Goal: Complete application form: Complete application form

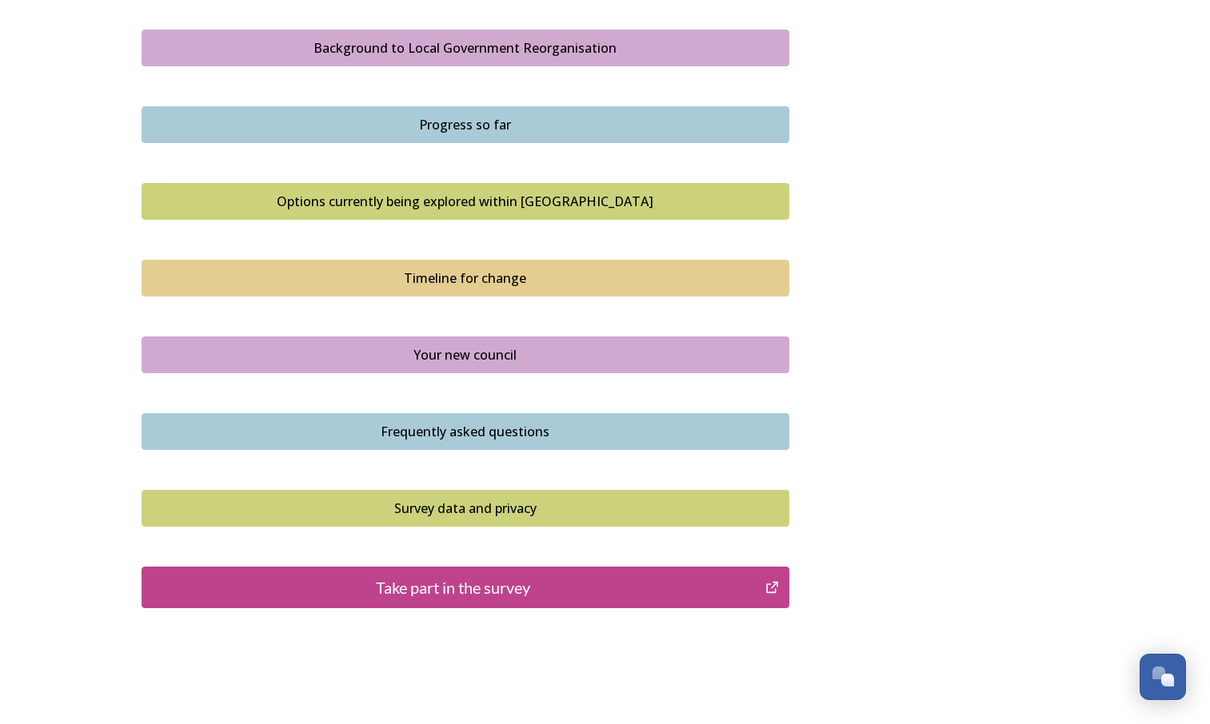
scroll to position [996, 0]
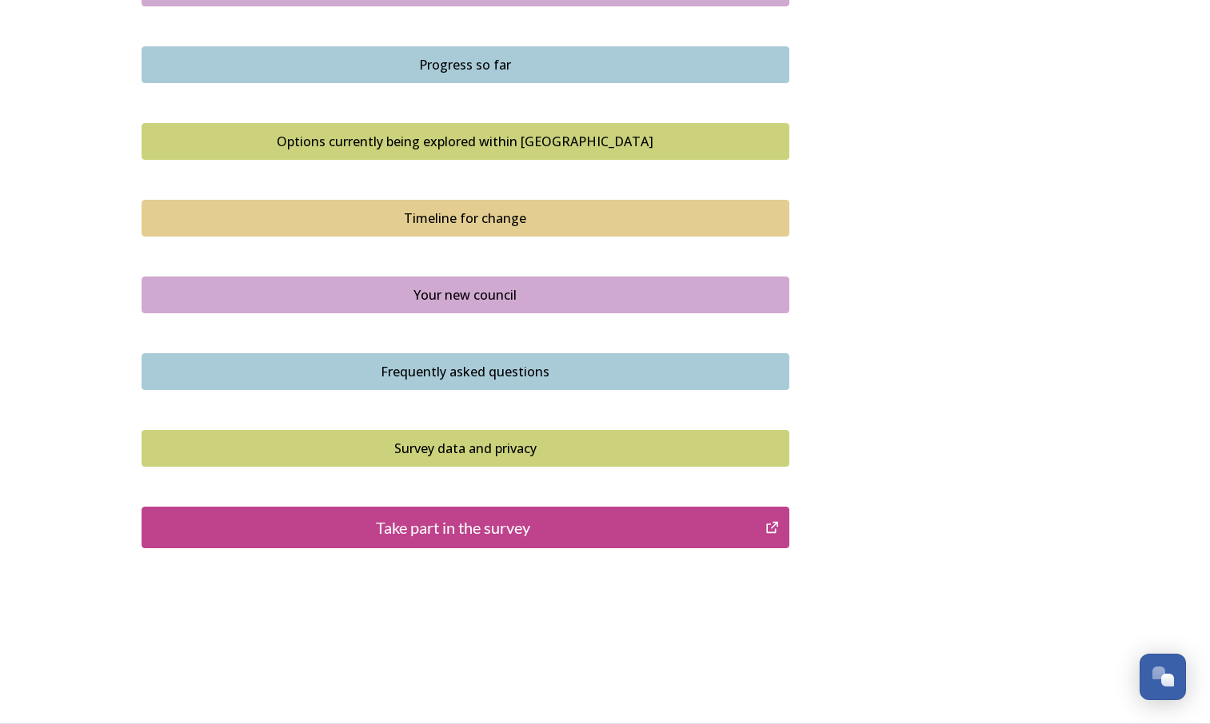
click at [578, 526] on div "Take part in the survey" at bounding box center [453, 528] width 607 height 24
click at [481, 532] on div "Take part in the survey" at bounding box center [453, 528] width 607 height 24
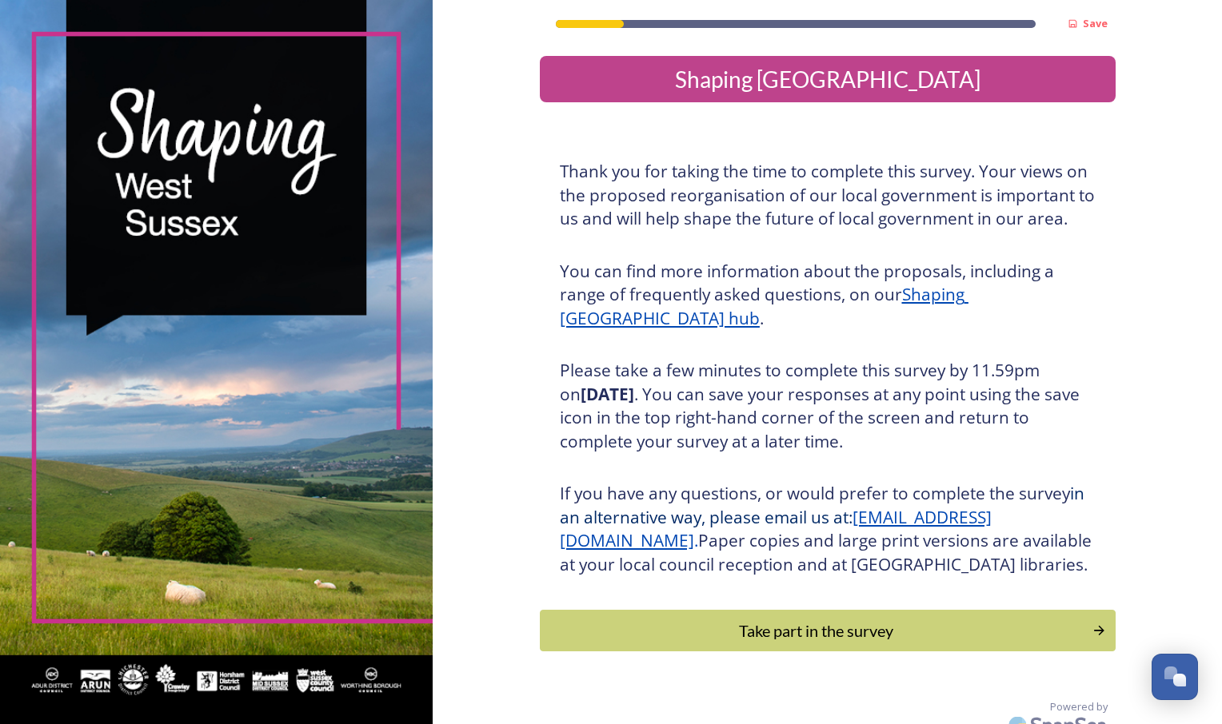
click at [840, 643] on div "Take part in the survey" at bounding box center [816, 631] width 535 height 24
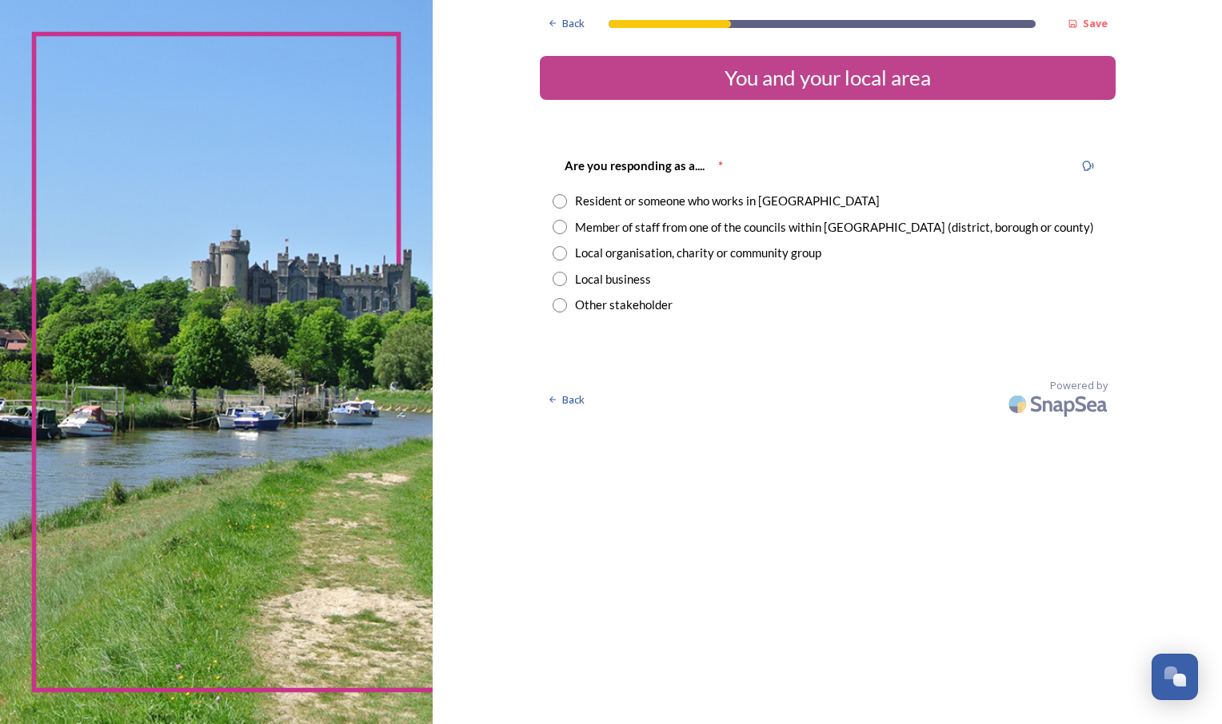
click at [762, 198] on div "Resident or someone who works in [GEOGRAPHIC_DATA]" at bounding box center [727, 201] width 305 height 18
radio input "true"
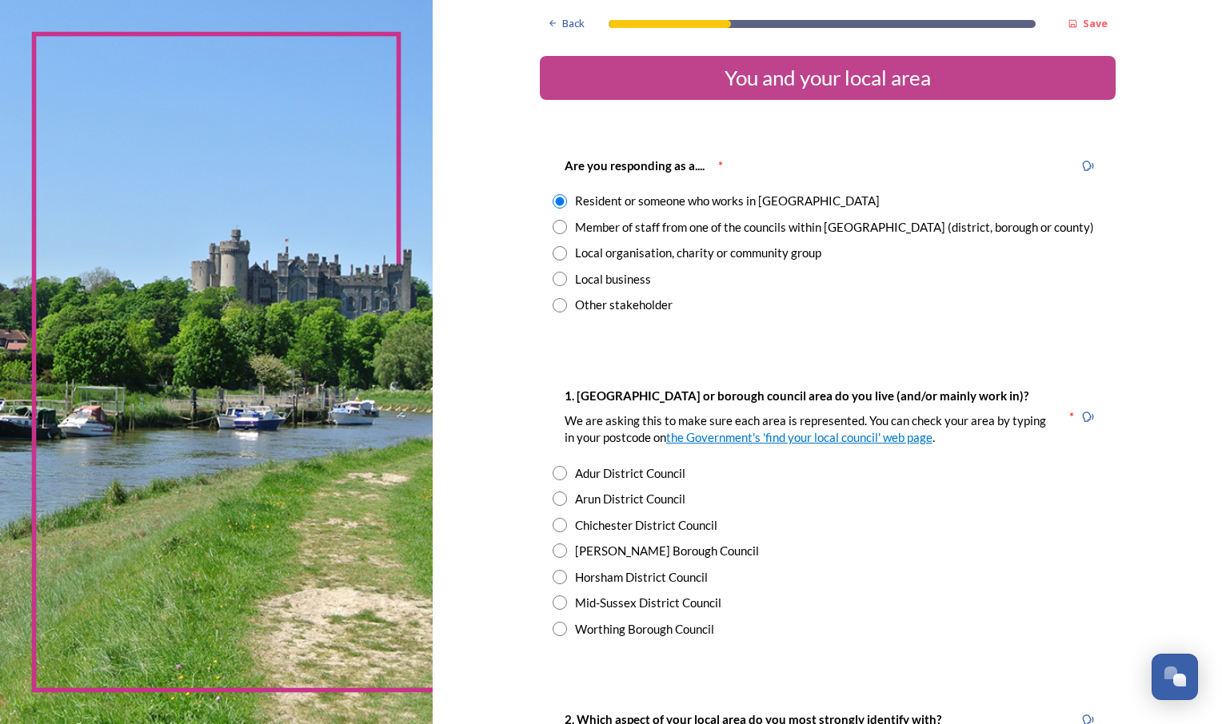
click at [663, 496] on div "Arun District Council" at bounding box center [630, 499] width 110 height 18
radio input "true"
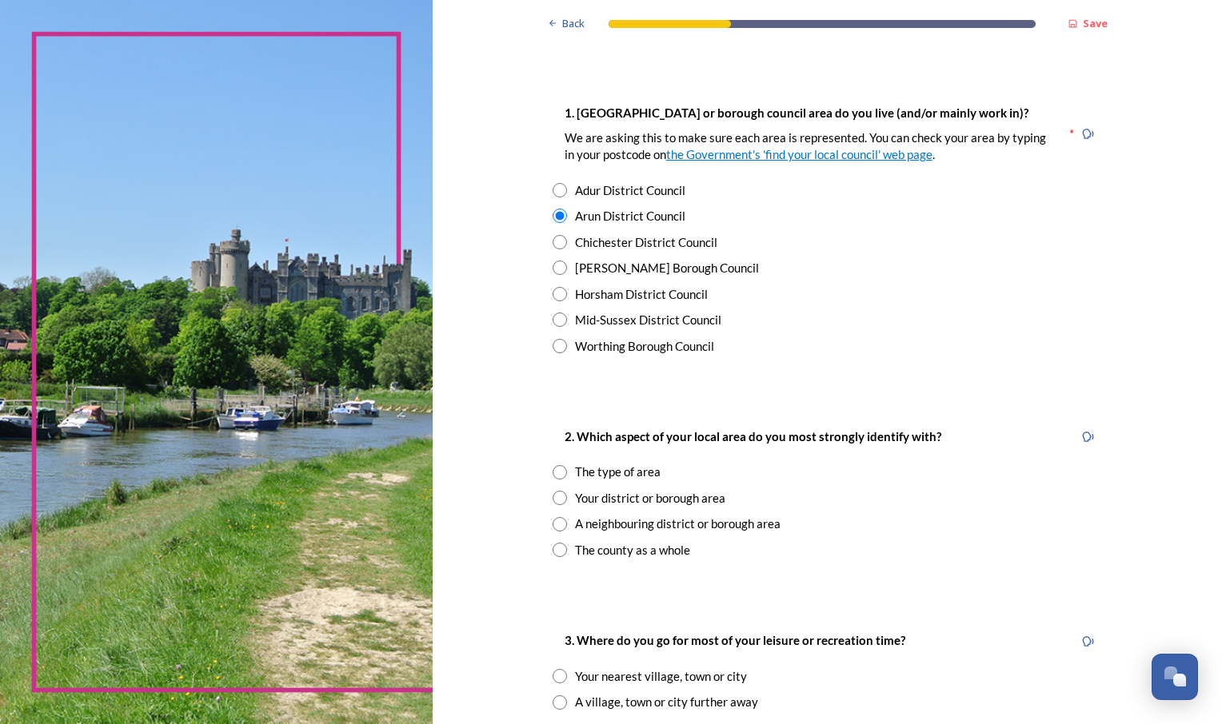
scroll to position [320, 0]
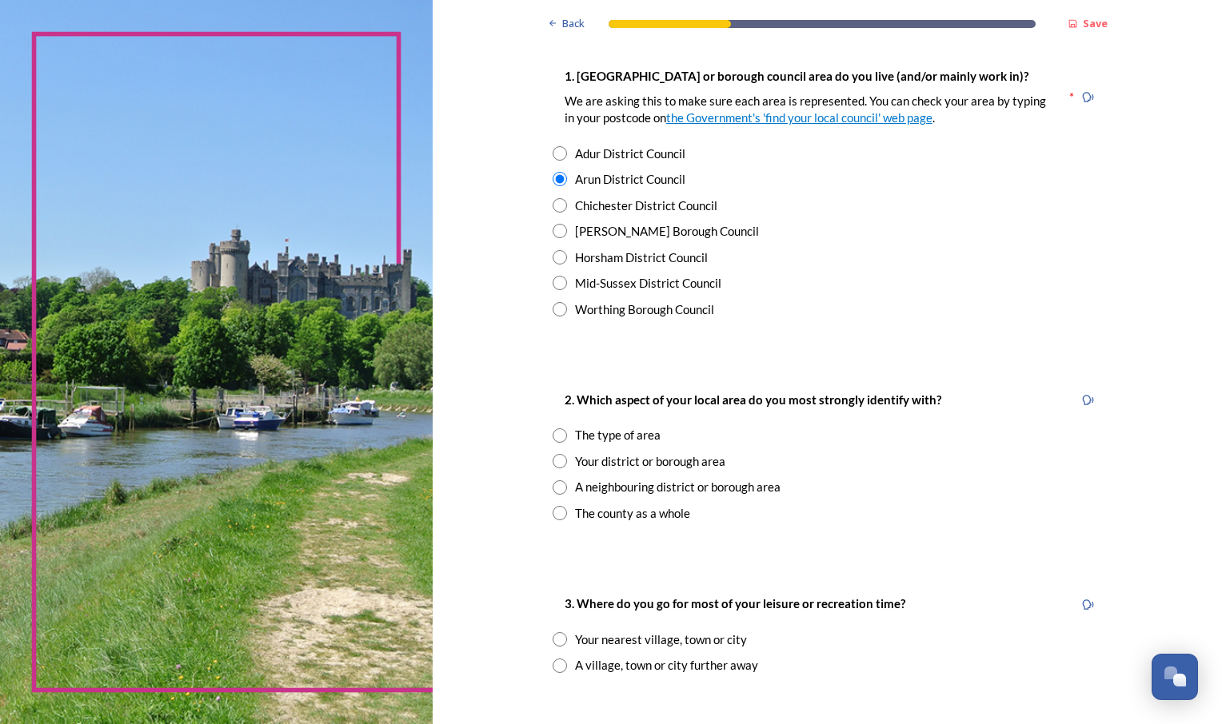
click at [625, 434] on div "The type of area" at bounding box center [618, 435] width 86 height 18
radio input "true"
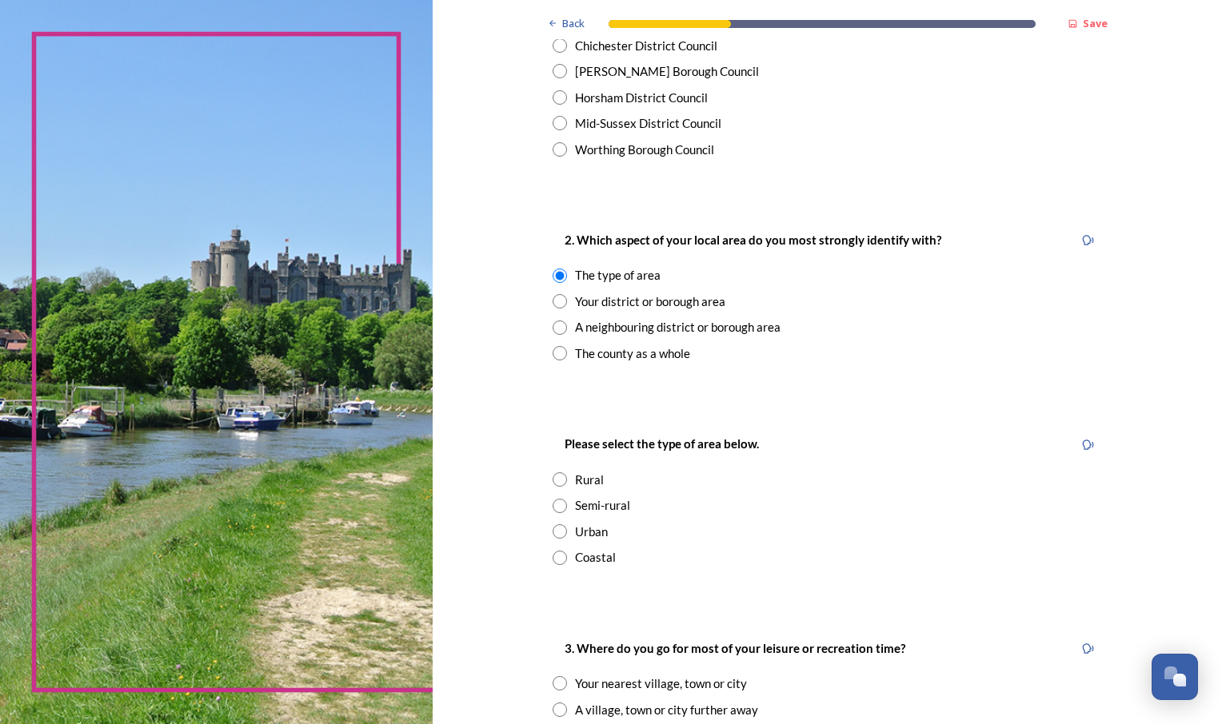
scroll to position [560, 0]
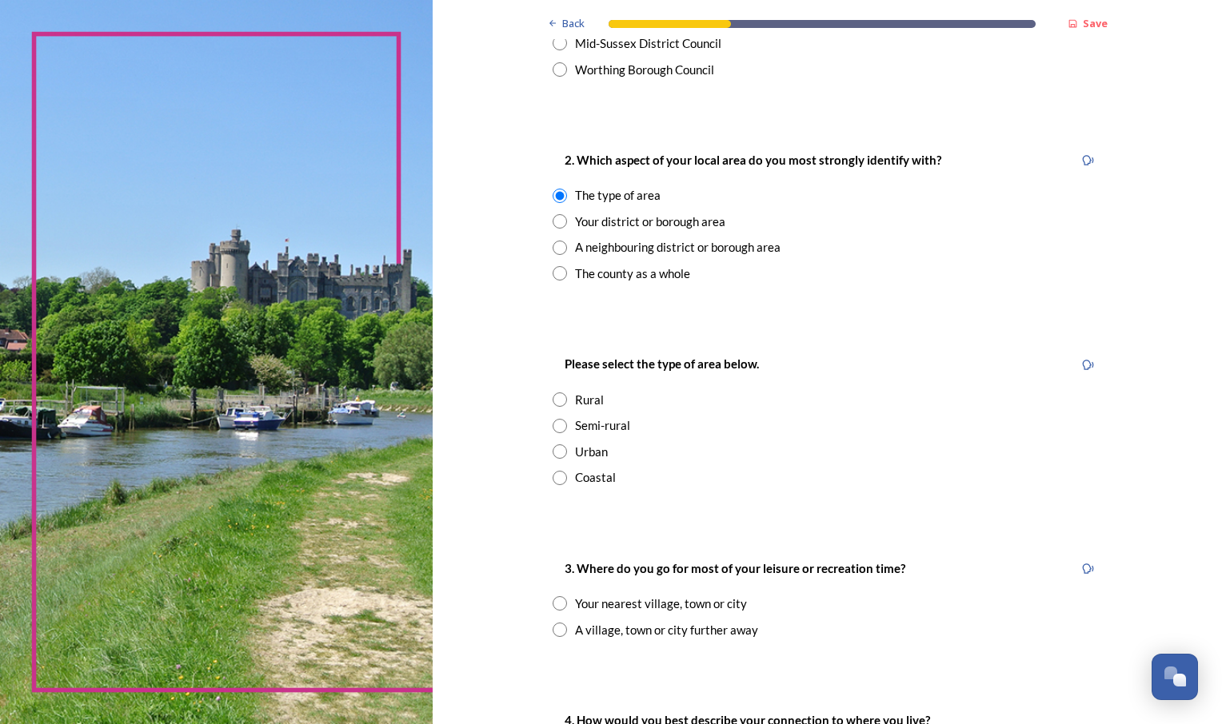
click at [615, 419] on div "Semi-rural" at bounding box center [602, 426] width 55 height 18
click at [599, 472] on div "Coastal" at bounding box center [595, 478] width 41 height 18
radio input "false"
radio input "true"
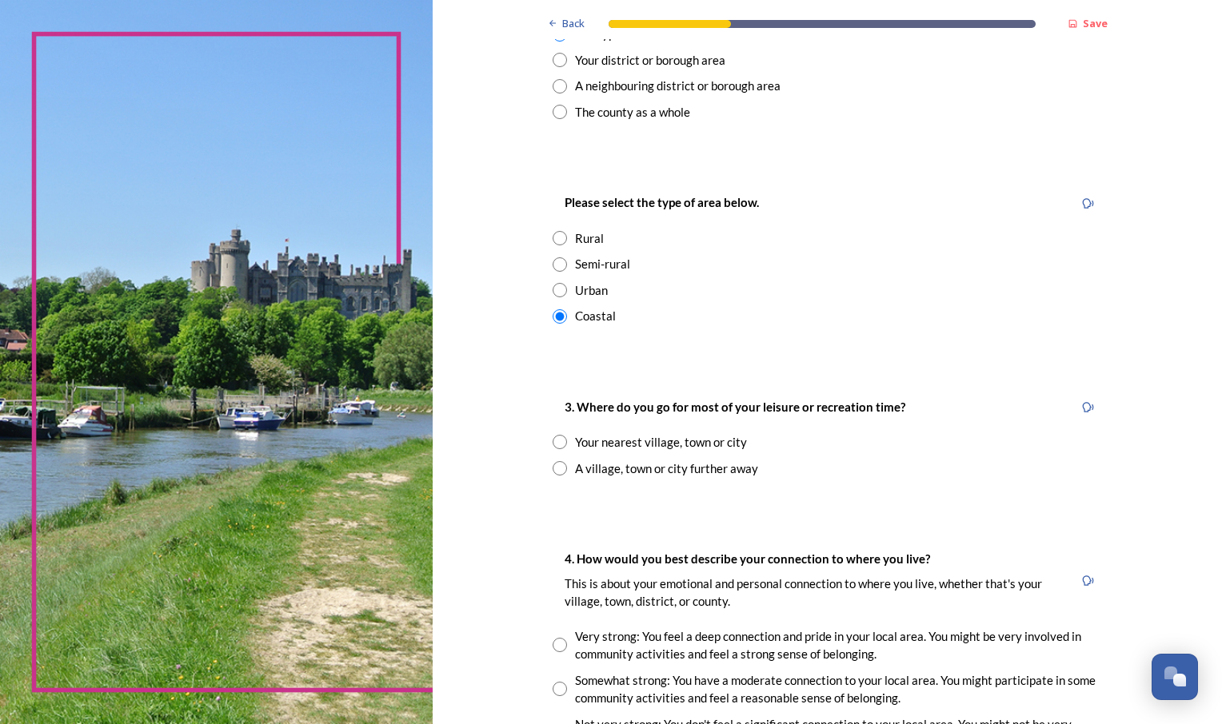
scroll to position [800, 0]
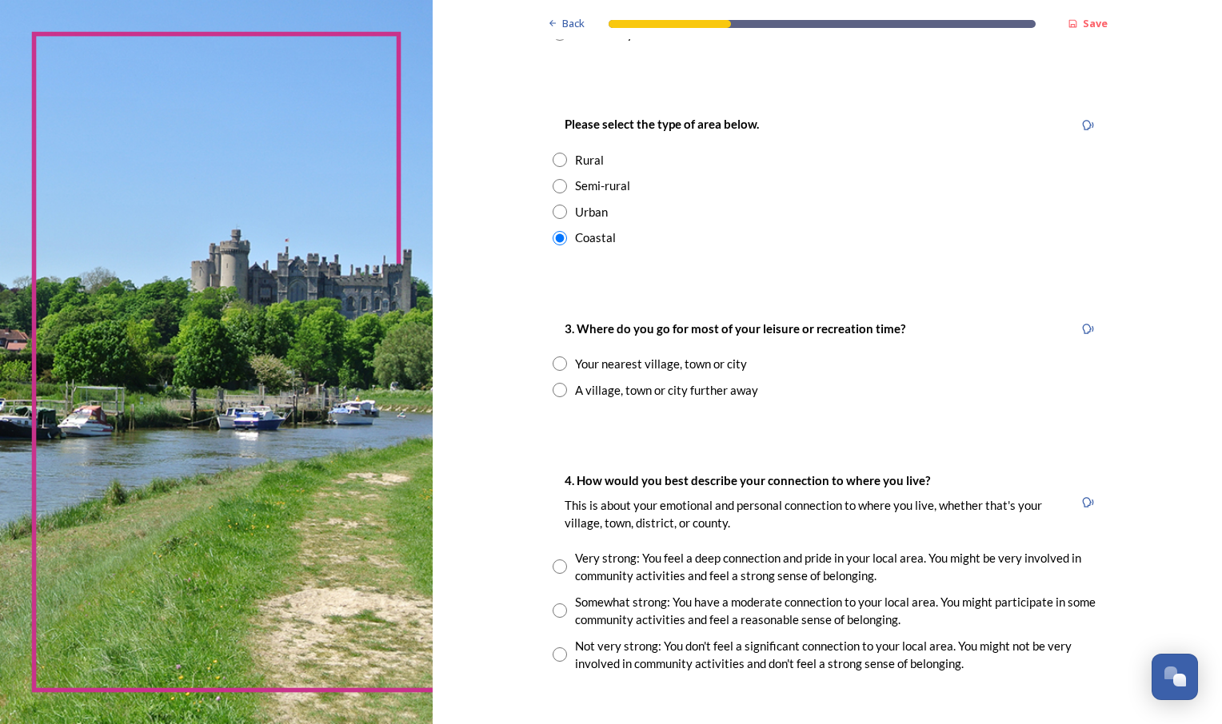
click at [684, 365] on div "Your nearest village, town or city" at bounding box center [661, 364] width 172 height 18
radio input "true"
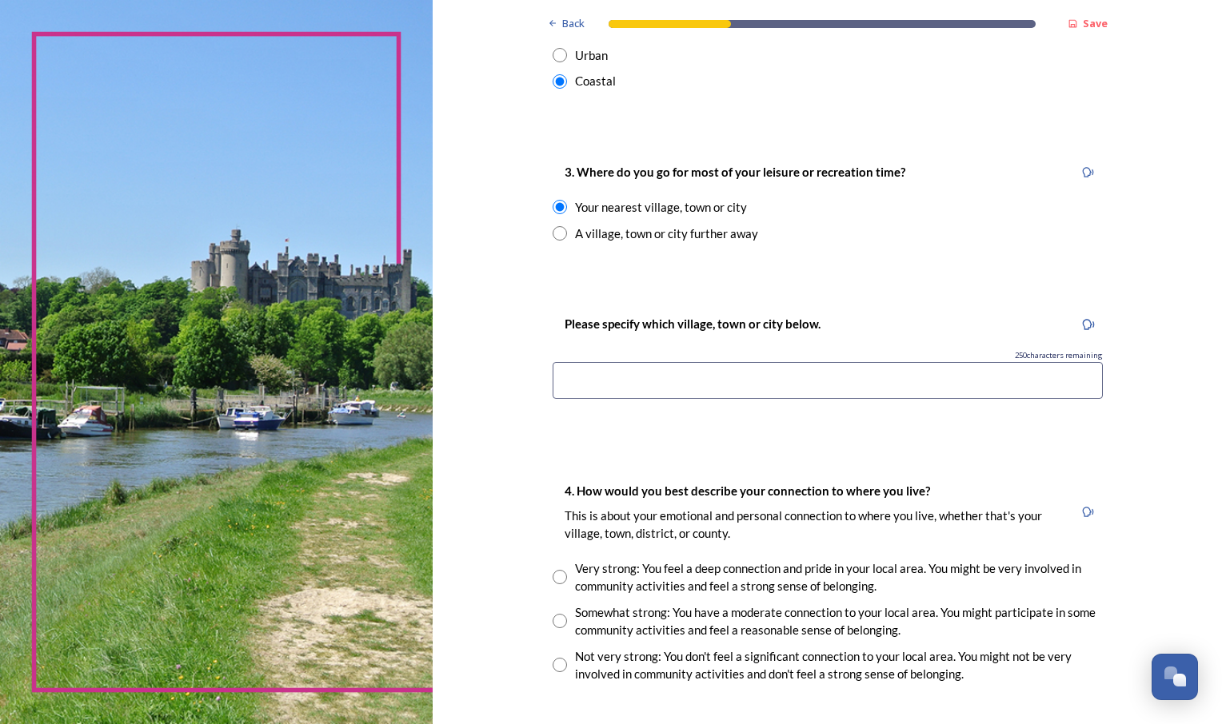
scroll to position [960, 0]
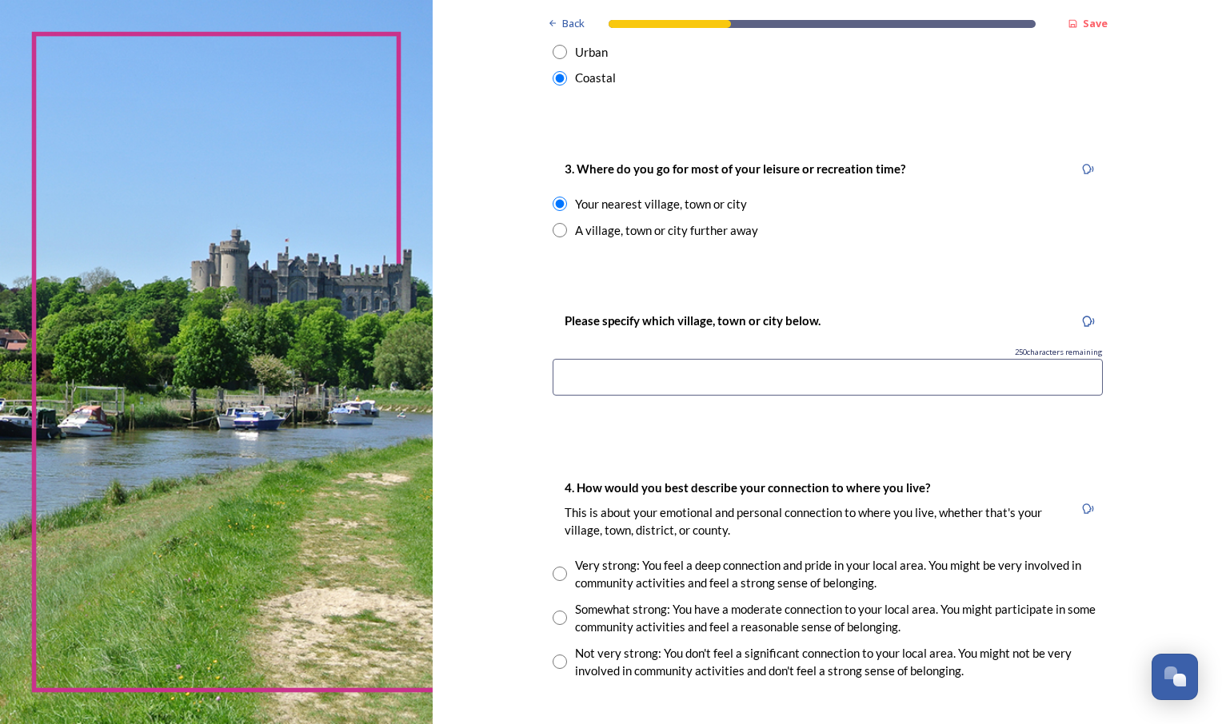
click at [947, 368] on input at bounding box center [828, 377] width 550 height 37
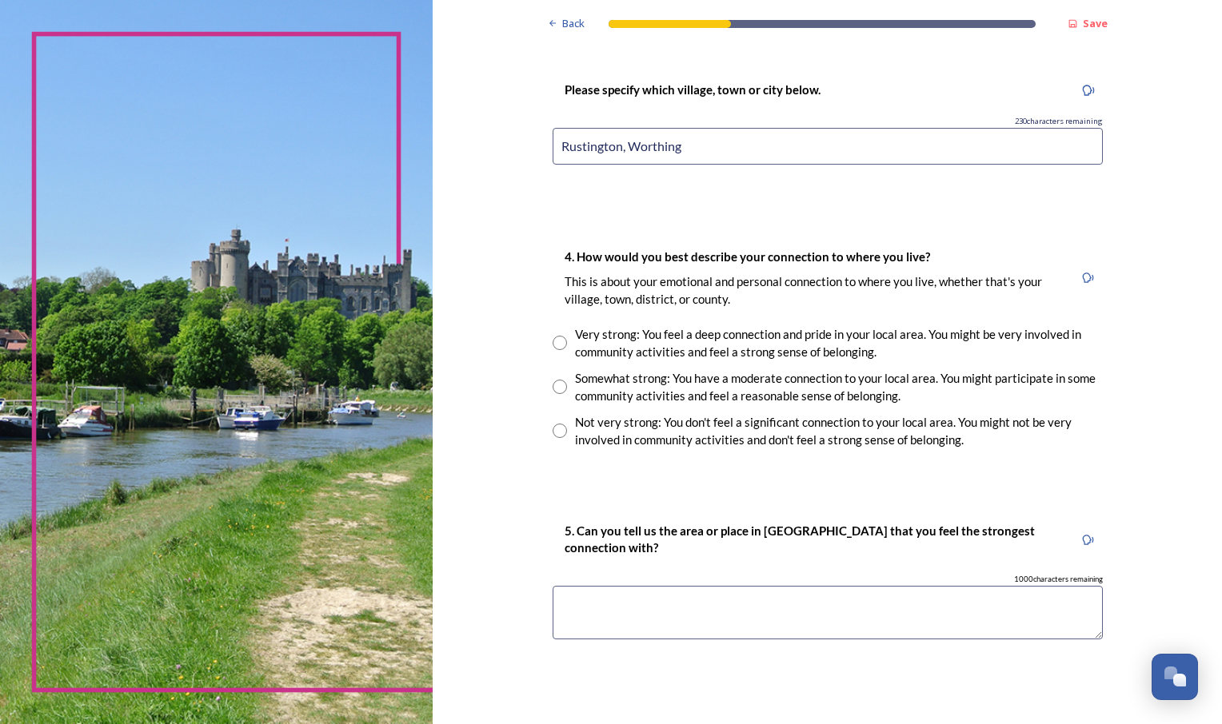
scroll to position [1199, 0]
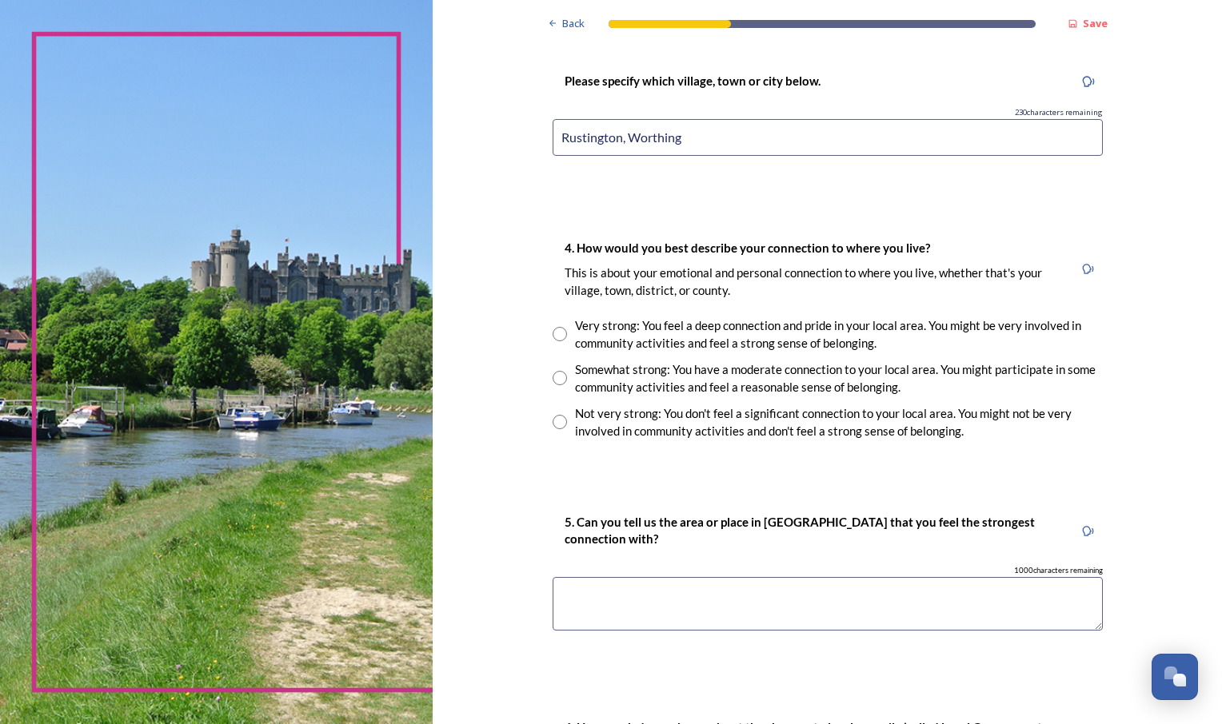
type input "Rustington, Worthing"
click at [553, 376] on input "radio" at bounding box center [560, 378] width 14 height 14
radio input "true"
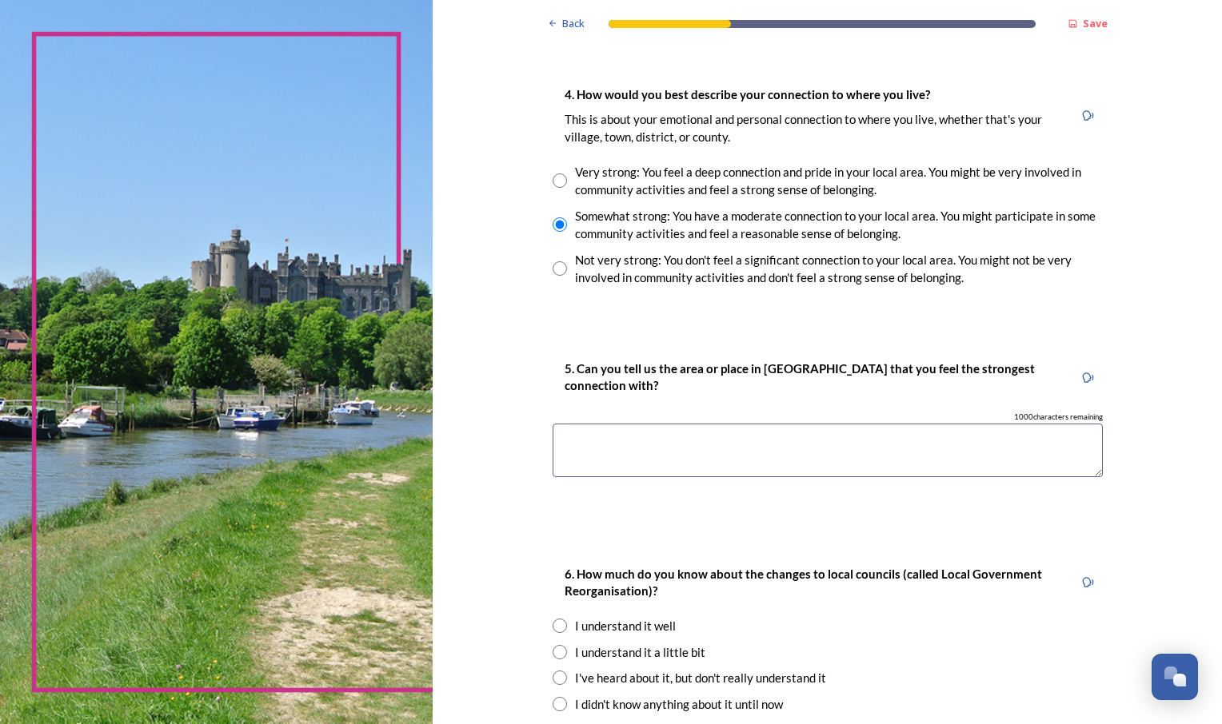
scroll to position [1359, 0]
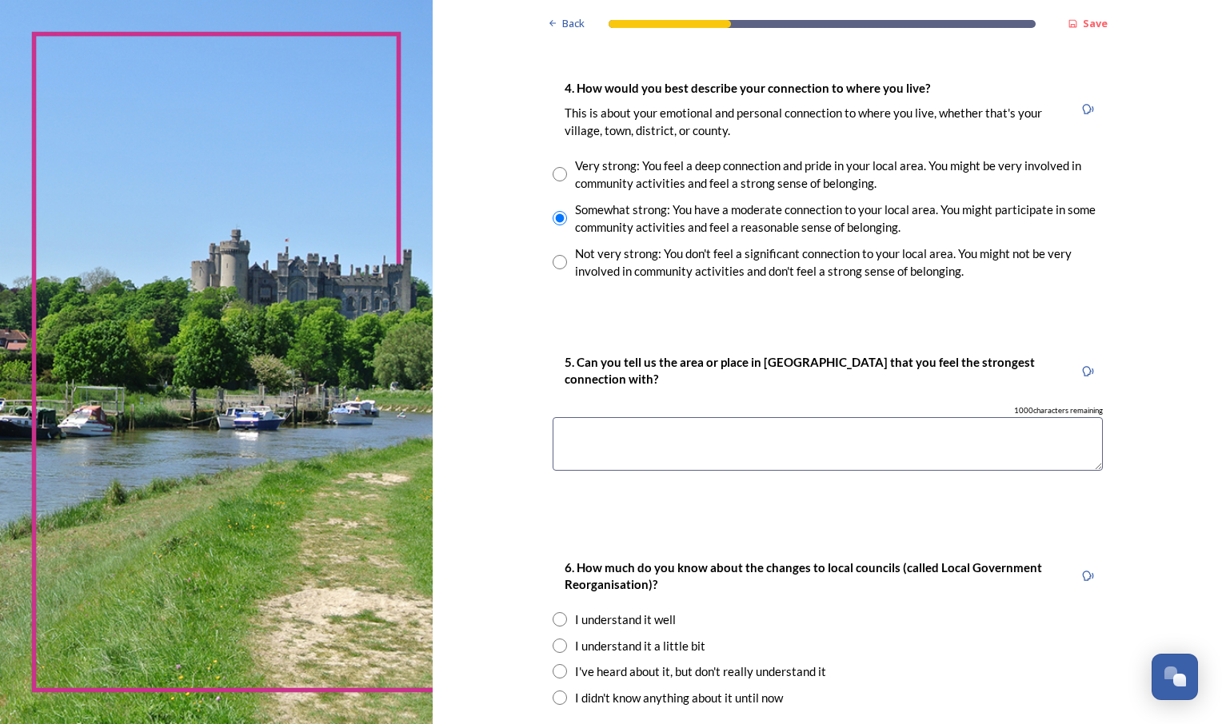
click at [667, 436] on textarea at bounding box center [828, 444] width 550 height 54
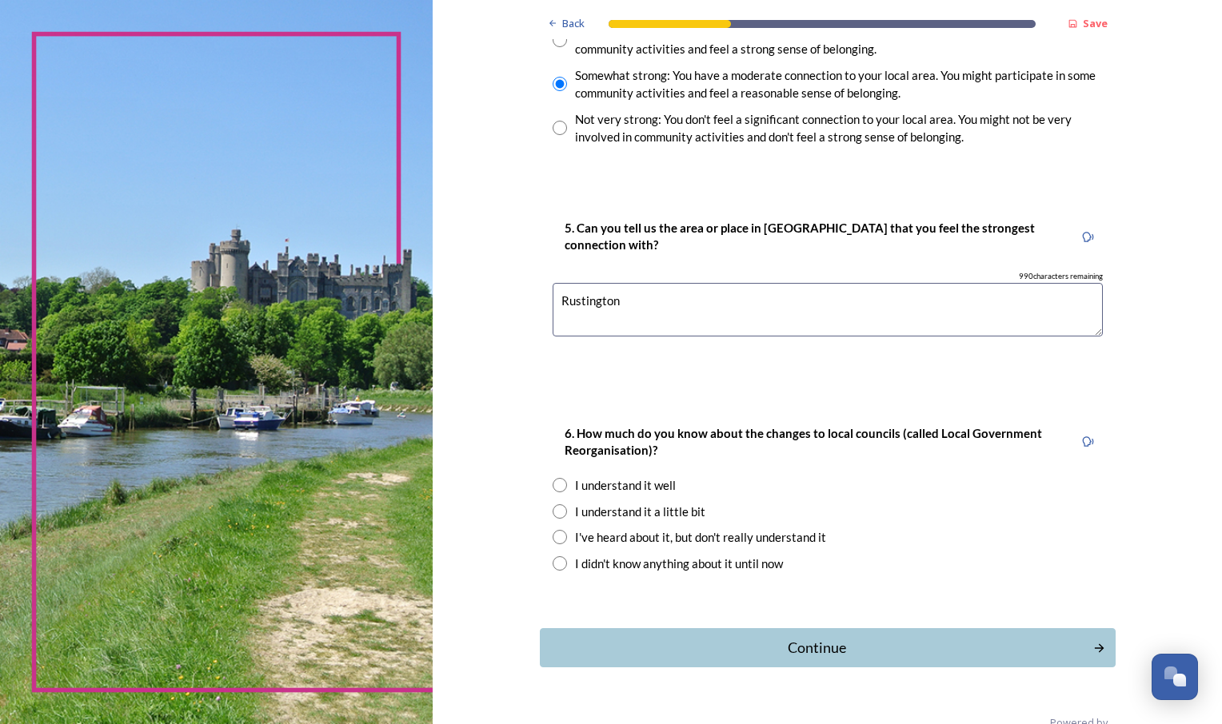
scroll to position [1519, 0]
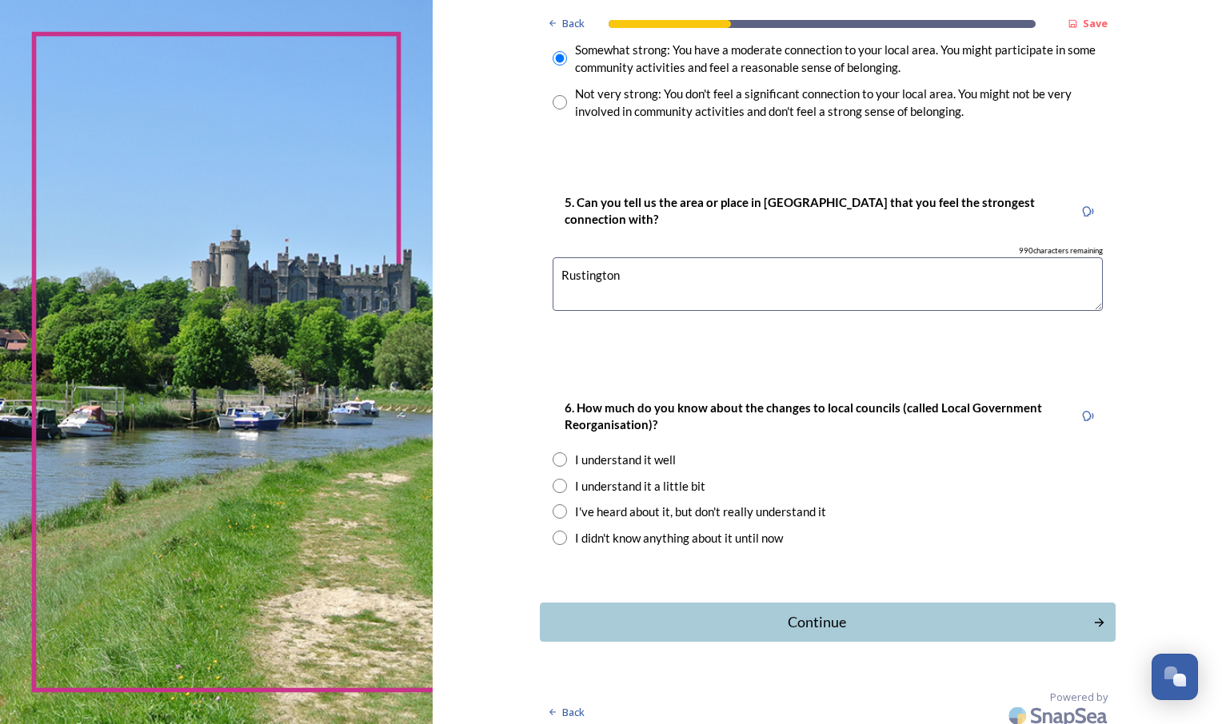
type textarea "Rustington"
click at [675, 461] on div "I understand it well" at bounding box center [828, 460] width 550 height 18
radio input "true"
drag, startPoint x: 816, startPoint y: 617, endPoint x: 890, endPoint y: 600, distance: 75.6
click at [814, 617] on div "Continue" at bounding box center [817, 623] width 537 height 22
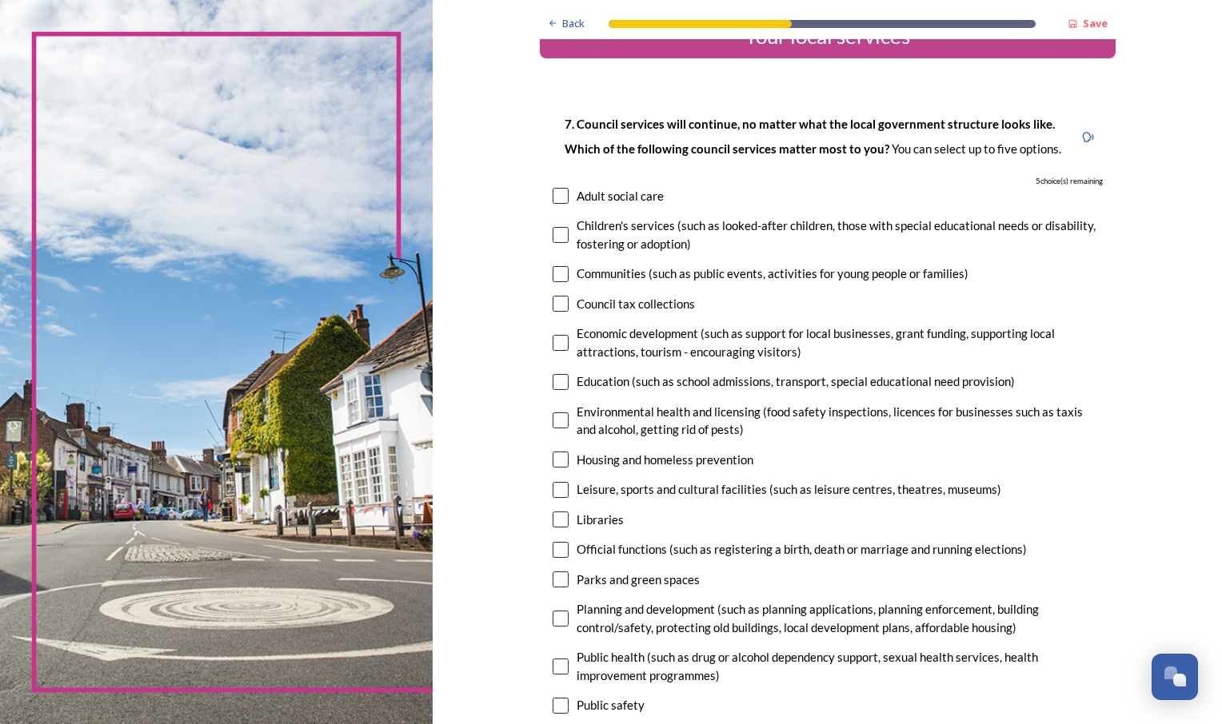
scroll to position [80, 0]
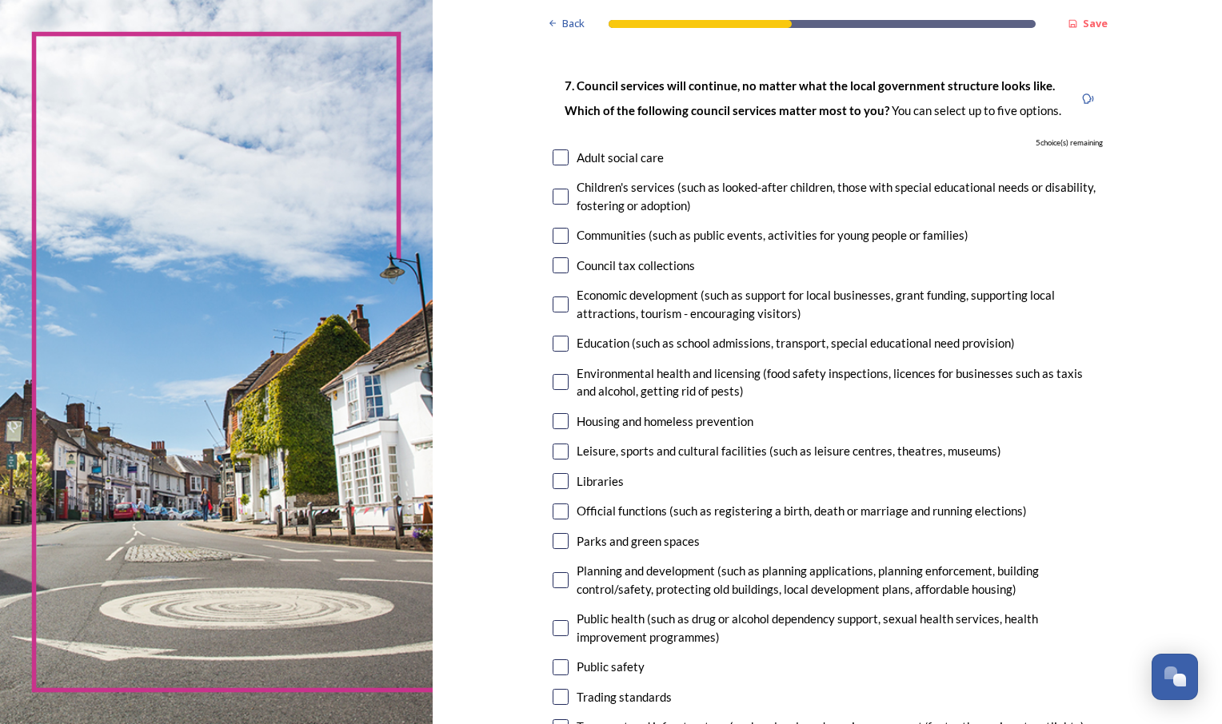
click at [555, 453] on input "checkbox" at bounding box center [561, 452] width 16 height 16
checkbox input "true"
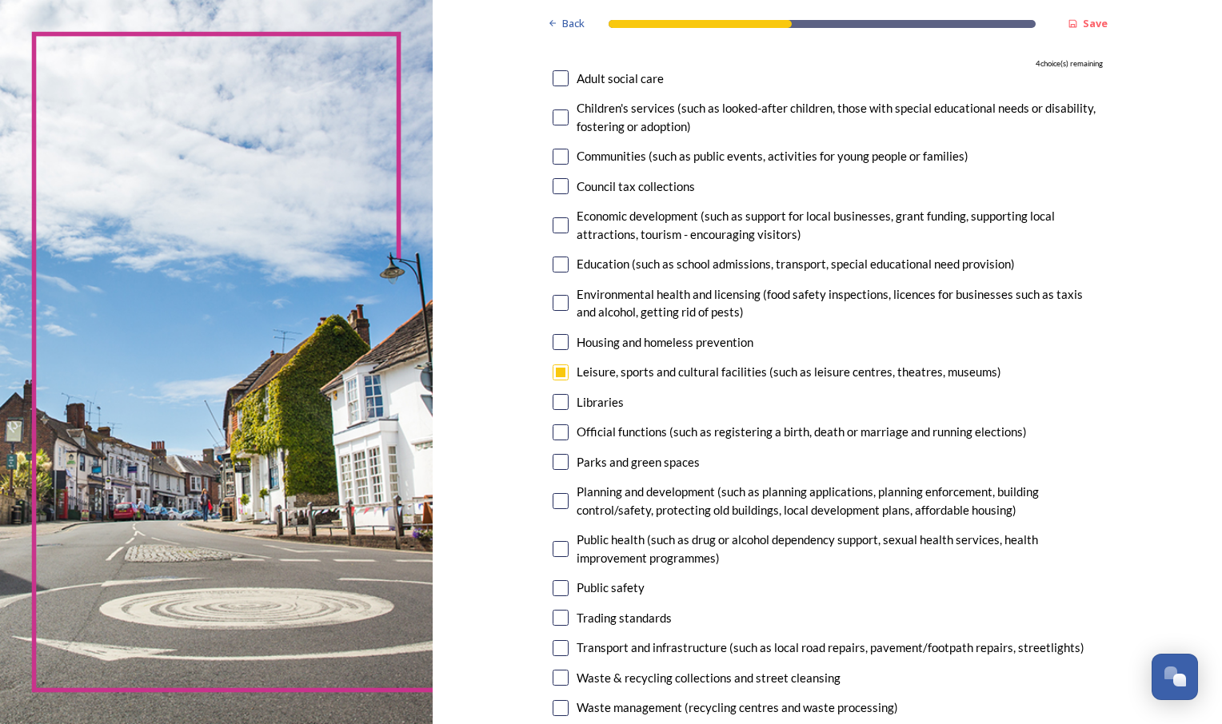
scroll to position [240, 0]
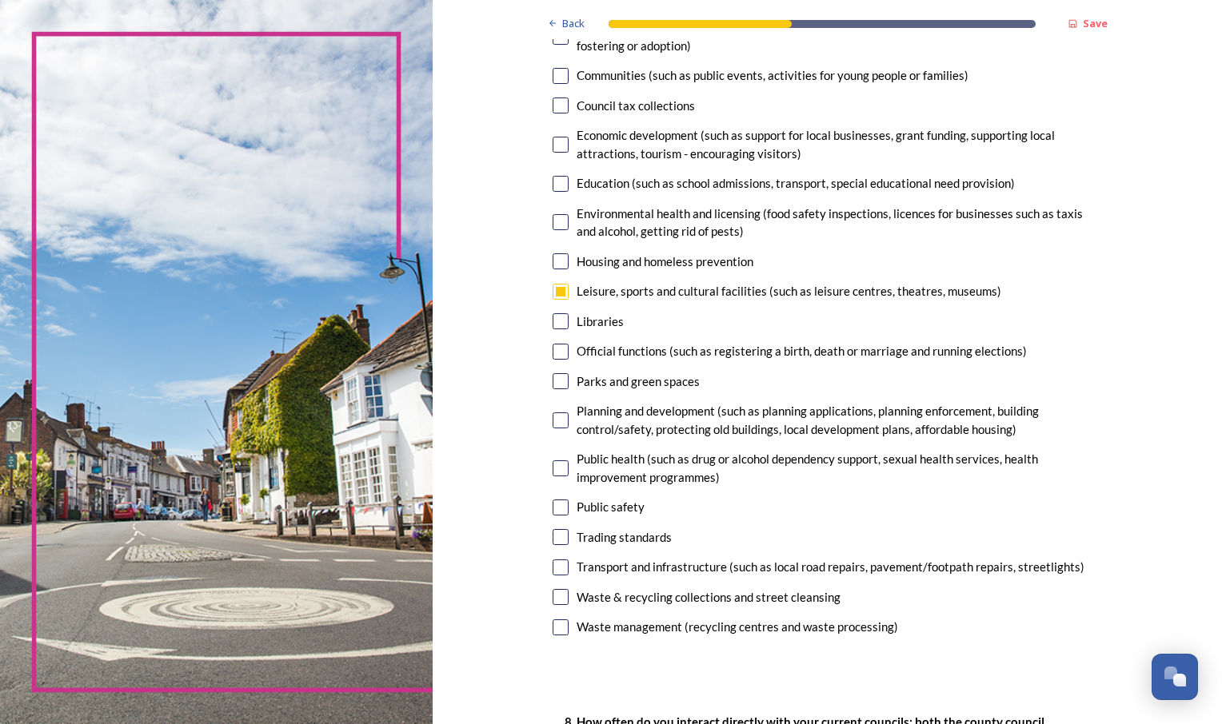
click at [553, 384] on input "checkbox" at bounding box center [561, 381] width 16 height 16
checkbox input "true"
click at [555, 417] on input "checkbox" at bounding box center [561, 421] width 16 height 16
checkbox input "true"
click at [553, 507] on input "checkbox" at bounding box center [561, 508] width 16 height 16
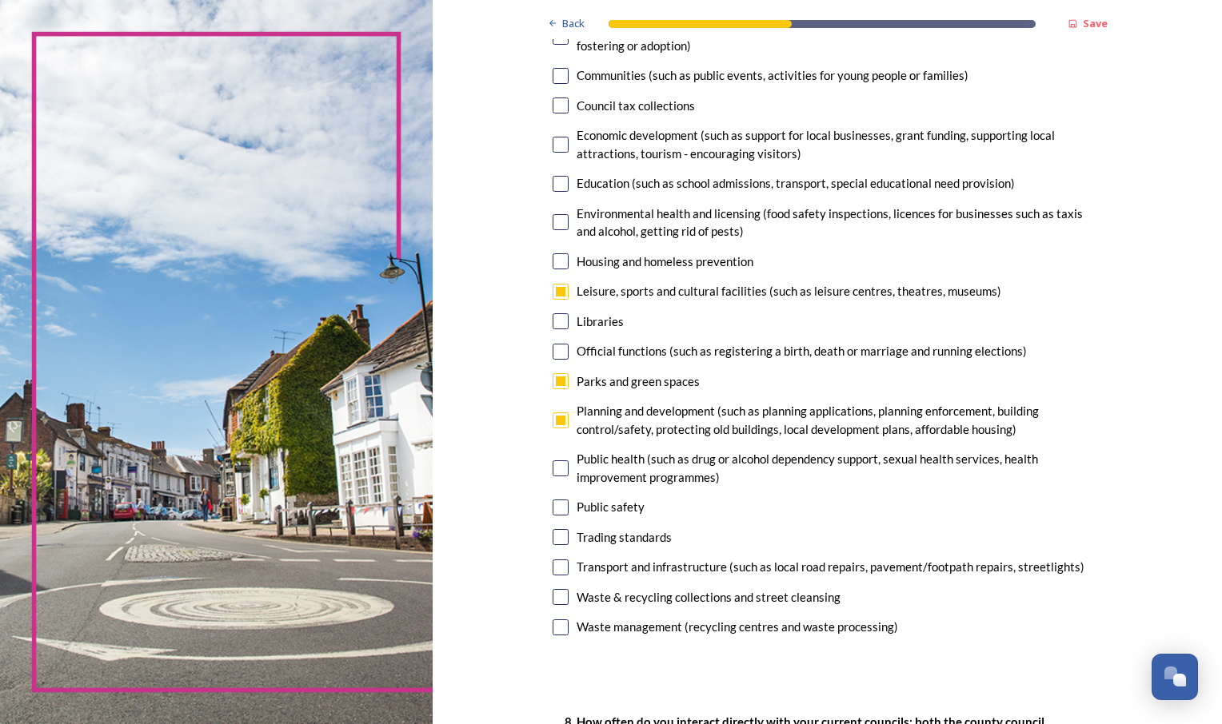
checkbox input "true"
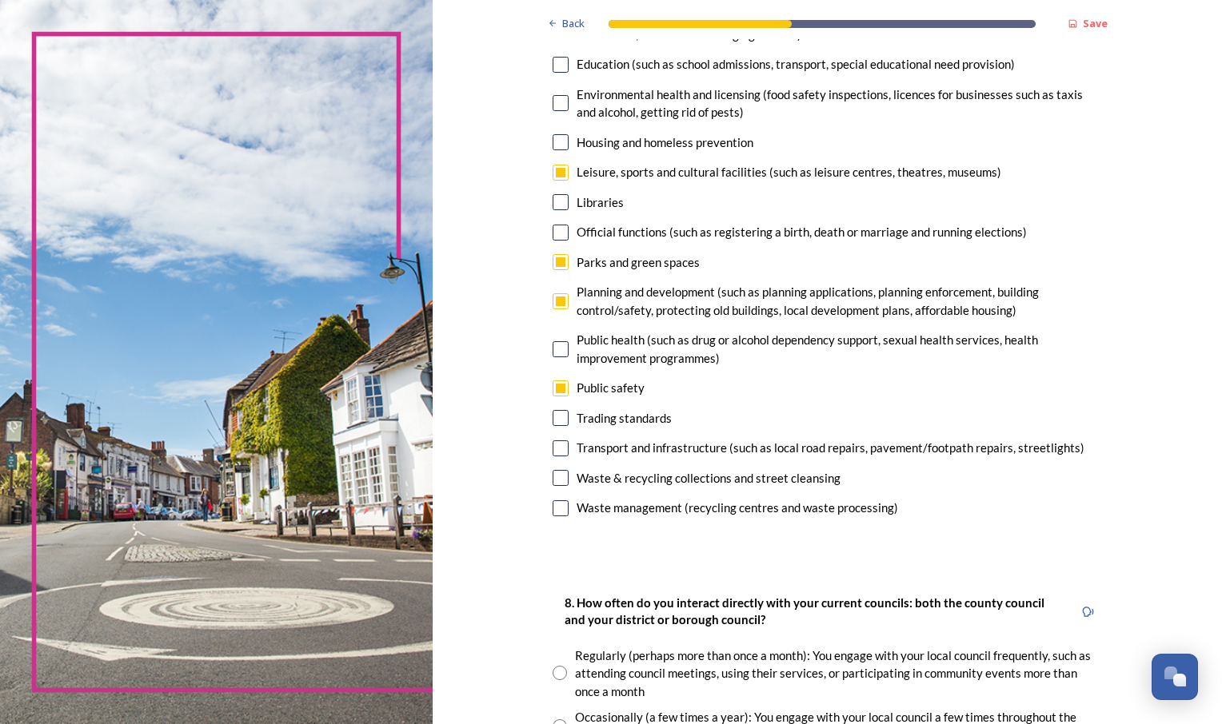
scroll to position [400, 0]
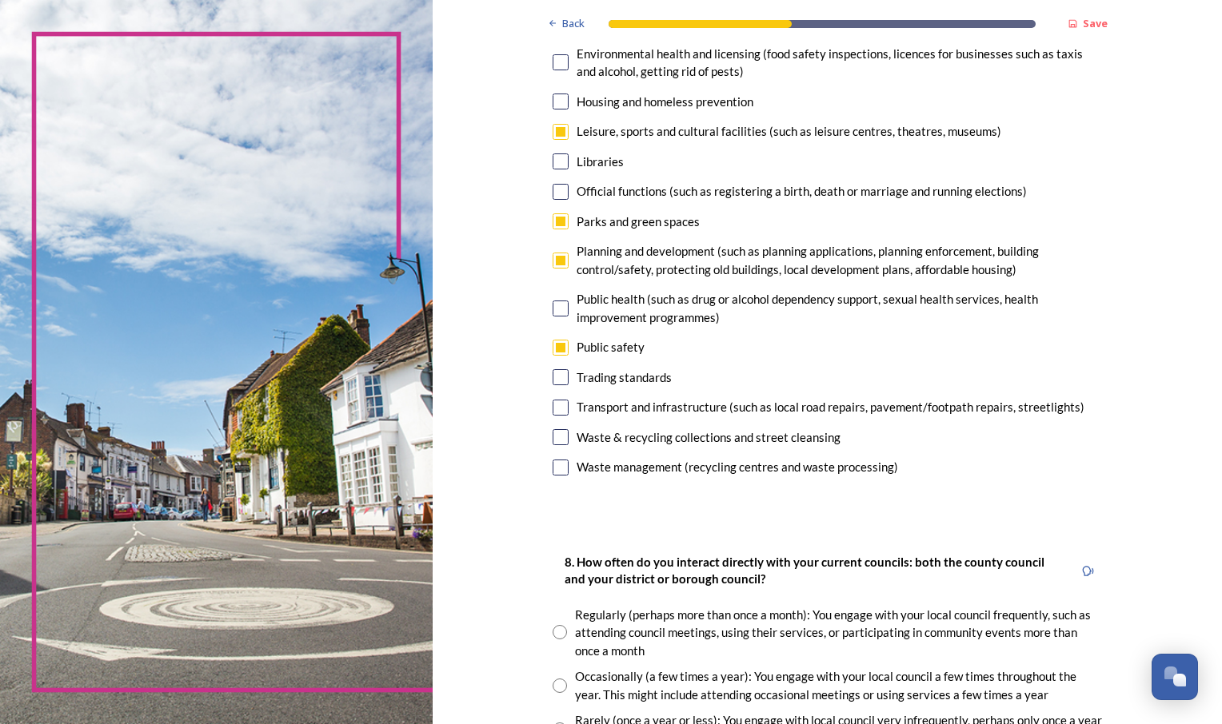
click at [559, 472] on input "checkbox" at bounding box center [561, 468] width 16 height 16
checkbox input "true"
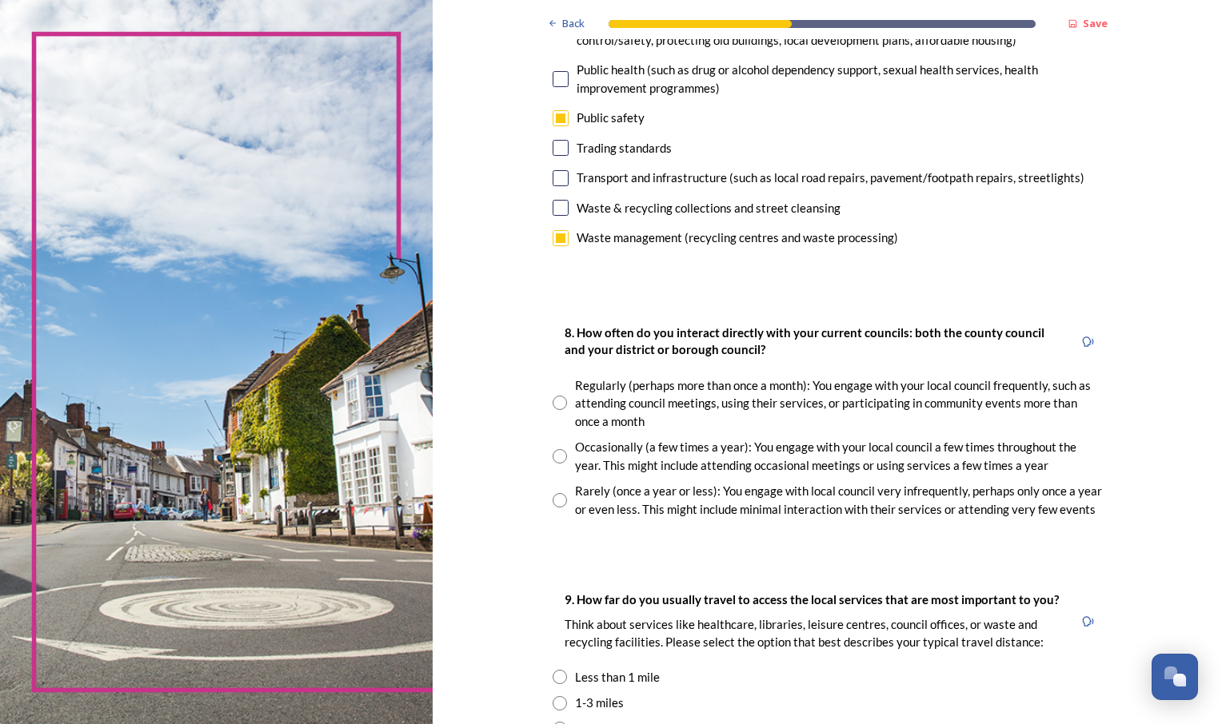
scroll to position [640, 0]
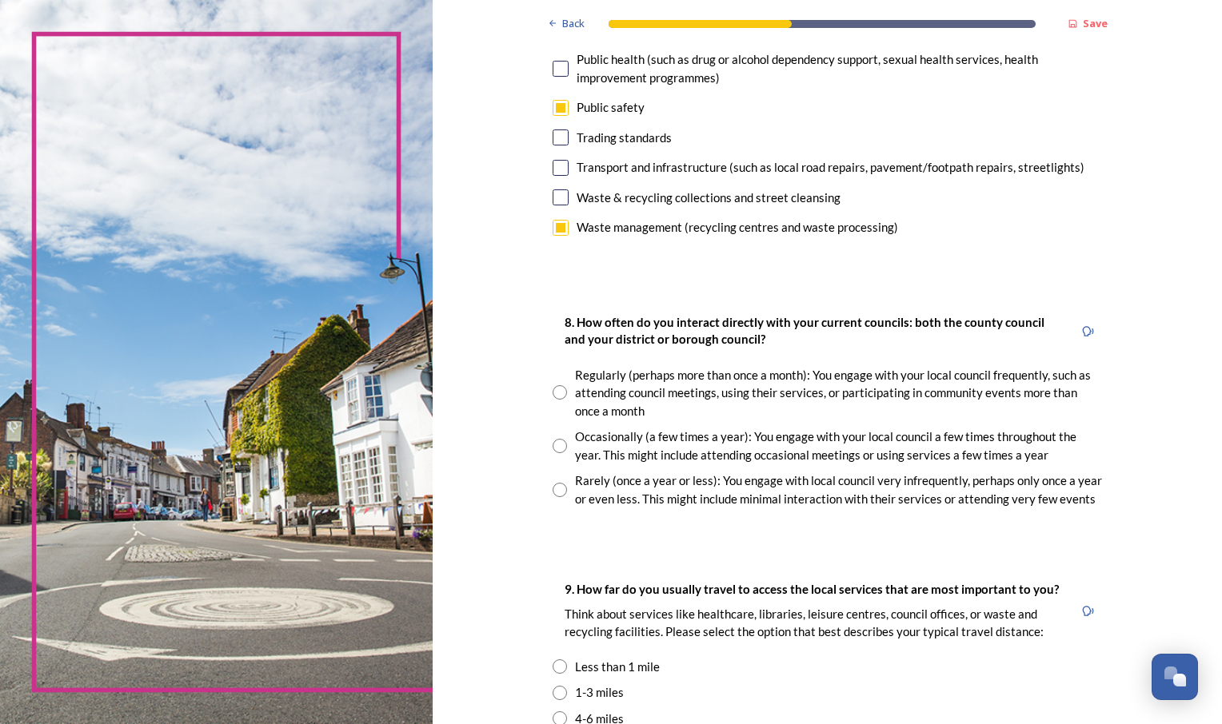
click at [553, 449] on input "radio" at bounding box center [560, 446] width 14 height 14
radio input "true"
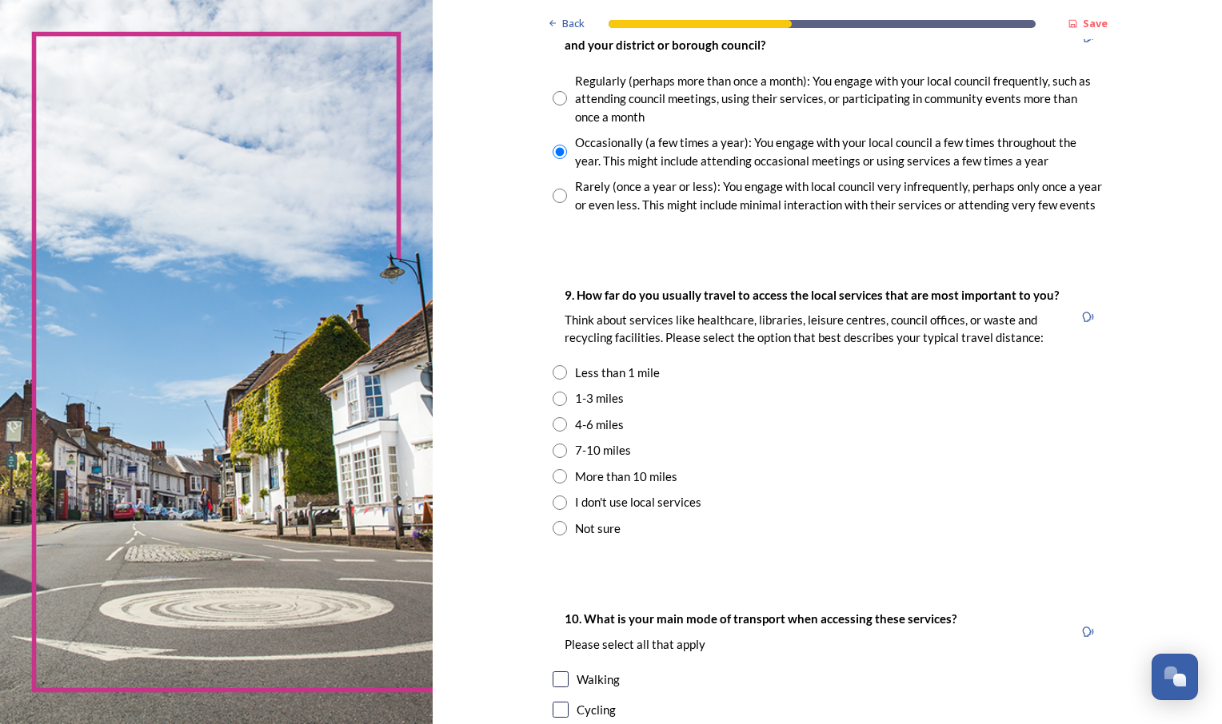
scroll to position [960, 0]
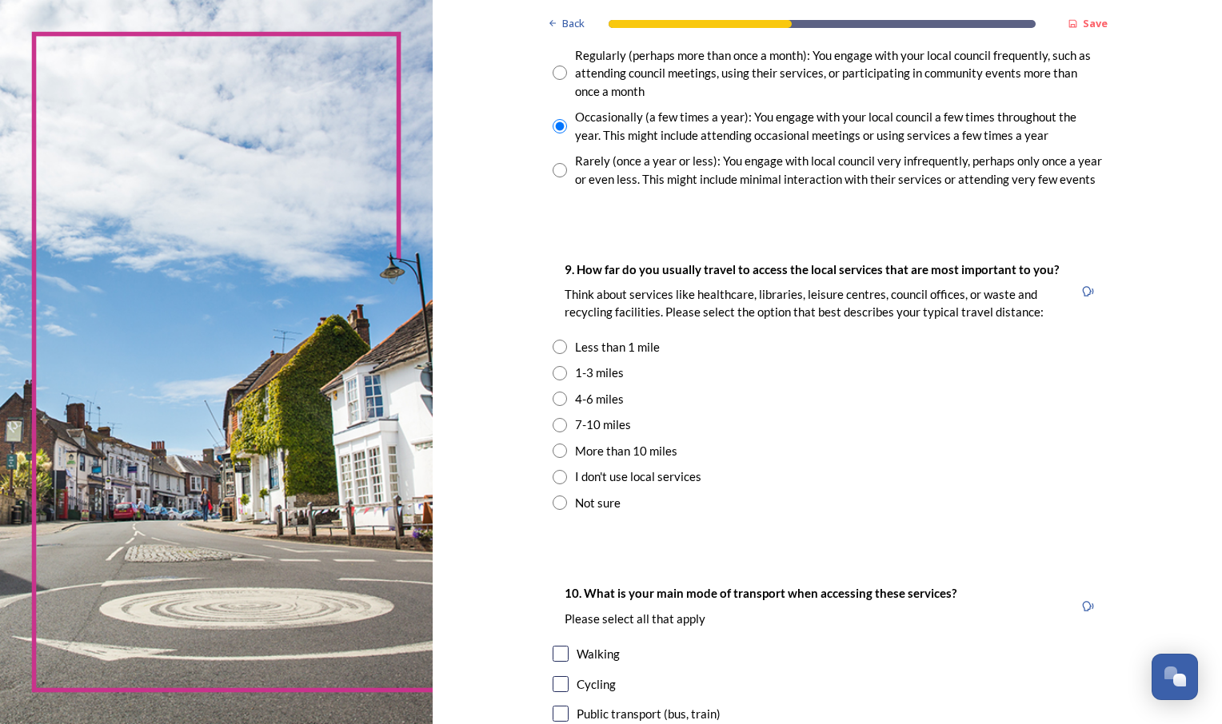
click at [605, 373] on div "1-3 miles" at bounding box center [599, 373] width 49 height 18
radio input "true"
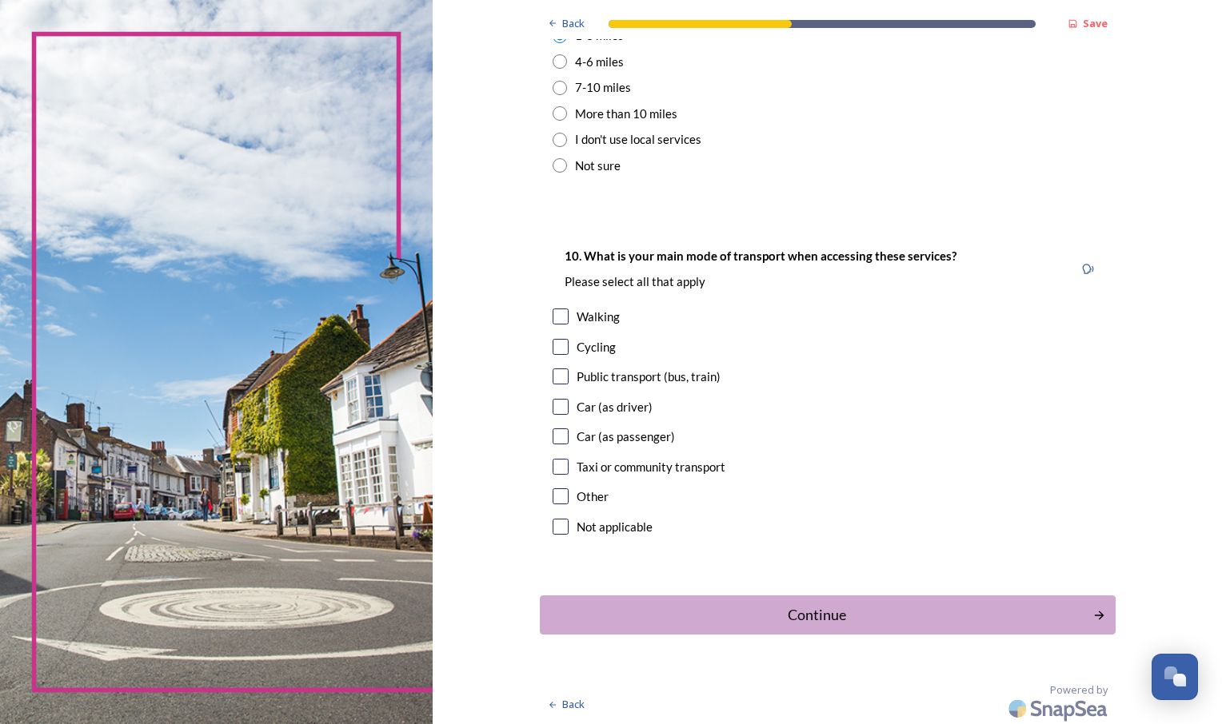
scroll to position [1300, 0]
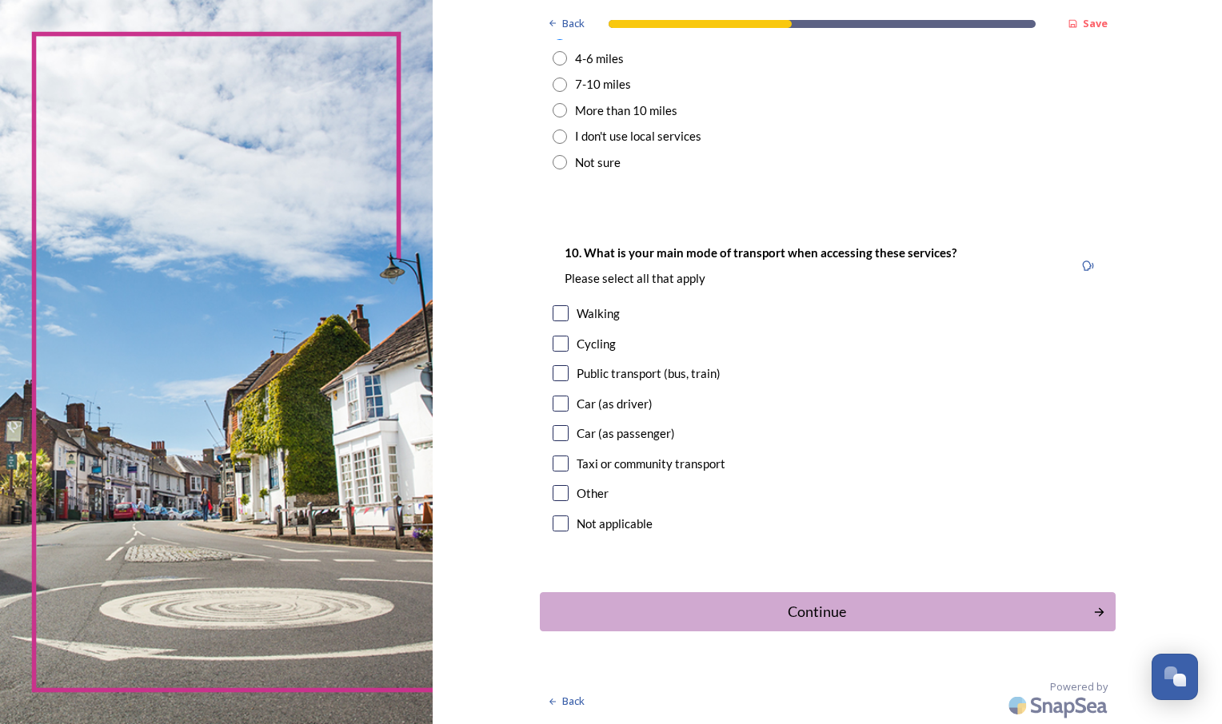
click at [597, 314] on div "Walking" at bounding box center [598, 314] width 43 height 18
checkbox input "true"
click at [613, 404] on div "Car (as driver)" at bounding box center [615, 404] width 76 height 18
checkbox input "true"
click at [653, 432] on div "Car (as passenger)" at bounding box center [626, 434] width 98 height 18
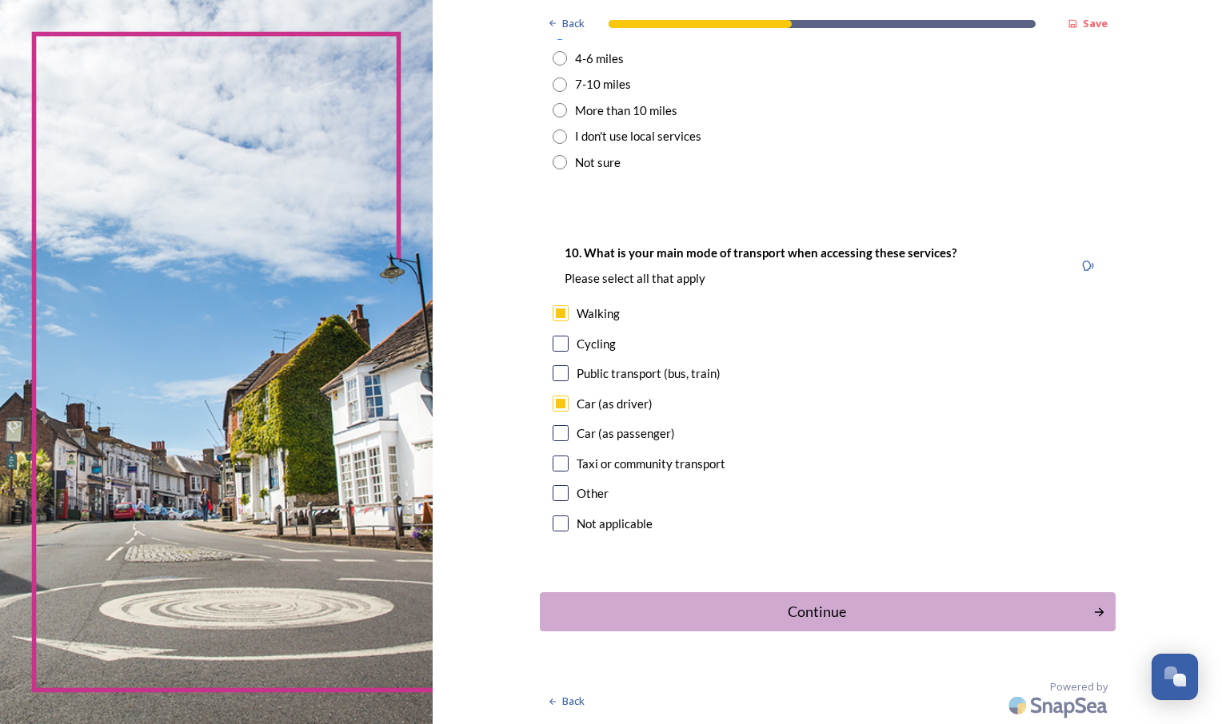
checkbox input "true"
drag, startPoint x: 863, startPoint y: 604, endPoint x: 951, endPoint y: 536, distance: 111.2
click at [861, 604] on div "Continue" at bounding box center [815, 612] width 541 height 22
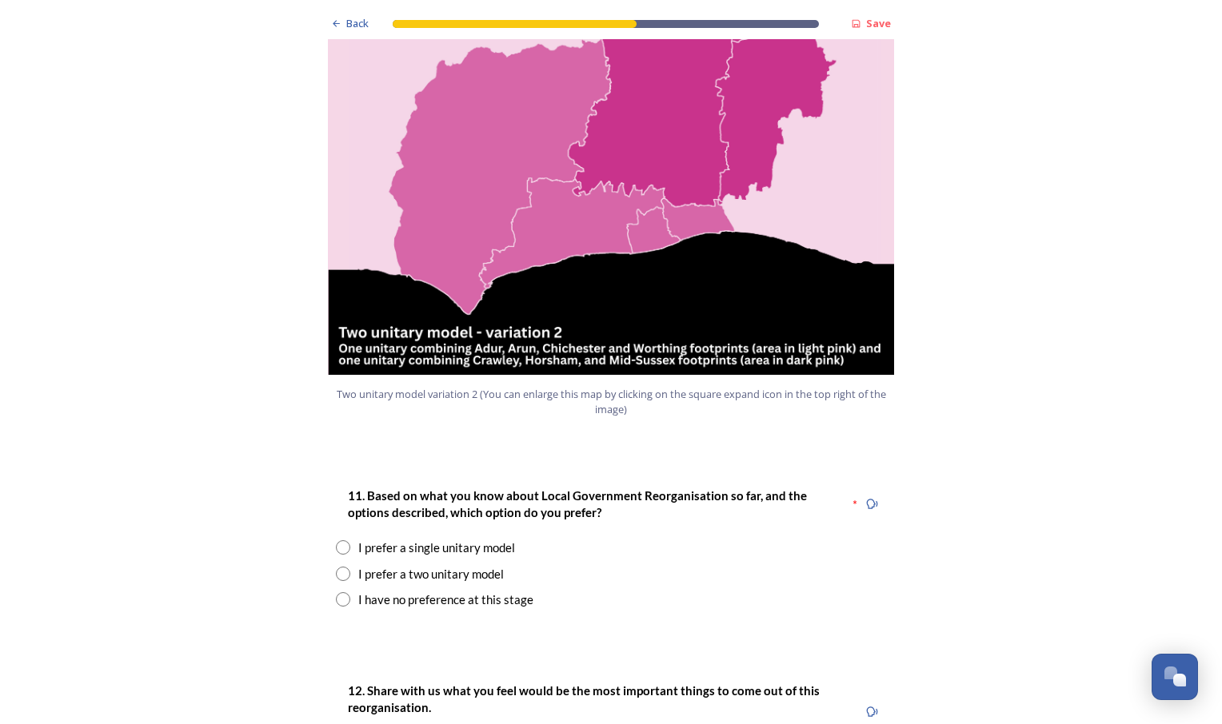
scroll to position [1759, 0]
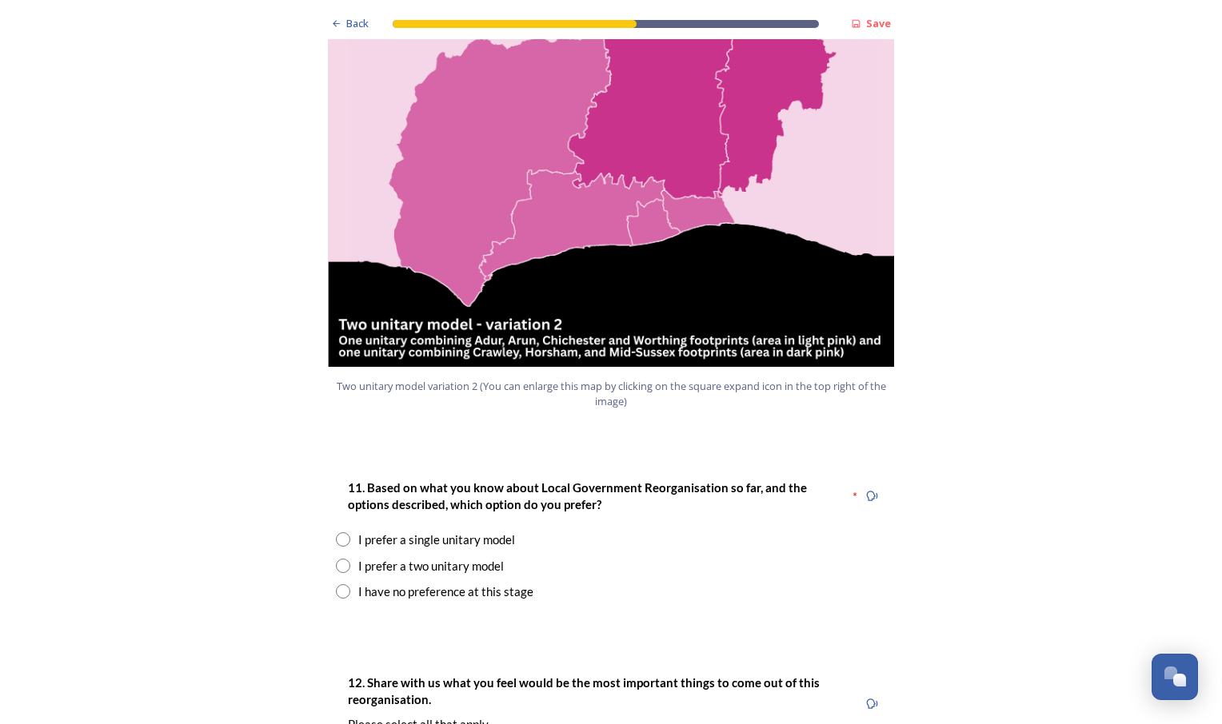
click at [497, 531] on div "I prefer a single unitary model" at bounding box center [436, 540] width 157 height 18
radio input "true"
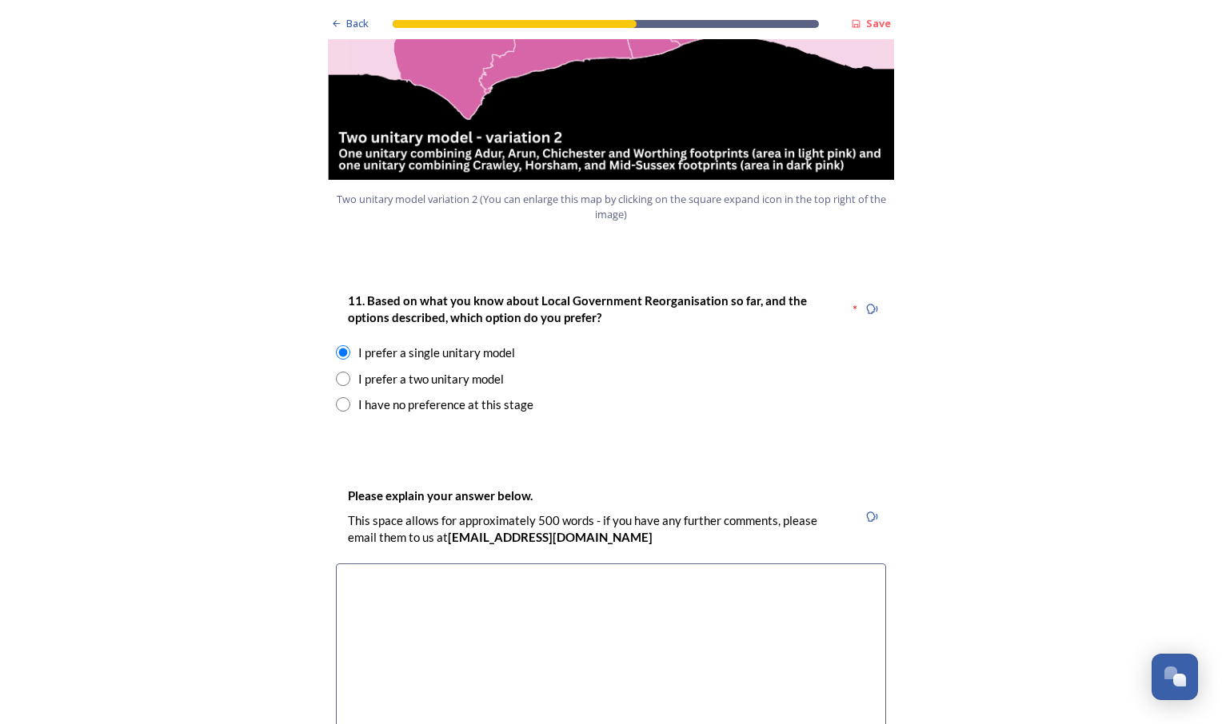
scroll to position [1999, 0]
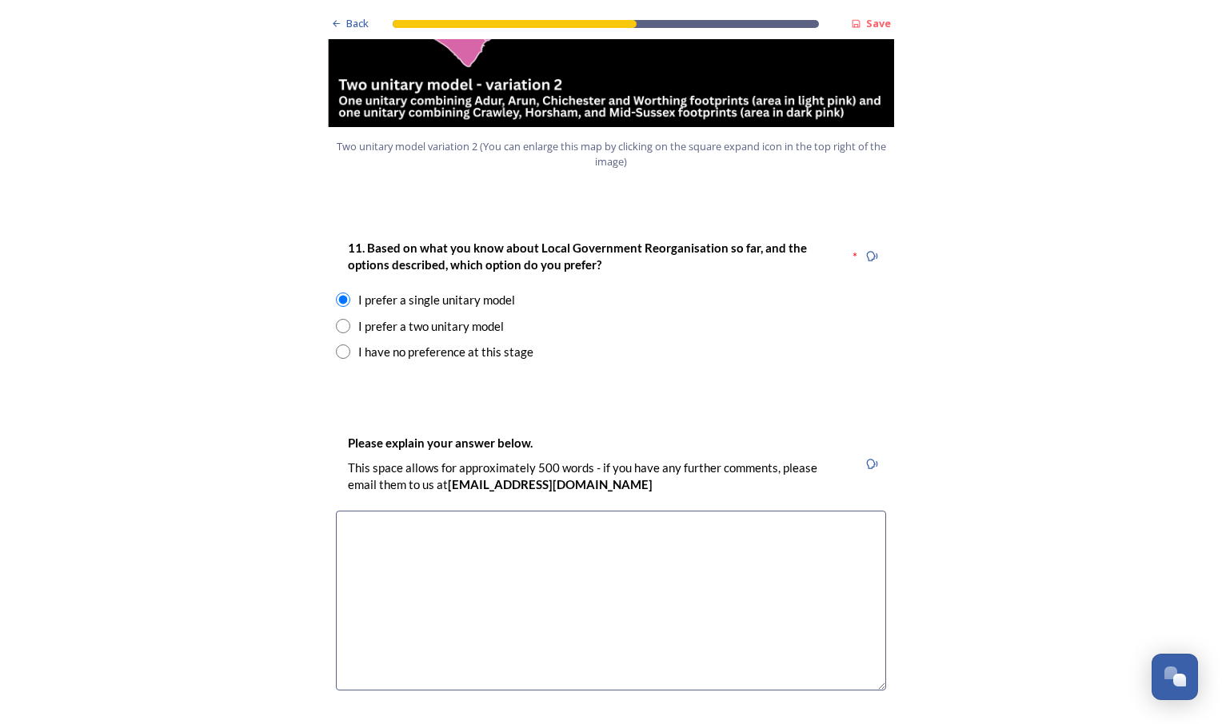
click at [568, 545] on textarea at bounding box center [611, 601] width 550 height 180
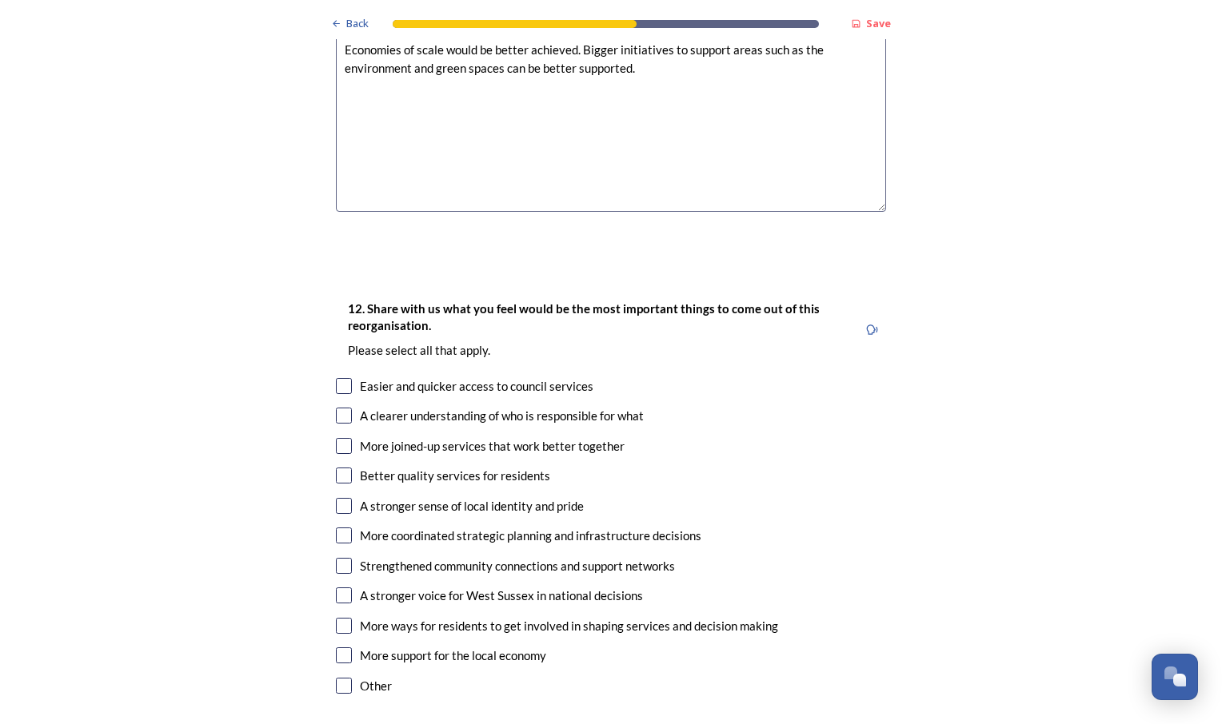
scroll to position [2479, 0]
type textarea "Economies of scale would be better achieved. Bigger initiatives to support area…"
drag, startPoint x: 597, startPoint y: 399, endPoint x: 582, endPoint y: 393, distance: 15.4
click at [596, 437] on div "More joined-up services that work better together" at bounding box center [492, 446] width 265 height 18
checkbox input "true"
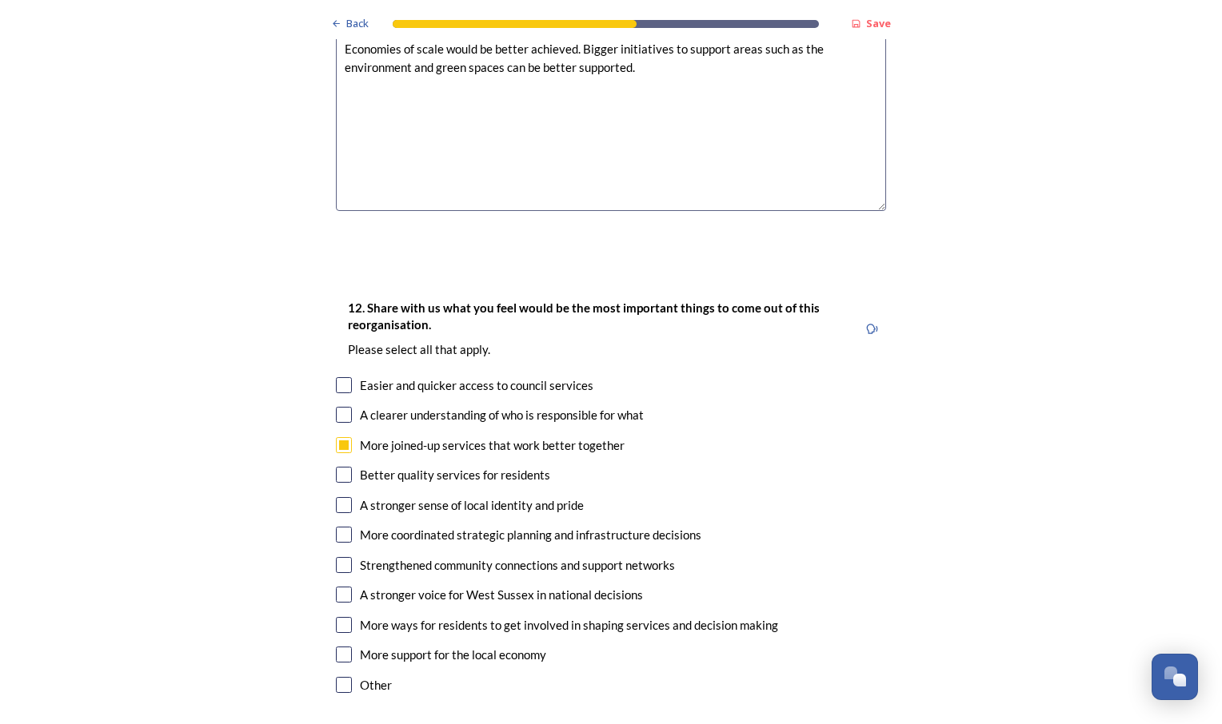
click at [337, 467] on input "checkbox" at bounding box center [344, 475] width 16 height 16
checkbox input "true"
click at [336, 527] on input "checkbox" at bounding box center [344, 535] width 16 height 16
checkbox input "true"
click at [337, 587] on input "checkbox" at bounding box center [344, 595] width 16 height 16
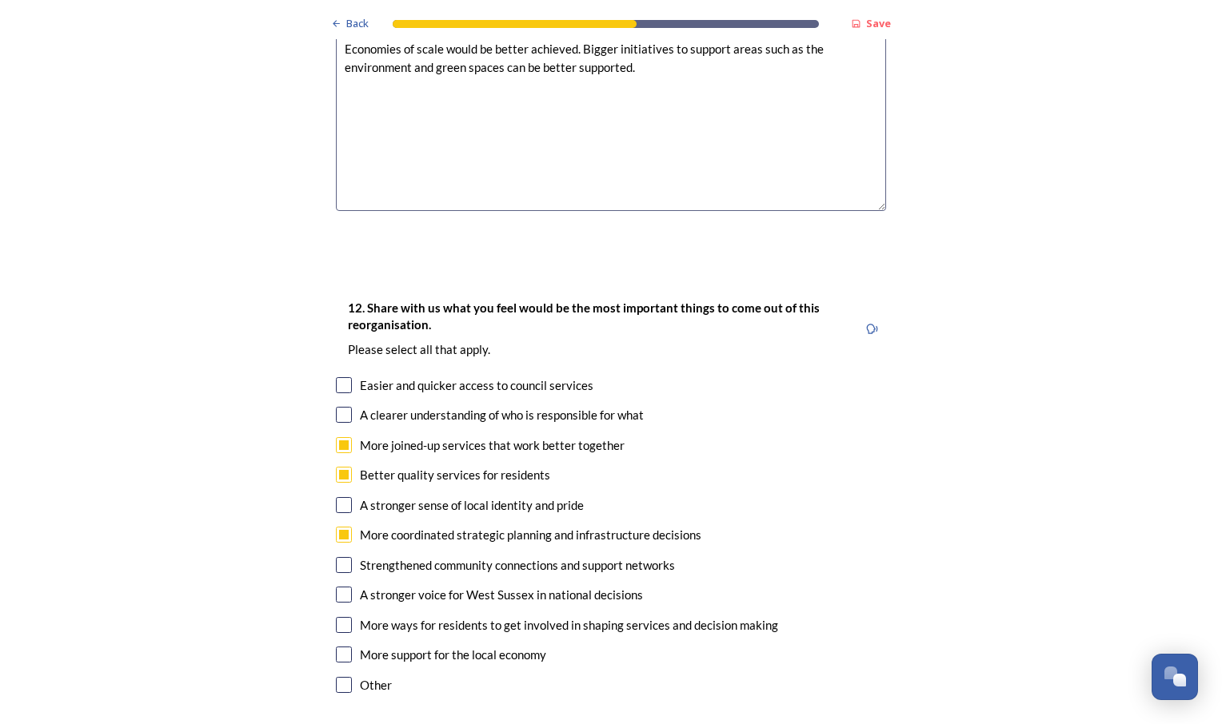
checkbox input "true"
click at [340, 647] on input "checkbox" at bounding box center [344, 655] width 16 height 16
checkbox input "true"
click at [340, 617] on input "checkbox" at bounding box center [344, 625] width 16 height 16
checkbox input "true"
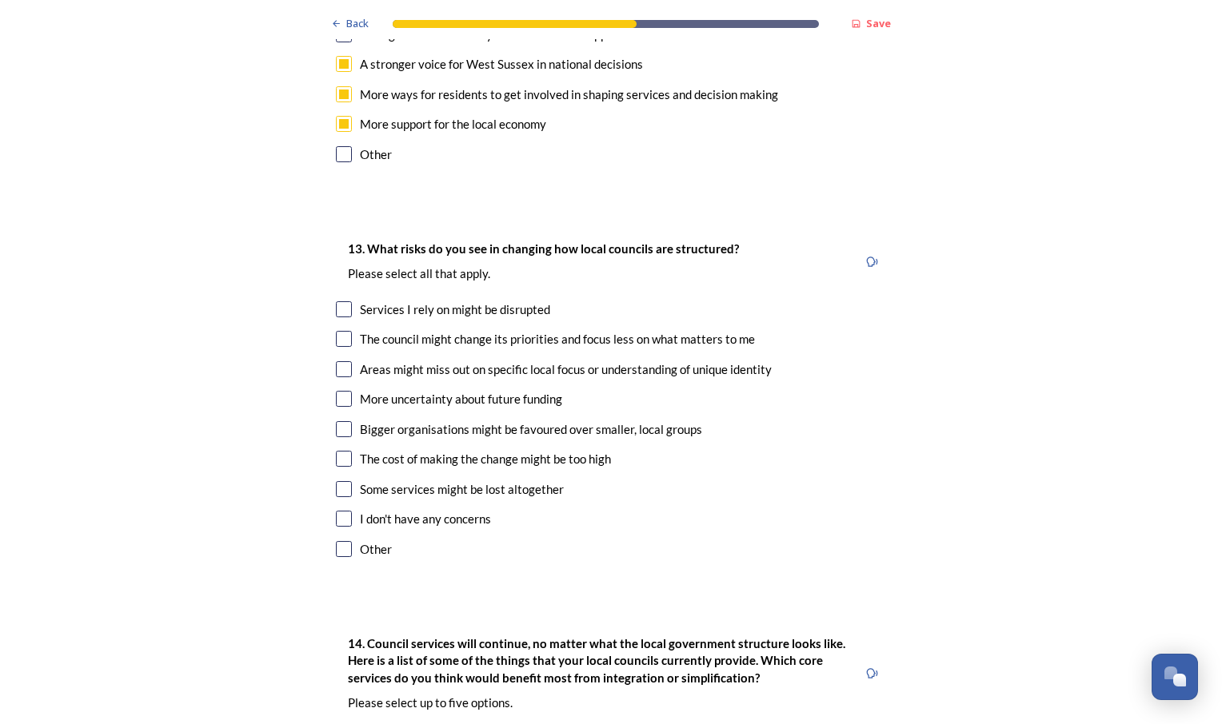
scroll to position [3039, 0]
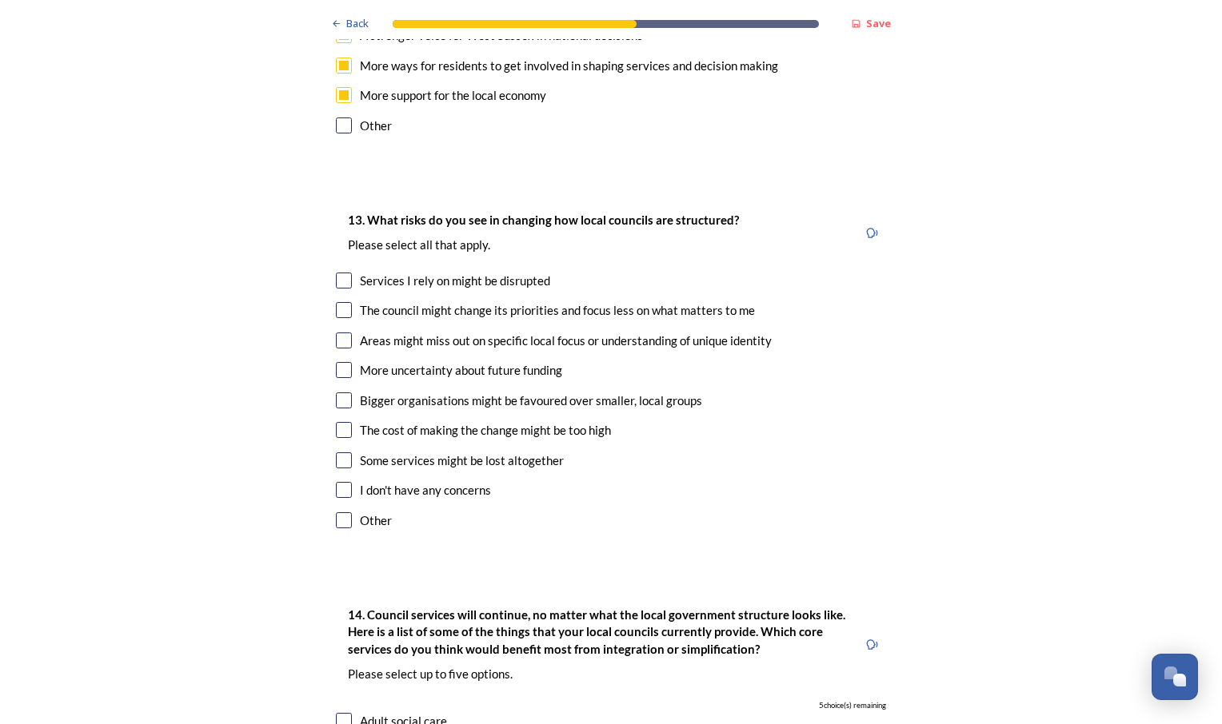
click at [340, 422] on input "checkbox" at bounding box center [344, 430] width 16 height 16
checkbox input "true"
click at [336, 302] on input "checkbox" at bounding box center [344, 310] width 16 height 16
checkbox input "true"
click at [338, 333] on input "checkbox" at bounding box center [344, 341] width 16 height 16
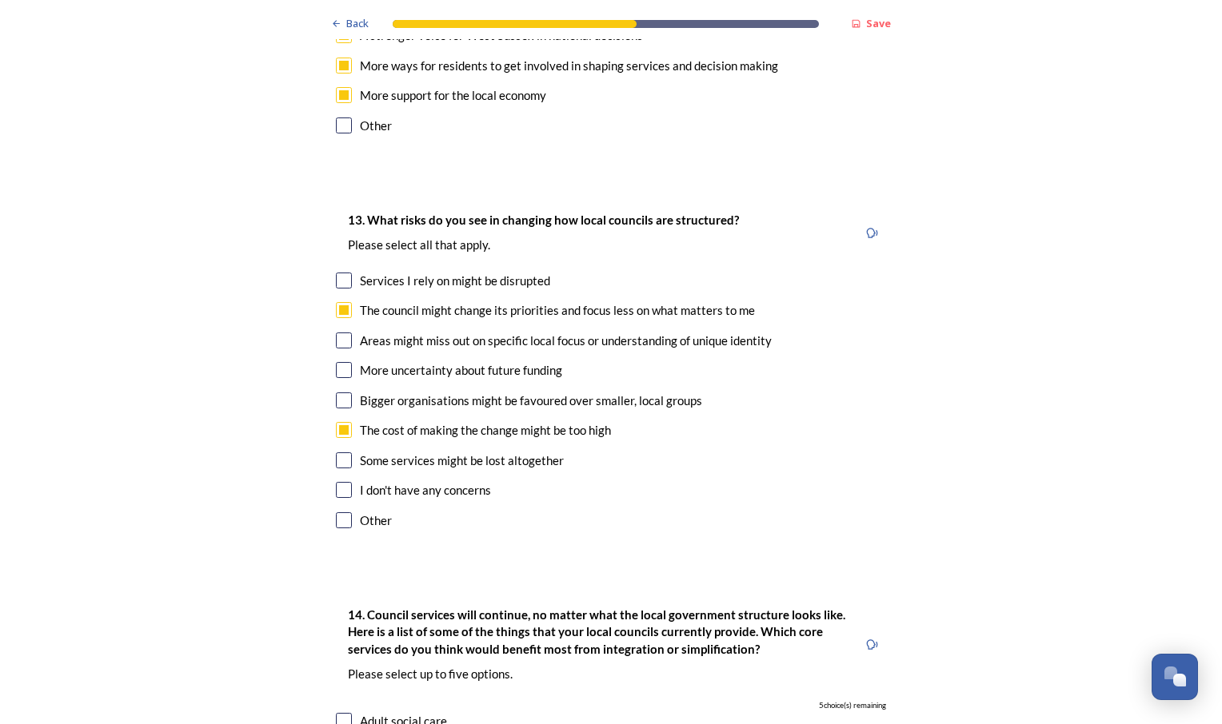
checkbox input "true"
click at [339, 362] on input "checkbox" at bounding box center [344, 370] width 16 height 16
checkbox input "true"
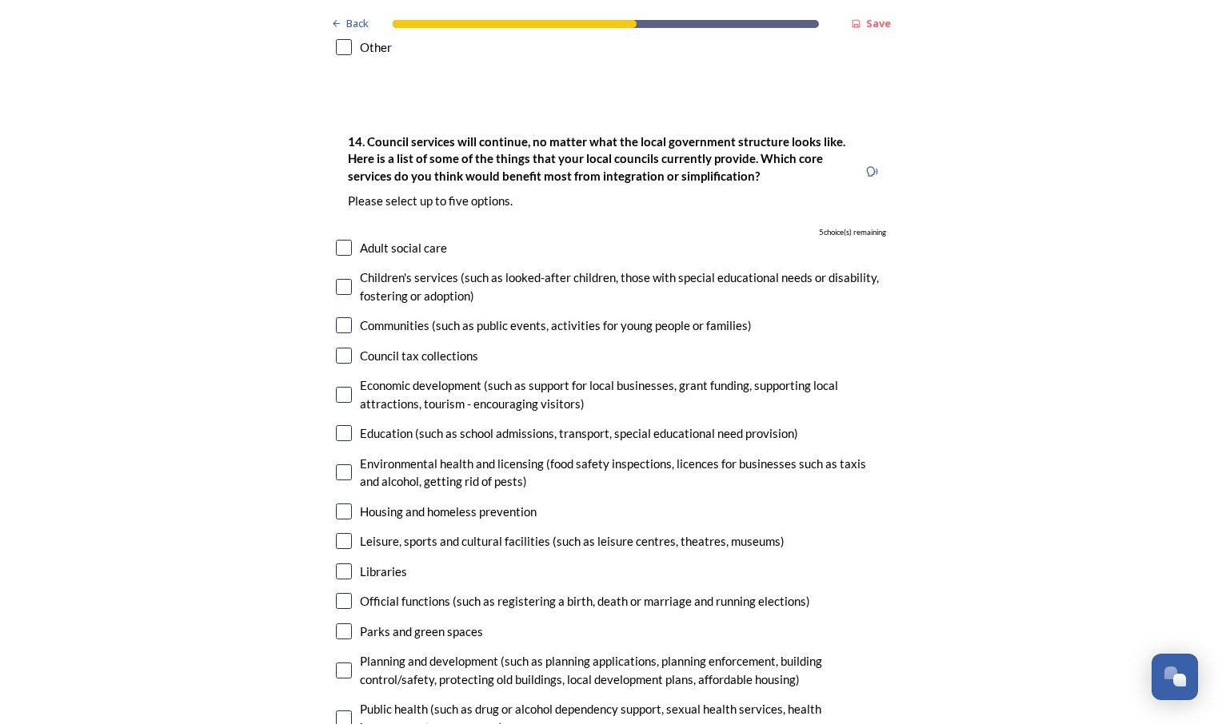
scroll to position [3518, 0]
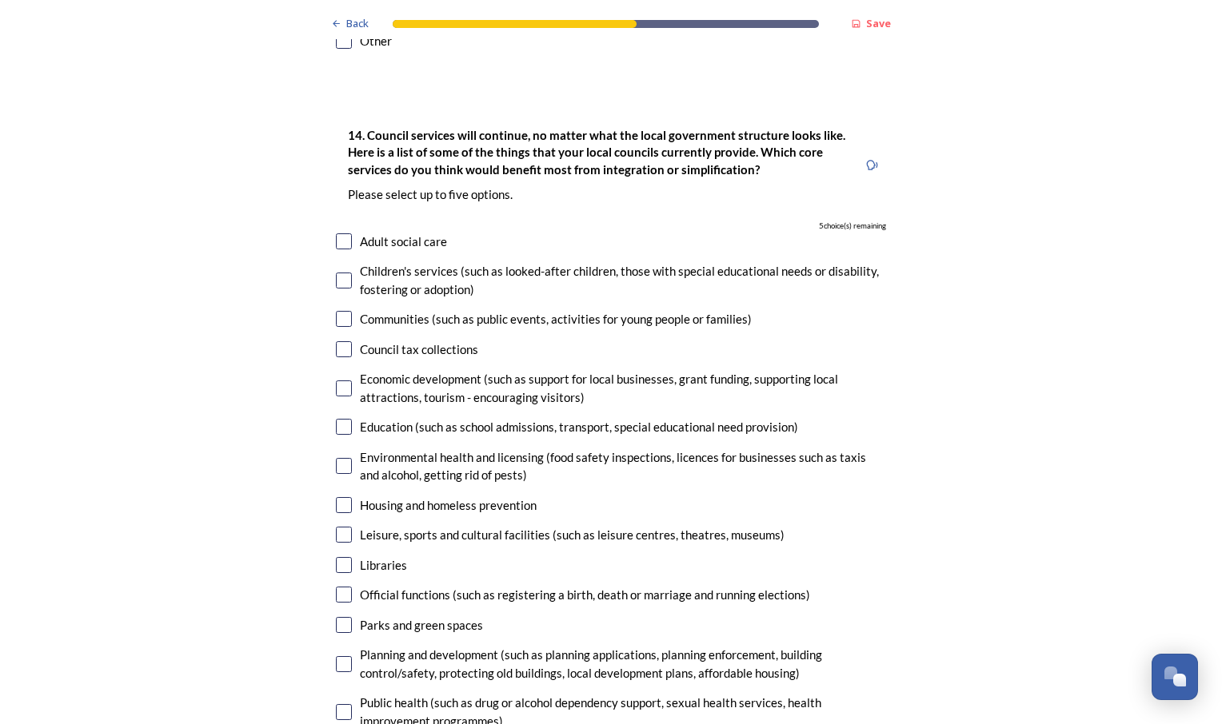
click at [341, 381] on input "checkbox" at bounding box center [344, 389] width 16 height 16
checkbox input "true"
click at [337, 458] on input "checkbox" at bounding box center [344, 466] width 16 height 16
checkbox input "true"
click at [336, 527] on input "checkbox" at bounding box center [344, 535] width 16 height 16
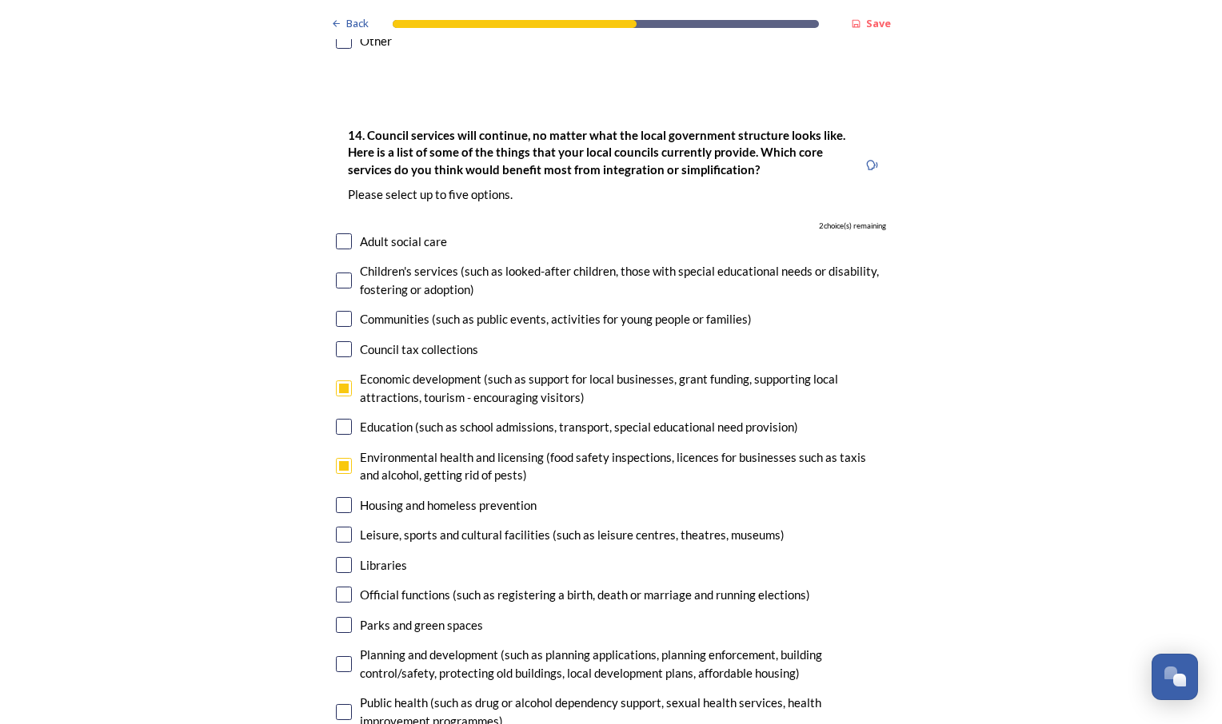
checkbox input "true"
click at [341, 617] on input "checkbox" at bounding box center [344, 625] width 16 height 16
checkbox input "true"
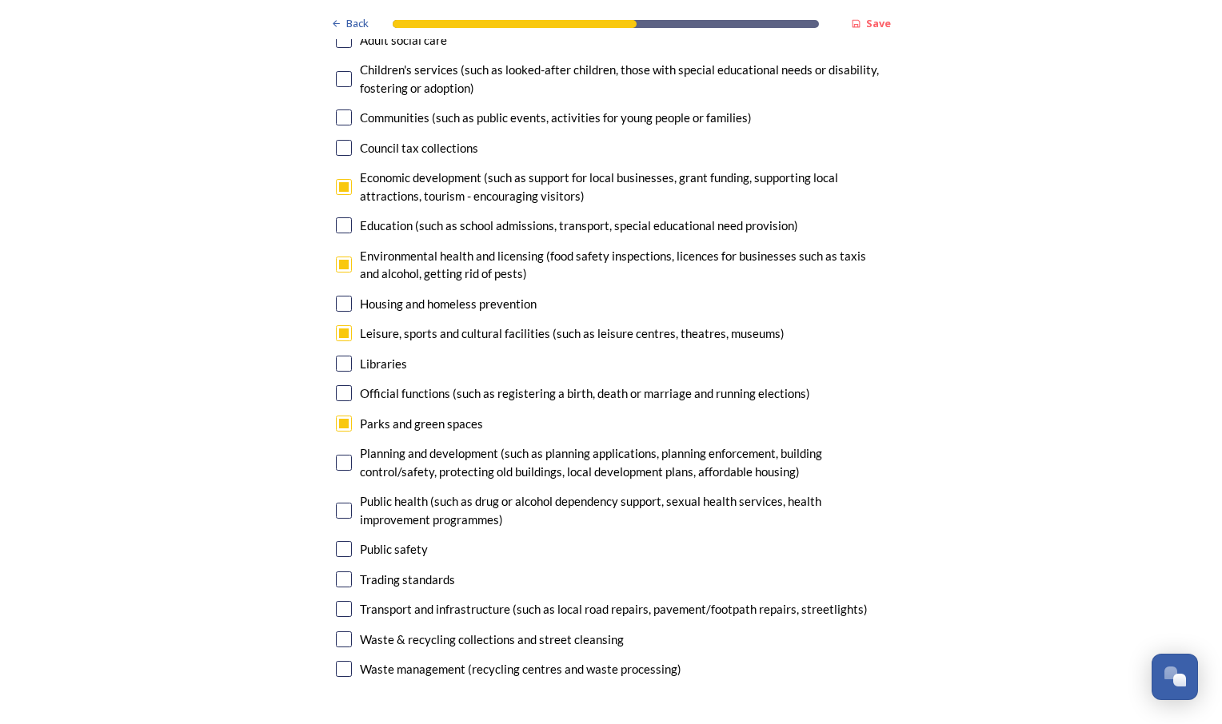
scroll to position [3758, 0]
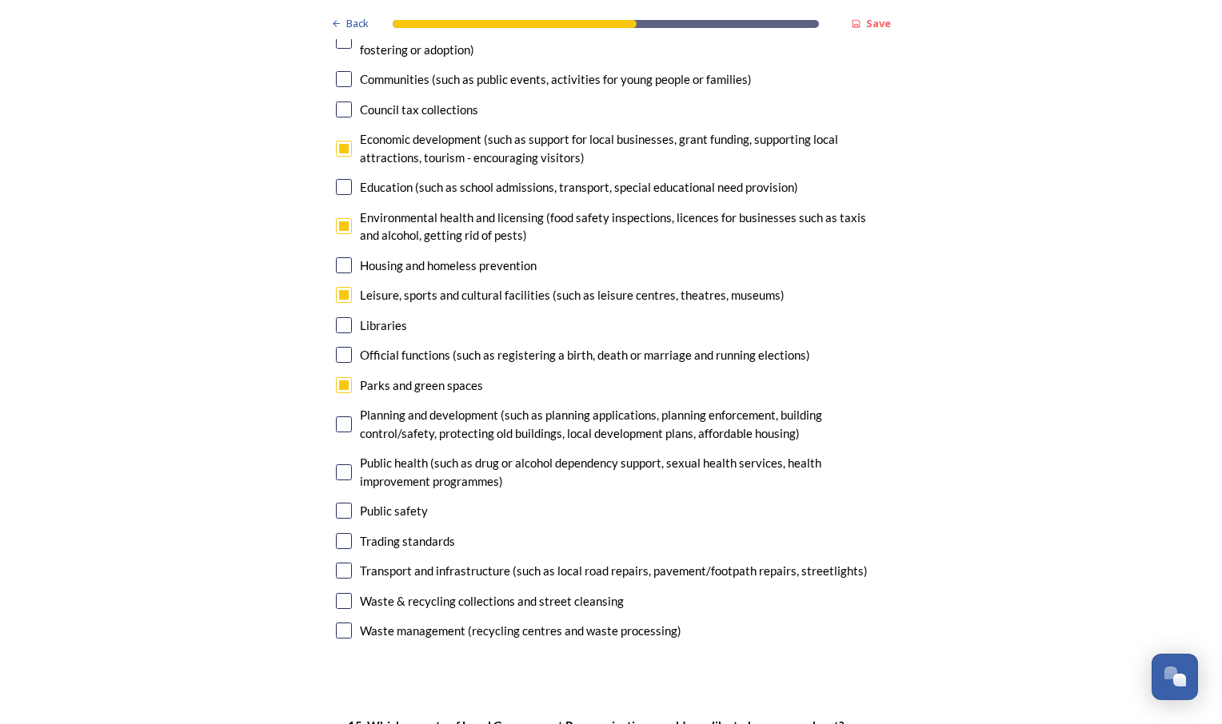
click at [337, 417] on input "checkbox" at bounding box center [344, 425] width 16 height 16
checkbox input "true"
click at [344, 141] on input "checkbox" at bounding box center [344, 149] width 16 height 16
checkbox input "false"
click at [338, 533] on input "checkbox" at bounding box center [344, 541] width 16 height 16
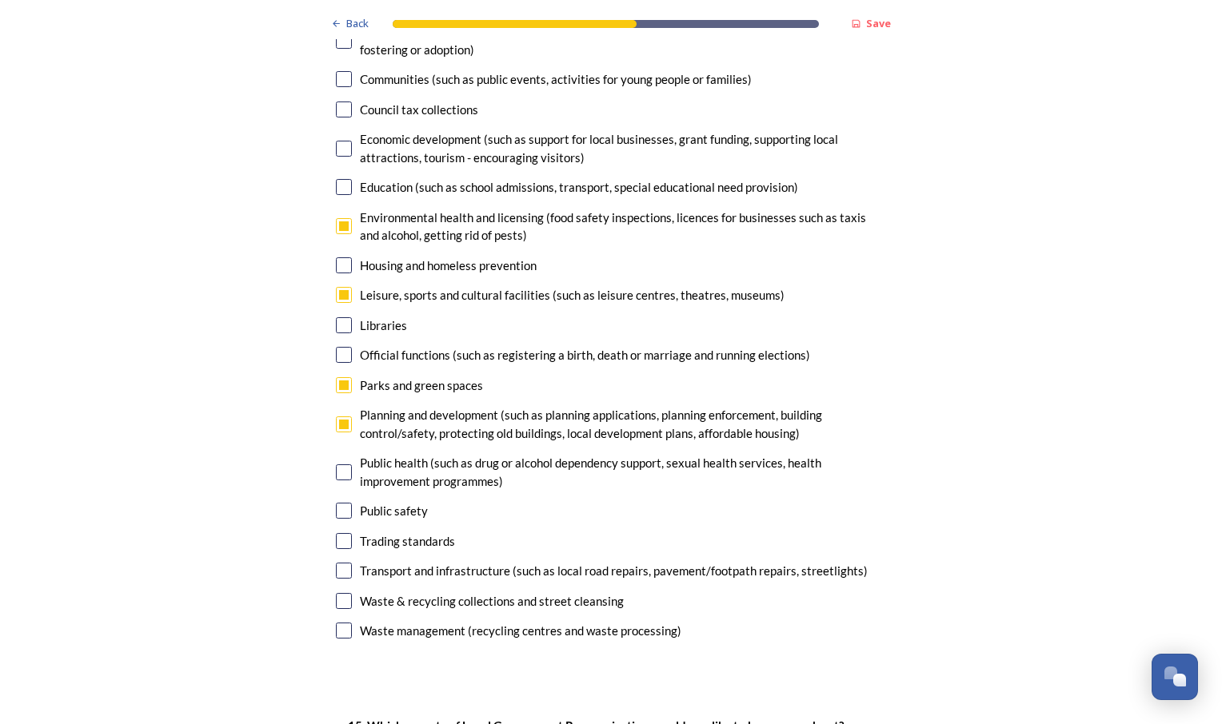
checkbox input "true"
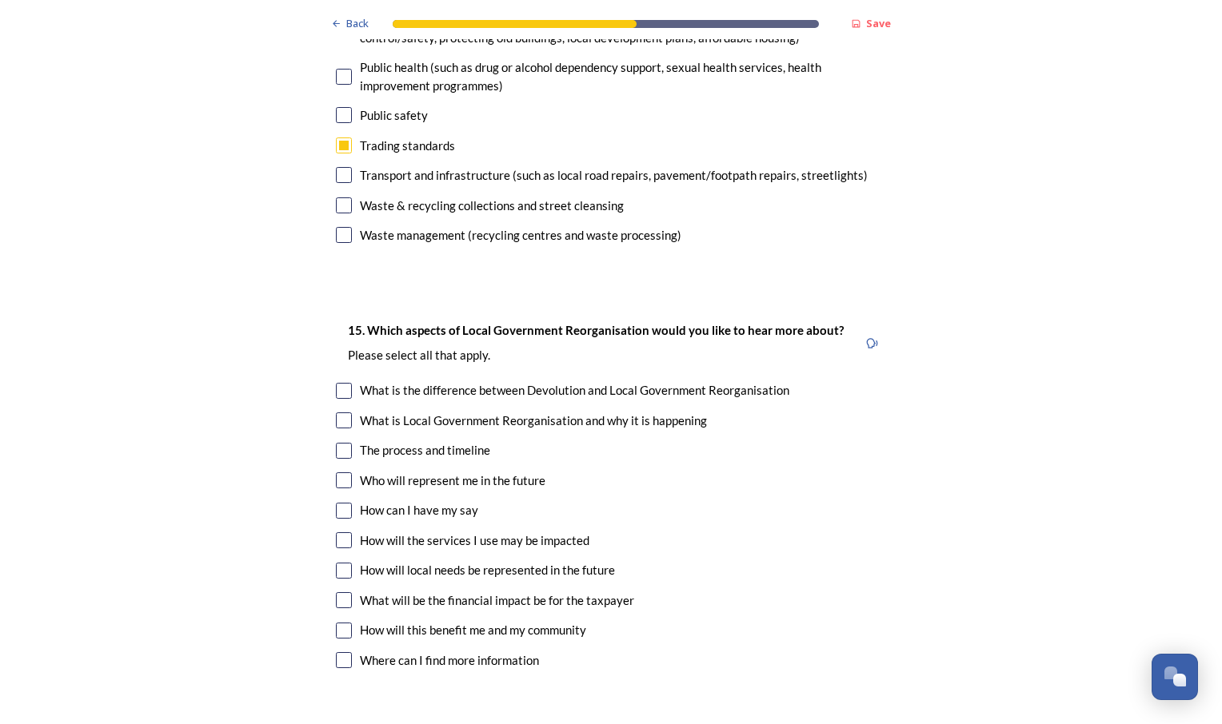
scroll to position [4158, 0]
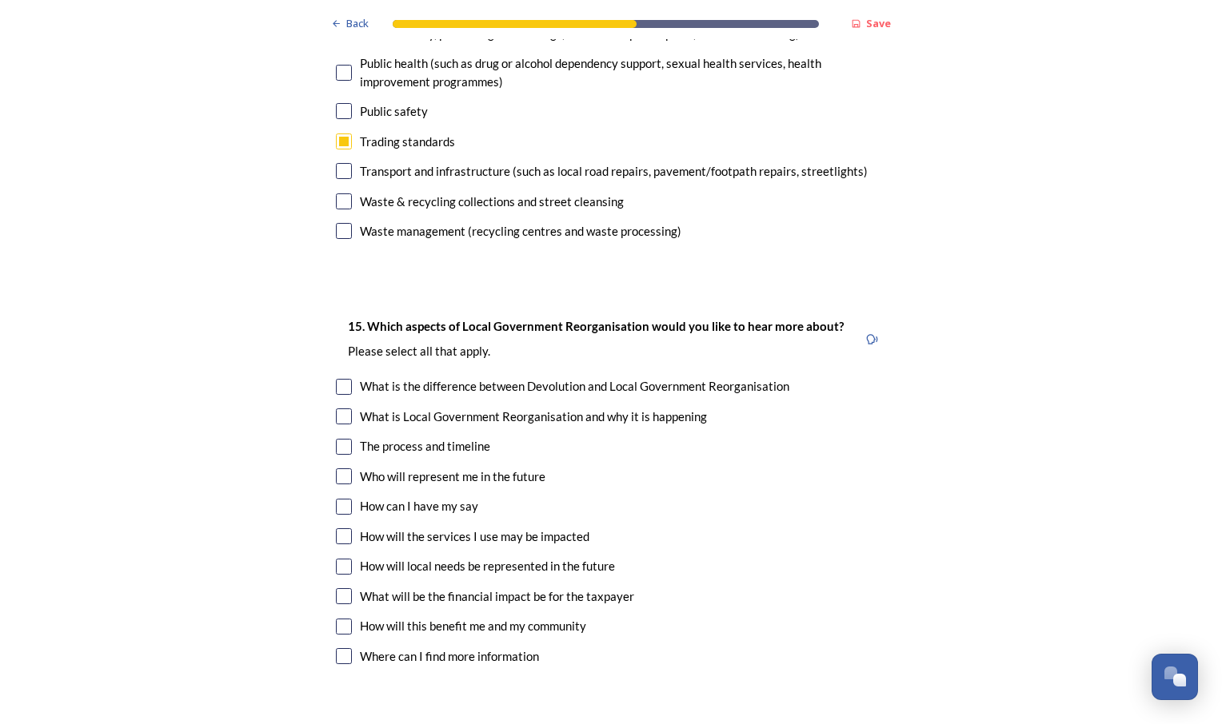
click at [449, 437] on div "The process and timeline" at bounding box center [425, 446] width 130 height 18
checkbox input "true"
click at [338, 469] on input "checkbox" at bounding box center [344, 477] width 16 height 16
checkbox input "true"
click at [341, 499] on input "checkbox" at bounding box center [344, 507] width 16 height 16
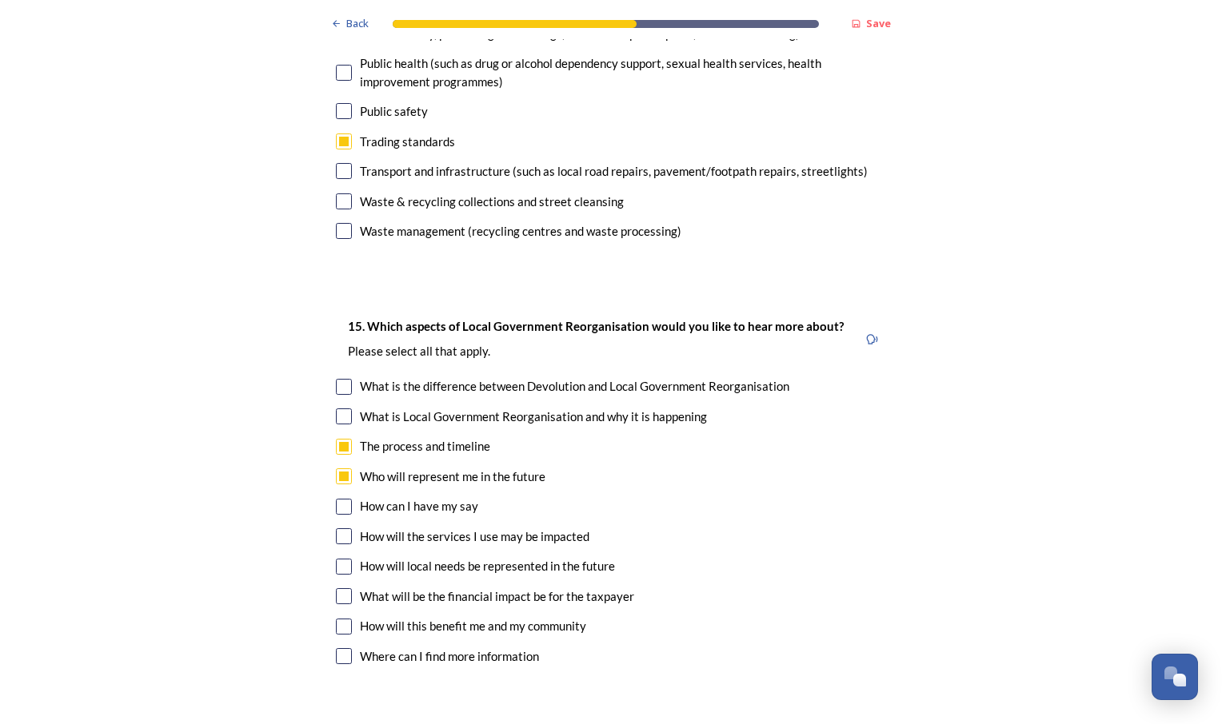
checkbox input "true"
click at [336, 529] on input "checkbox" at bounding box center [344, 537] width 16 height 16
checkbox input "true"
click at [341, 559] on input "checkbox" at bounding box center [344, 567] width 16 height 16
checkbox input "true"
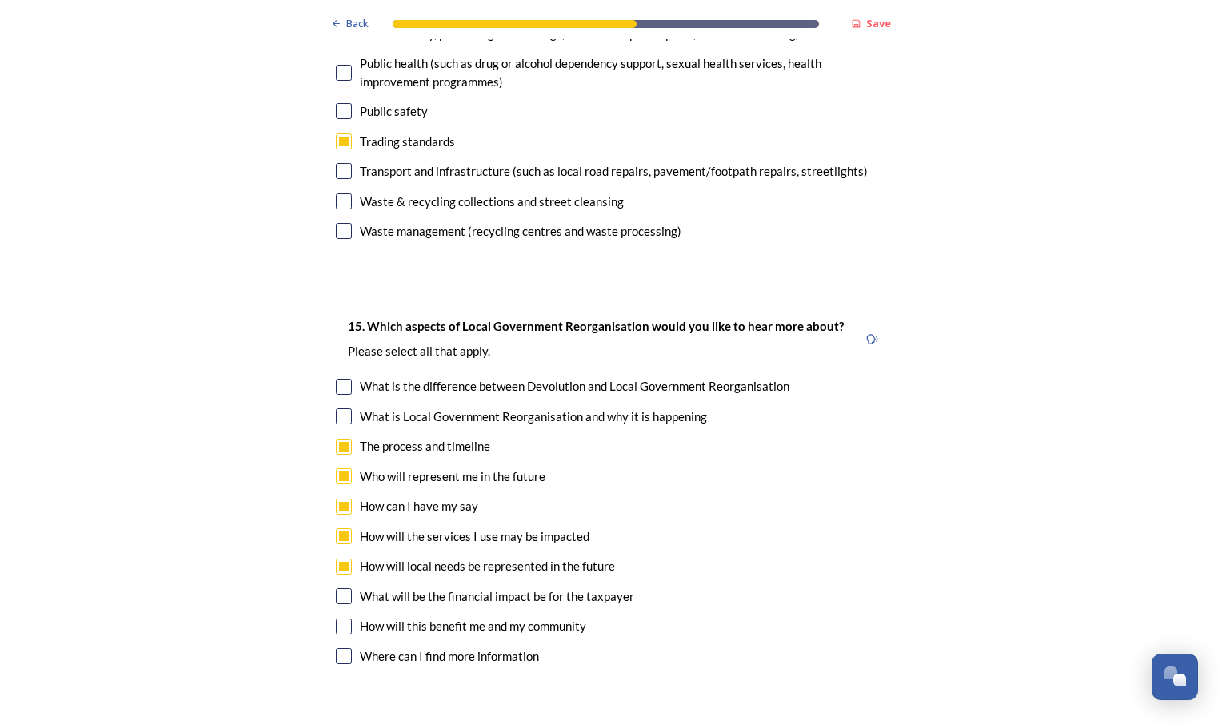
click at [340, 589] on input "checkbox" at bounding box center [344, 597] width 16 height 16
checkbox input "true"
click at [341, 619] on input "checkbox" at bounding box center [344, 627] width 16 height 16
checkbox input "true"
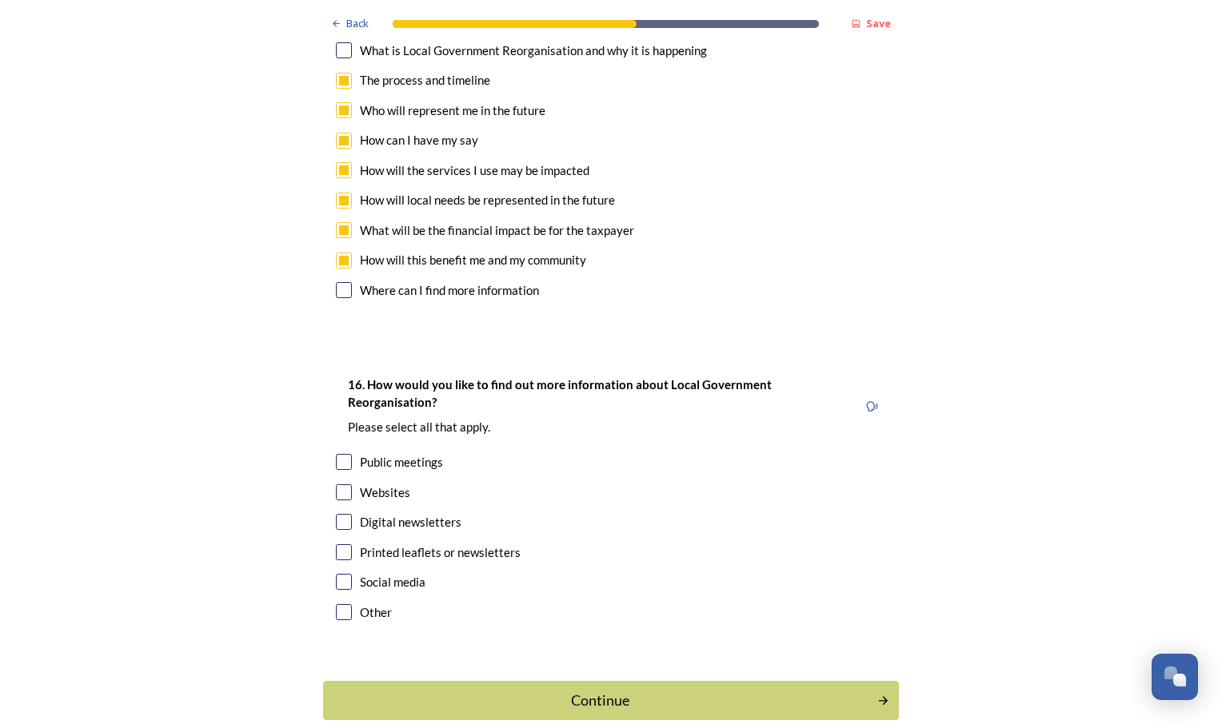
scroll to position [4558, 0]
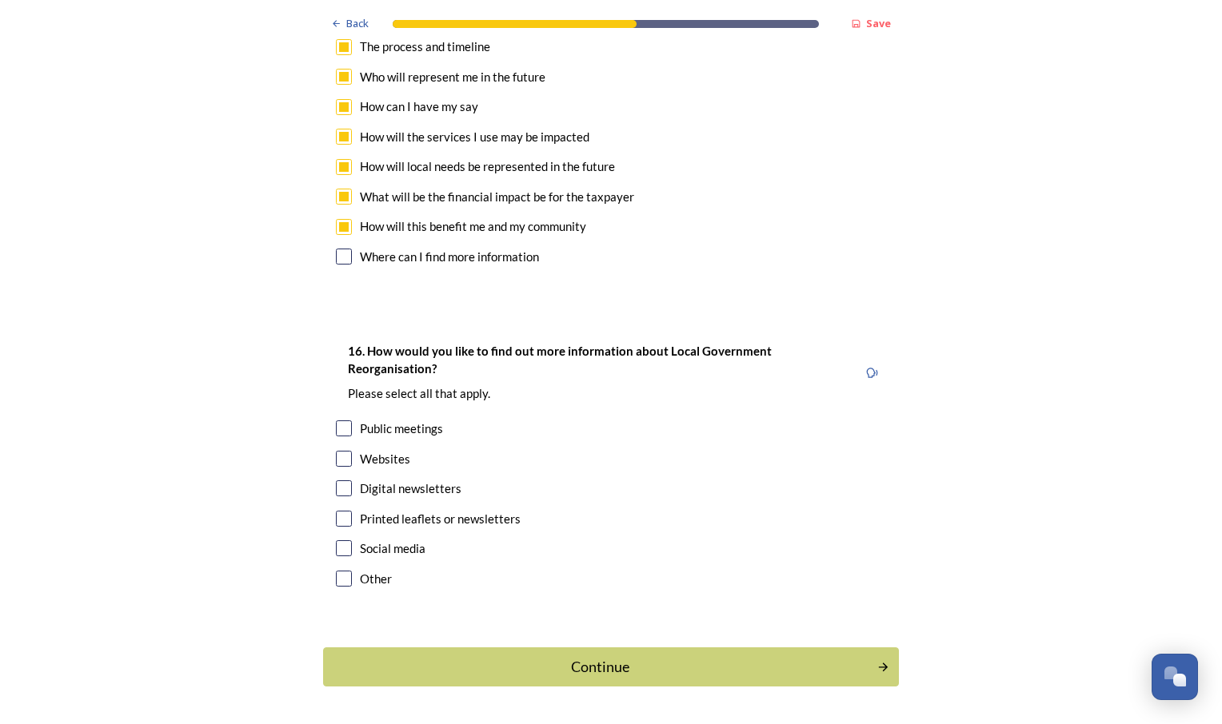
click at [364, 450] on div "Websites" at bounding box center [385, 459] width 50 height 18
checkbox input "true"
click at [361, 480] on div "Digital newsletters" at bounding box center [411, 489] width 102 height 18
checkbox input "true"
click at [599, 648] on button "Continue" at bounding box center [611, 667] width 576 height 39
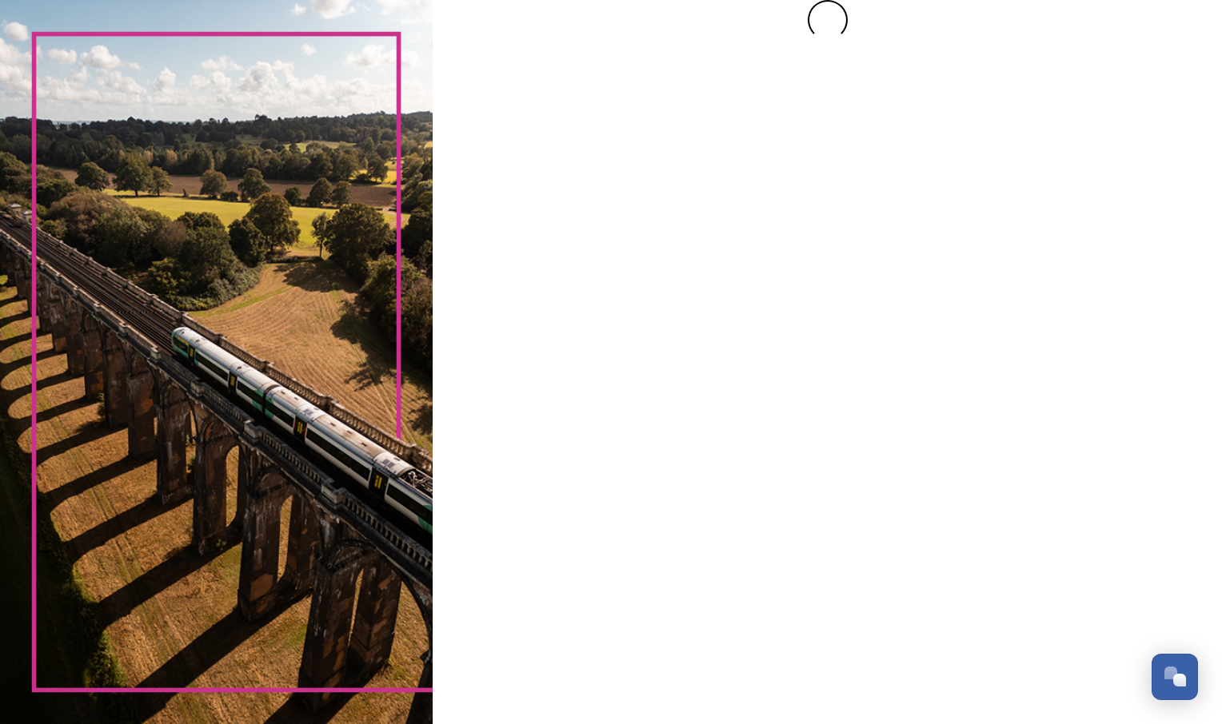
scroll to position [0, 0]
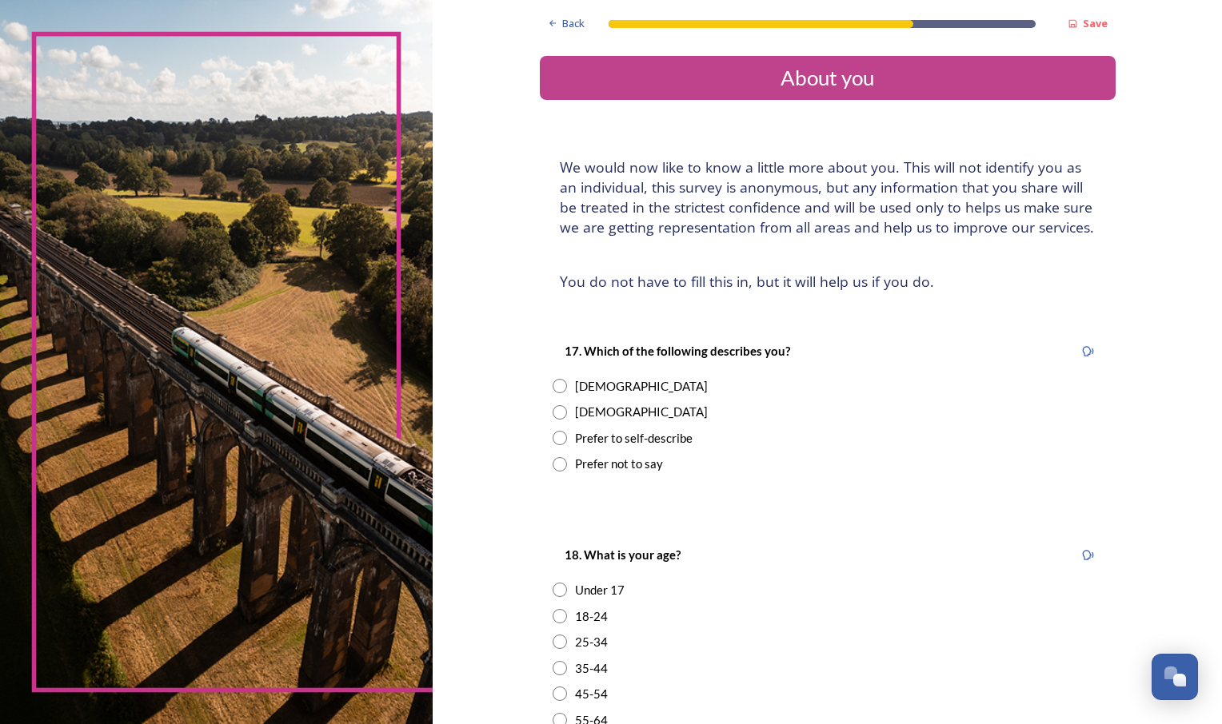
click at [589, 383] on div "[DEMOGRAPHIC_DATA]" at bounding box center [641, 386] width 133 height 18
radio input "true"
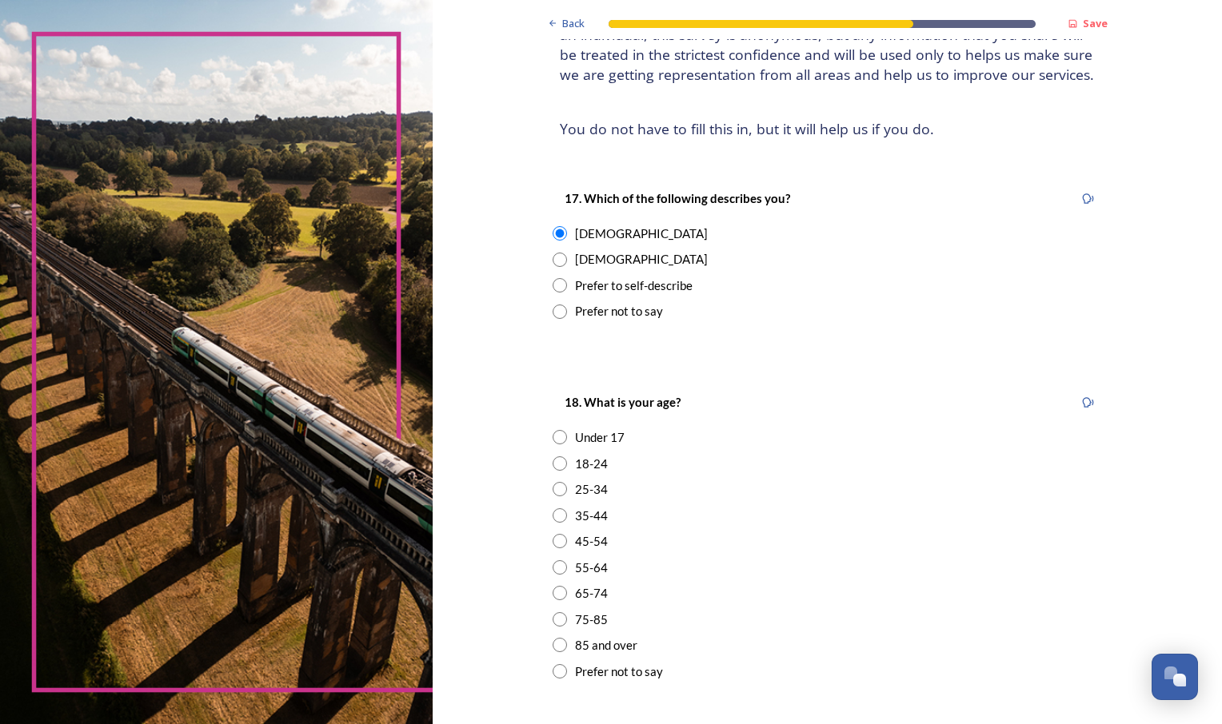
scroll to position [160, 0]
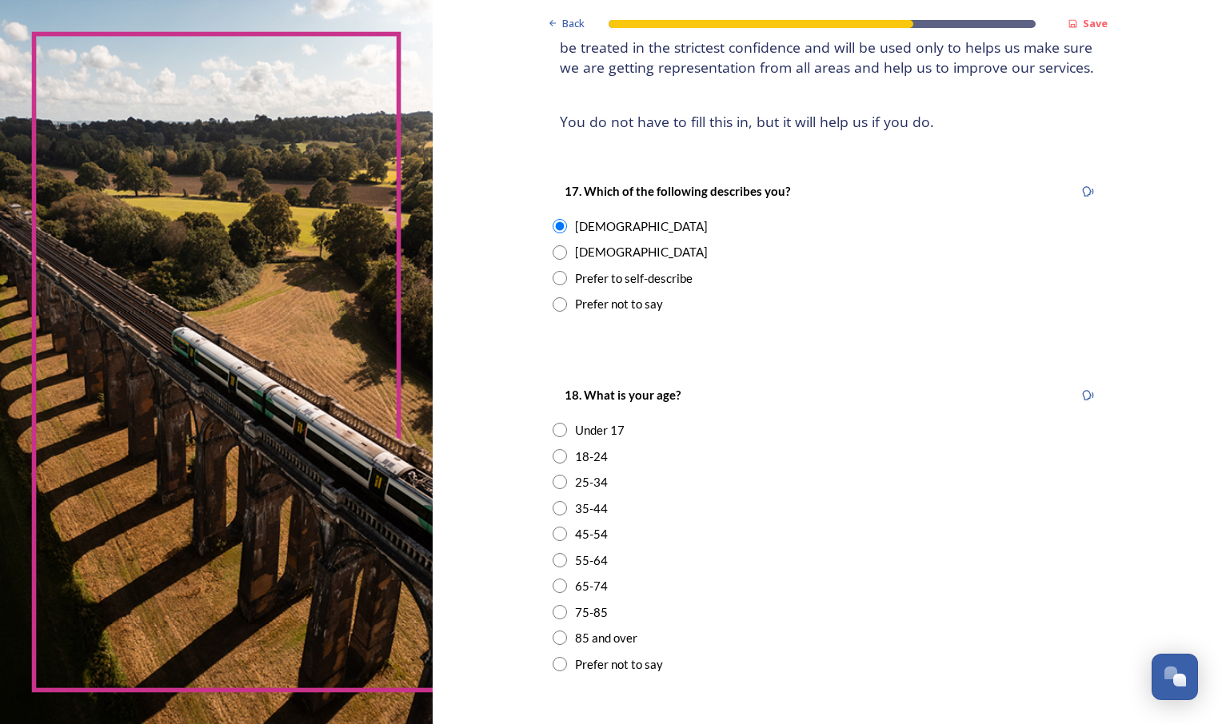
click at [575, 557] on div "55-64" at bounding box center [591, 561] width 33 height 18
radio input "true"
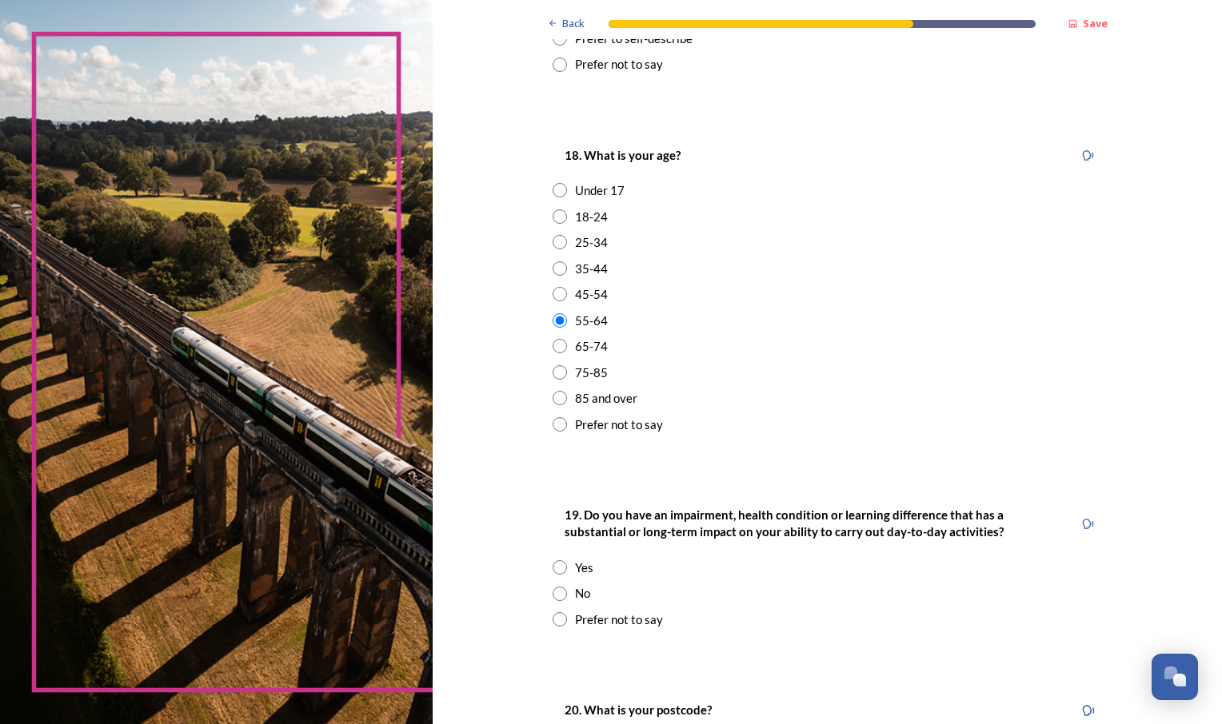
click at [561, 591] on div "No" at bounding box center [828, 594] width 550 height 18
radio input "true"
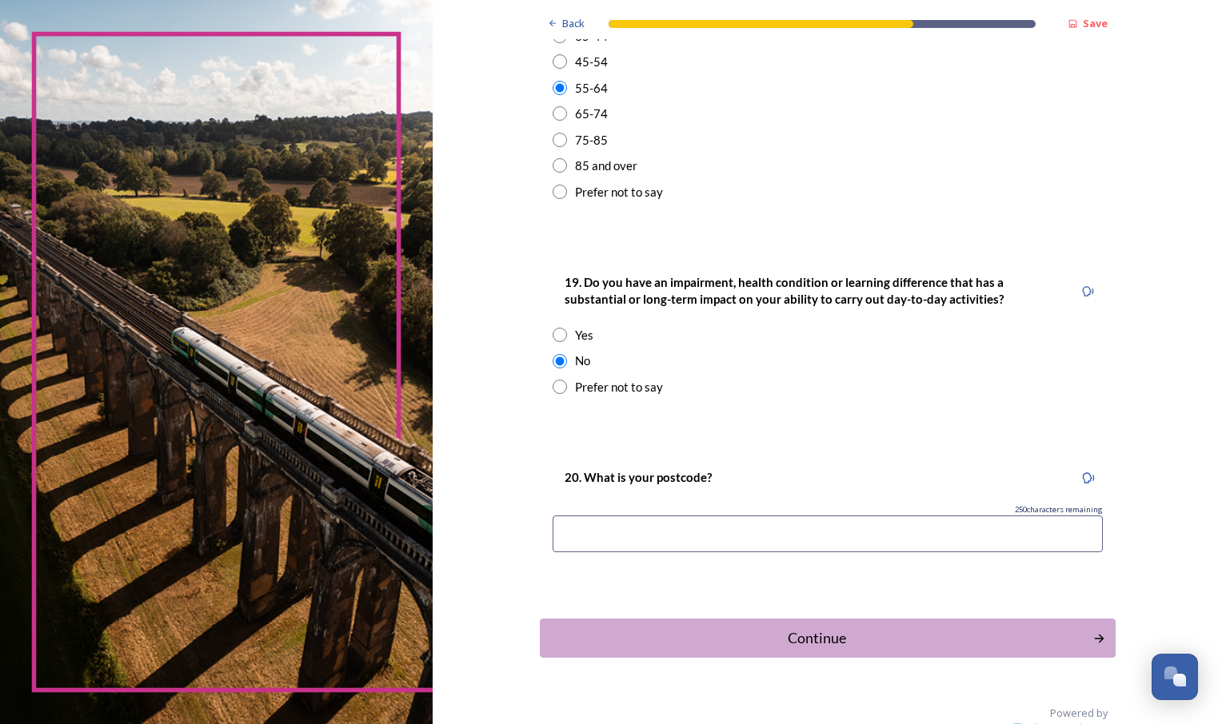
scroll to position [640, 0]
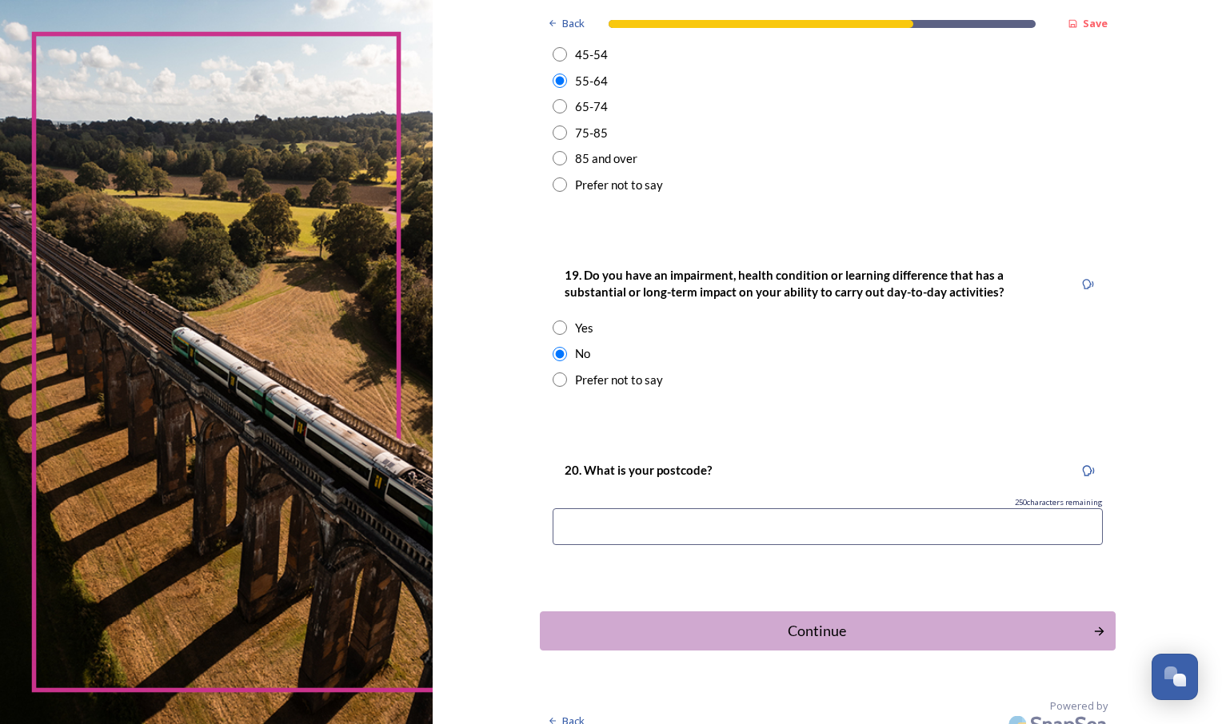
click at [831, 532] on input at bounding box center [828, 527] width 550 height 37
type input "BN16"
click at [834, 636] on div "Continue" at bounding box center [815, 632] width 541 height 22
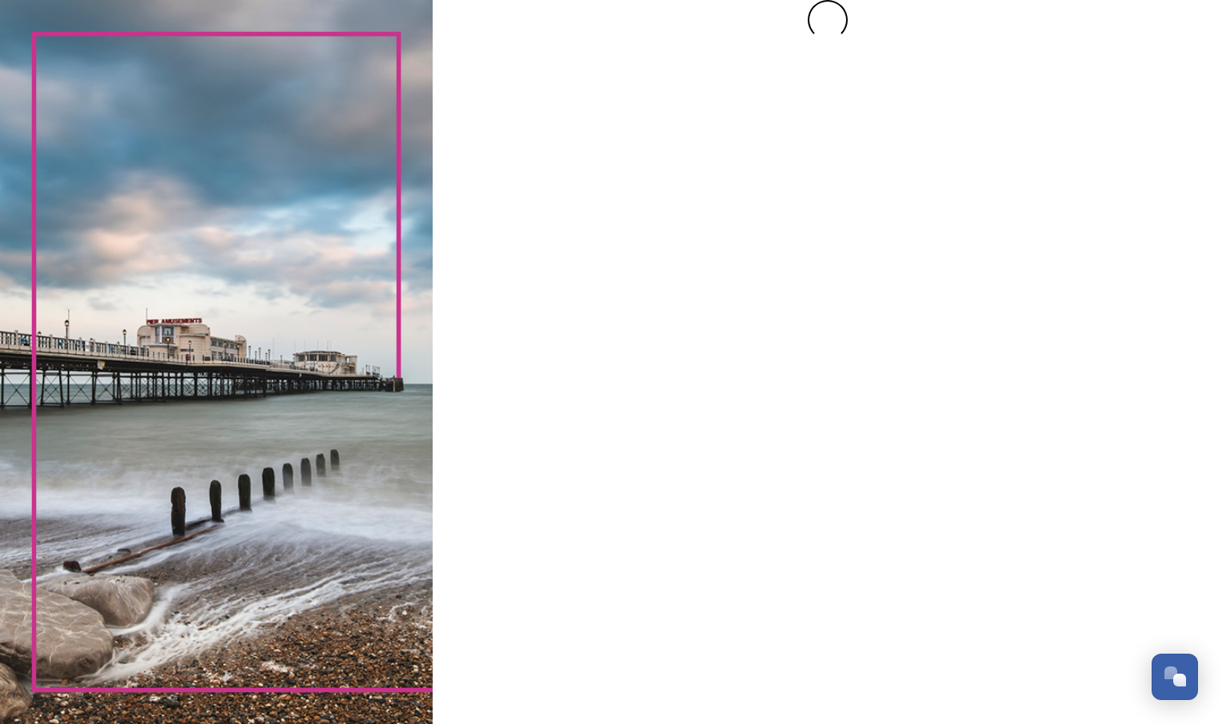
scroll to position [0, 0]
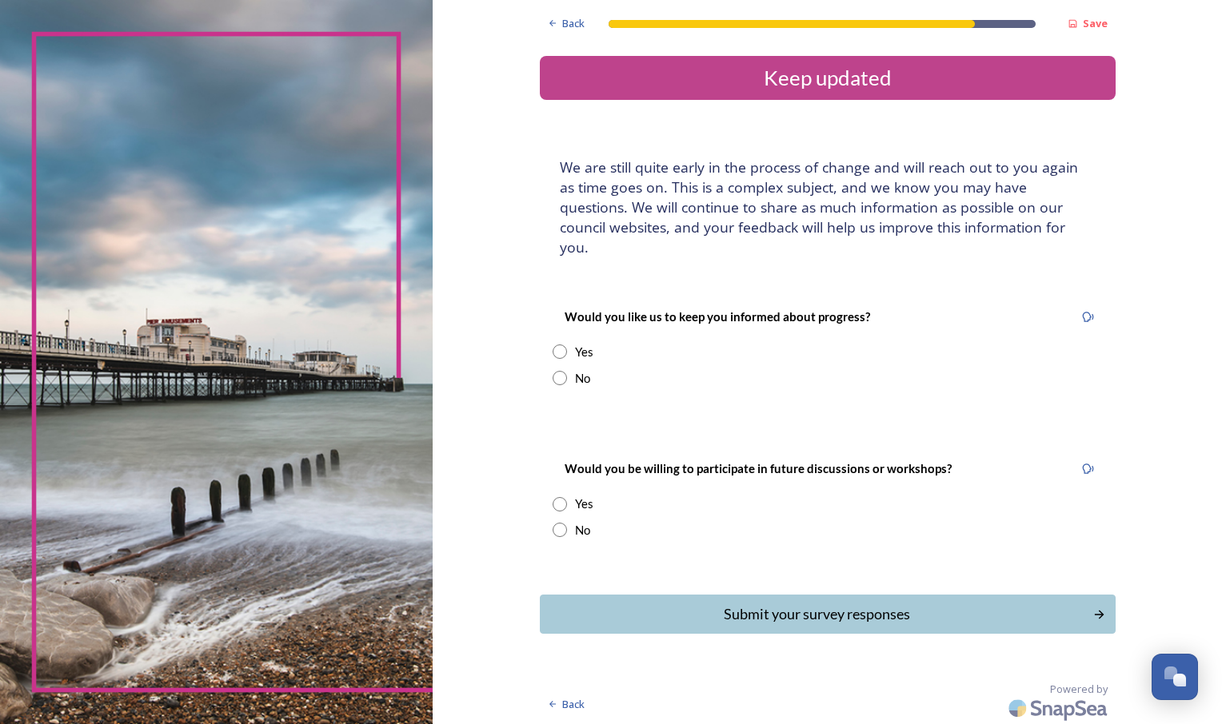
click at [556, 345] on input "radio" at bounding box center [560, 352] width 14 height 14
click at [557, 345] on input "radio" at bounding box center [560, 352] width 14 height 14
radio input "true"
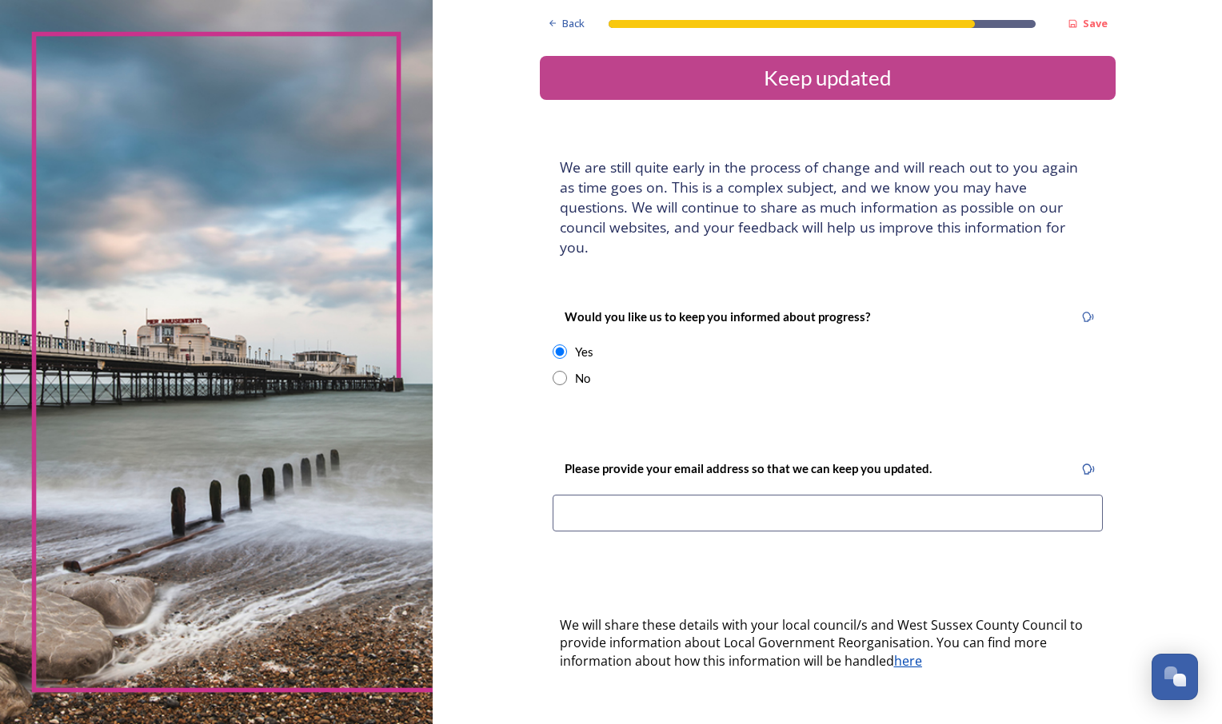
click at [553, 371] on input "radio" at bounding box center [560, 378] width 14 height 14
radio input "true"
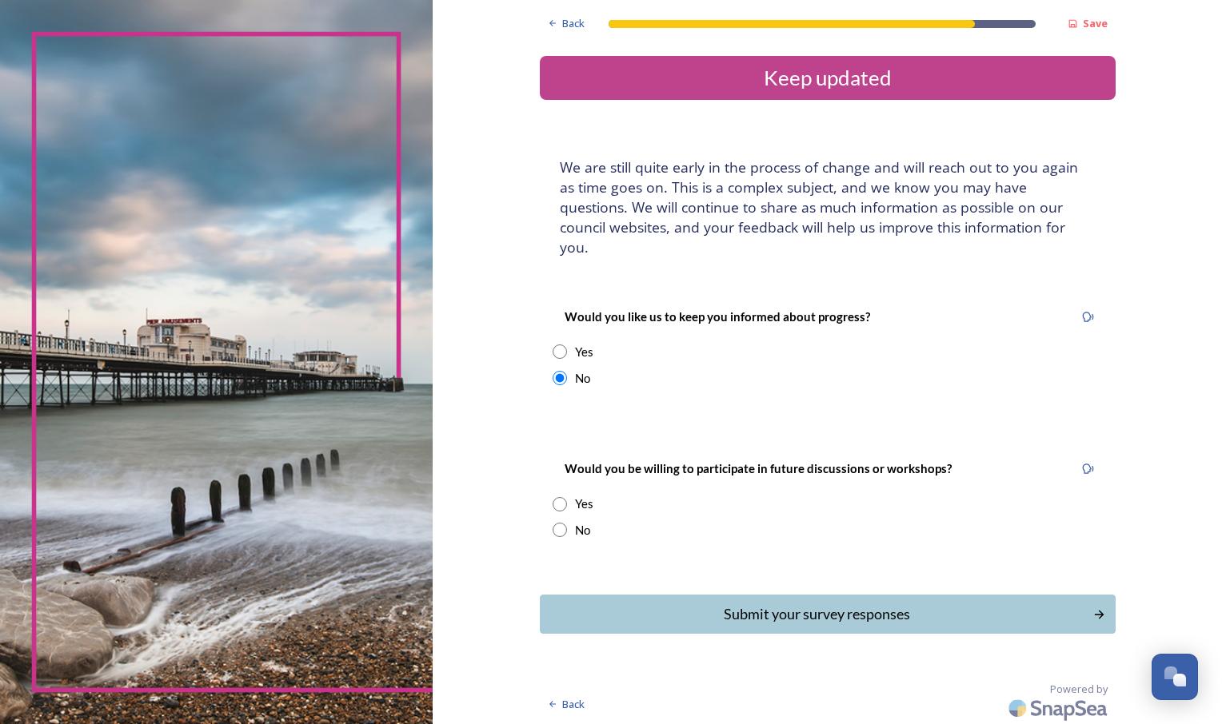
click at [587, 521] on div "No" at bounding box center [582, 530] width 15 height 18
radio input "true"
click at [777, 604] on div "Submit your survey responses" at bounding box center [817, 615] width 537 height 22
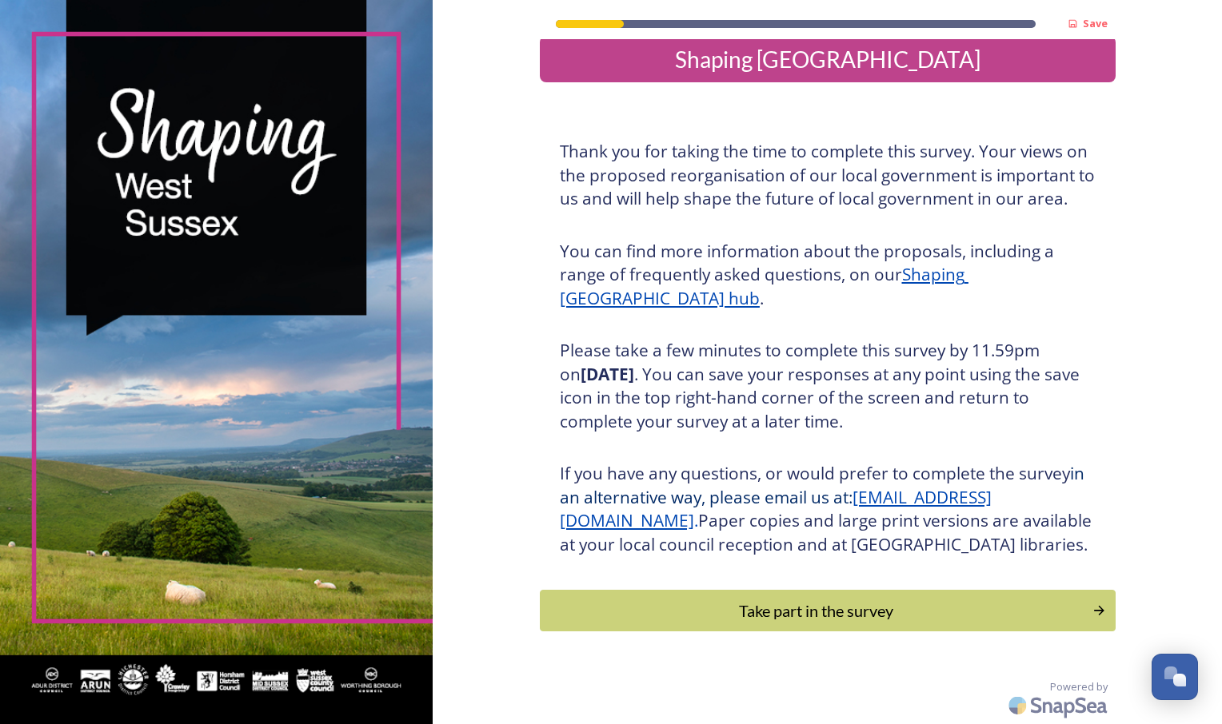
scroll to position [44, 0]
click at [864, 618] on div "Take part in the survey" at bounding box center [815, 611] width 541 height 24
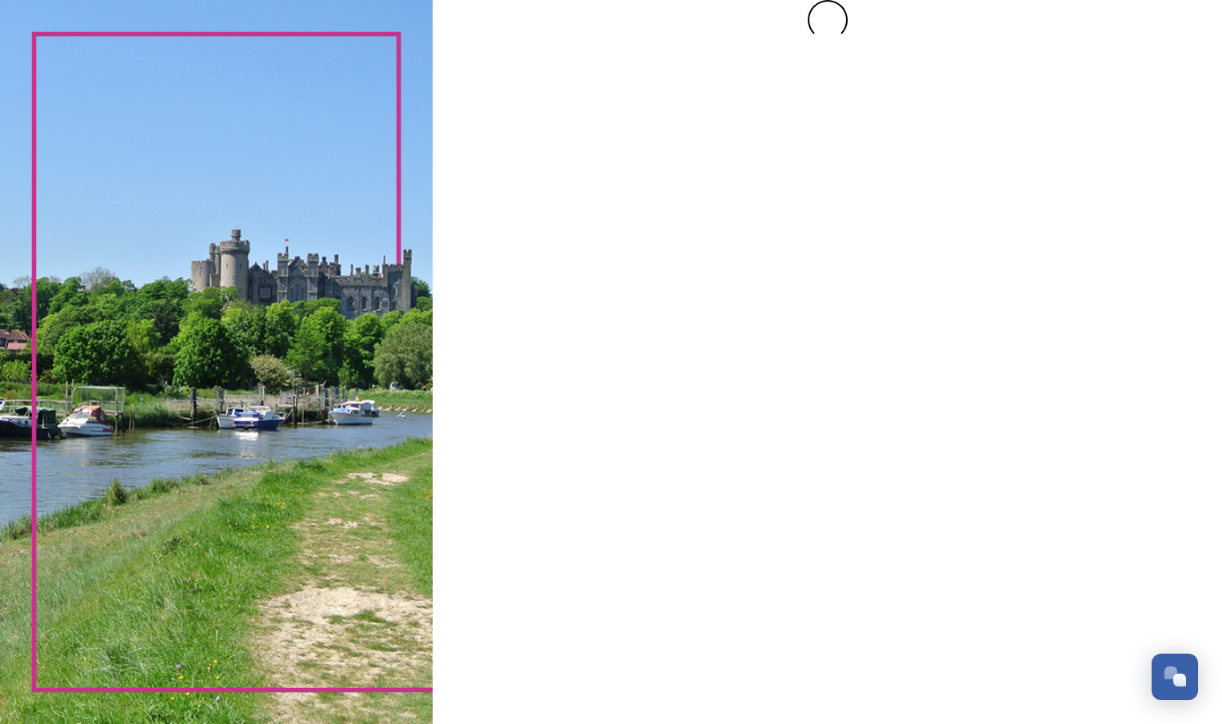
scroll to position [0, 0]
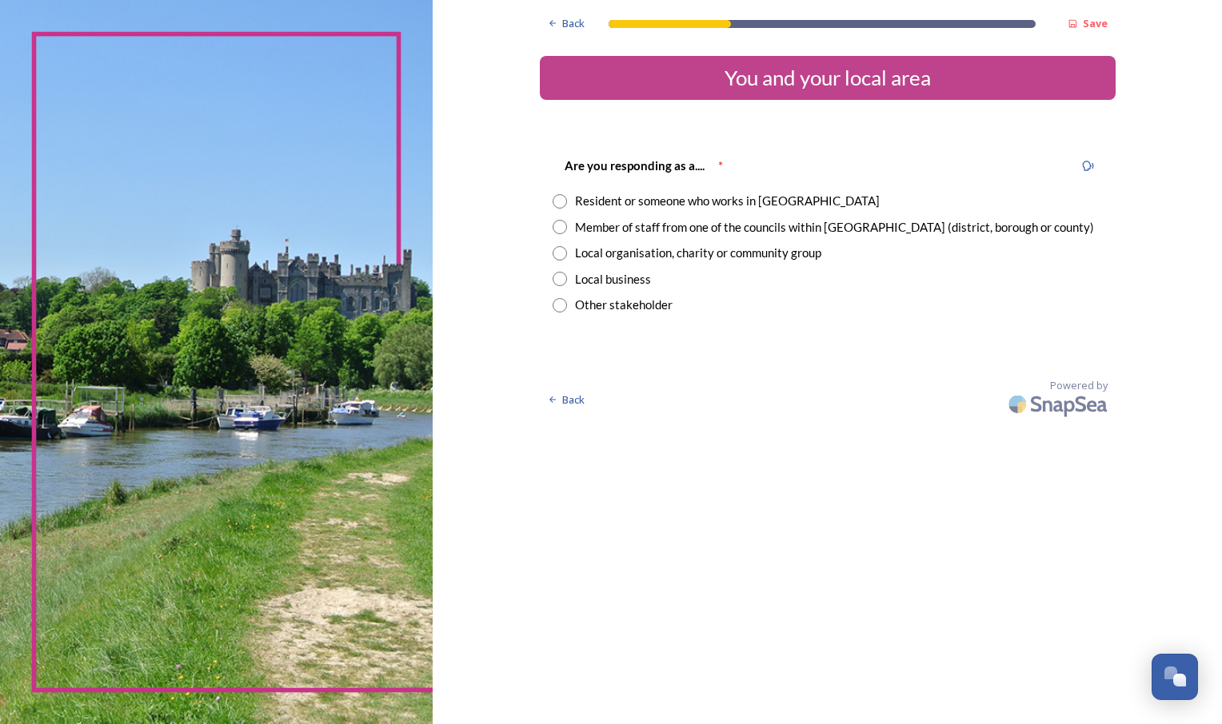
click at [633, 226] on div "Member of staff from one of the councils within [GEOGRAPHIC_DATA] (district, bo…" at bounding box center [834, 227] width 519 height 18
radio input "true"
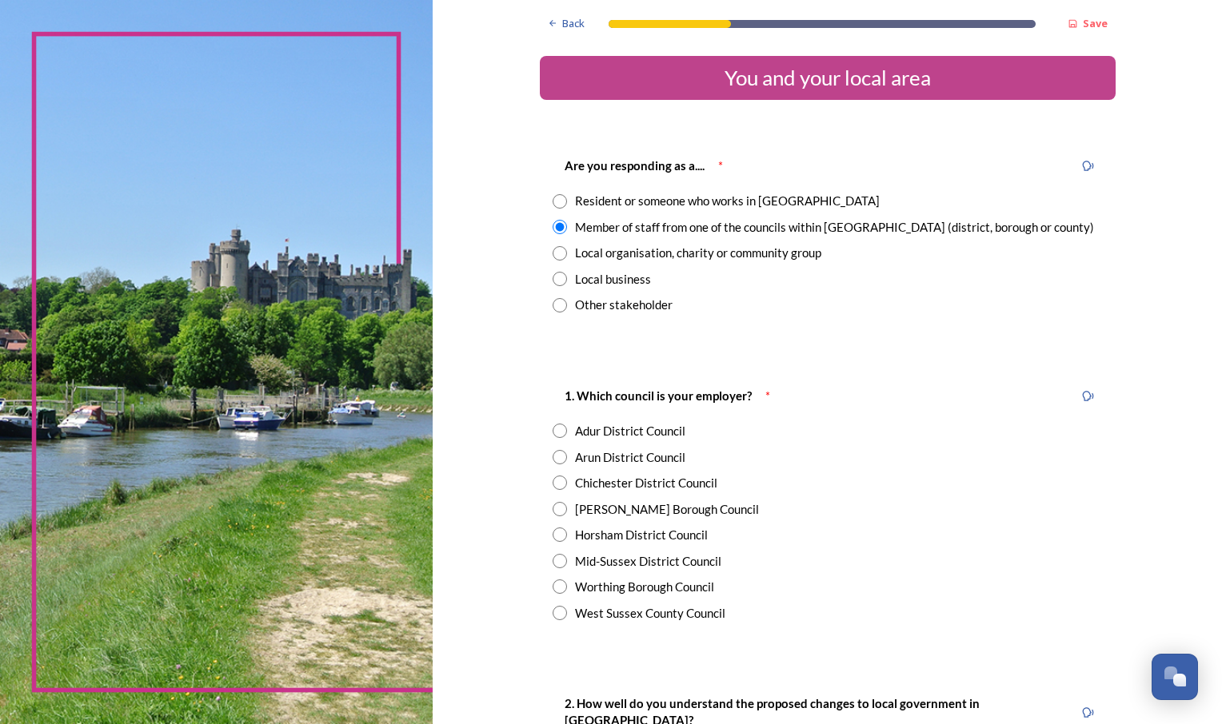
click at [714, 616] on div "West Sussex County Council" at bounding box center [650, 614] width 150 height 18
radio input "true"
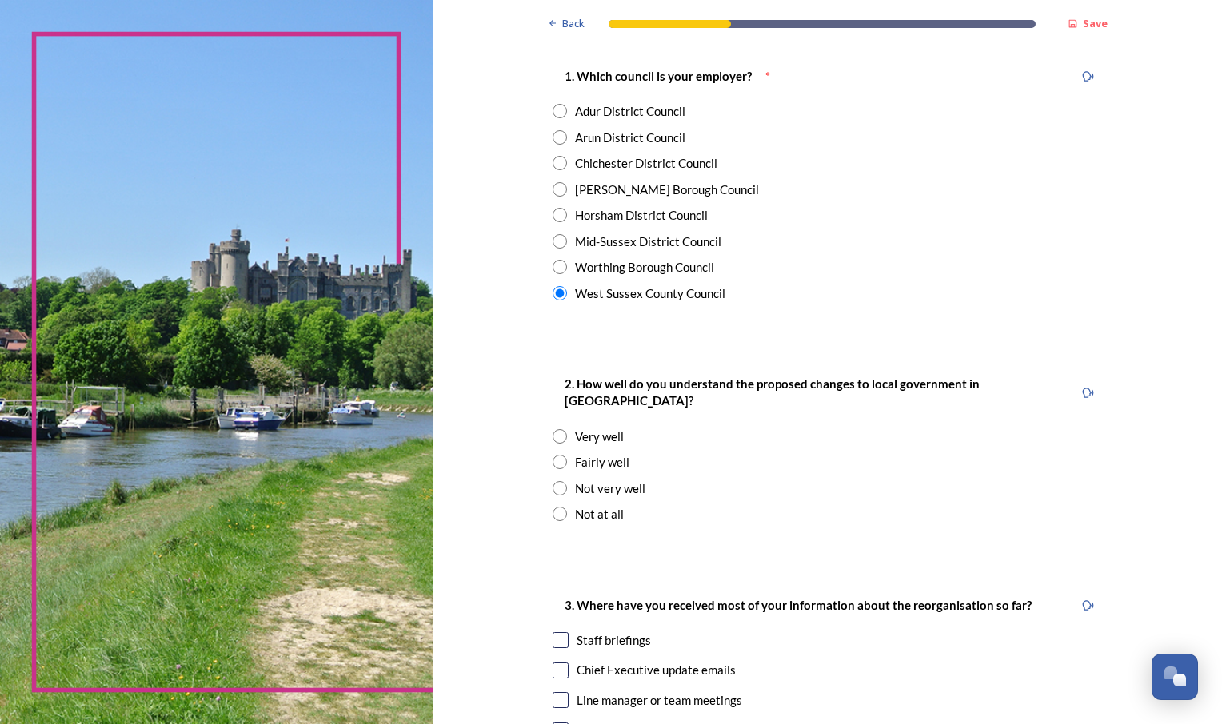
click at [556, 429] on input "radio" at bounding box center [560, 436] width 14 height 14
radio input "true"
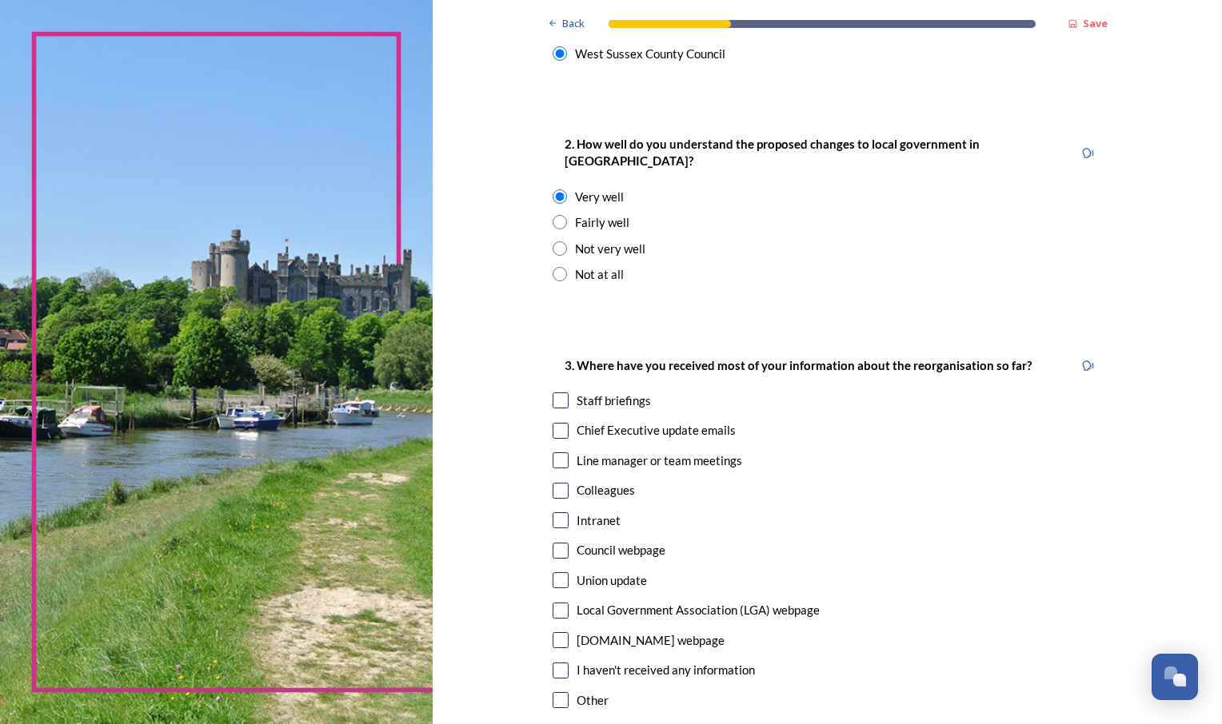
scroll to position [640, 0]
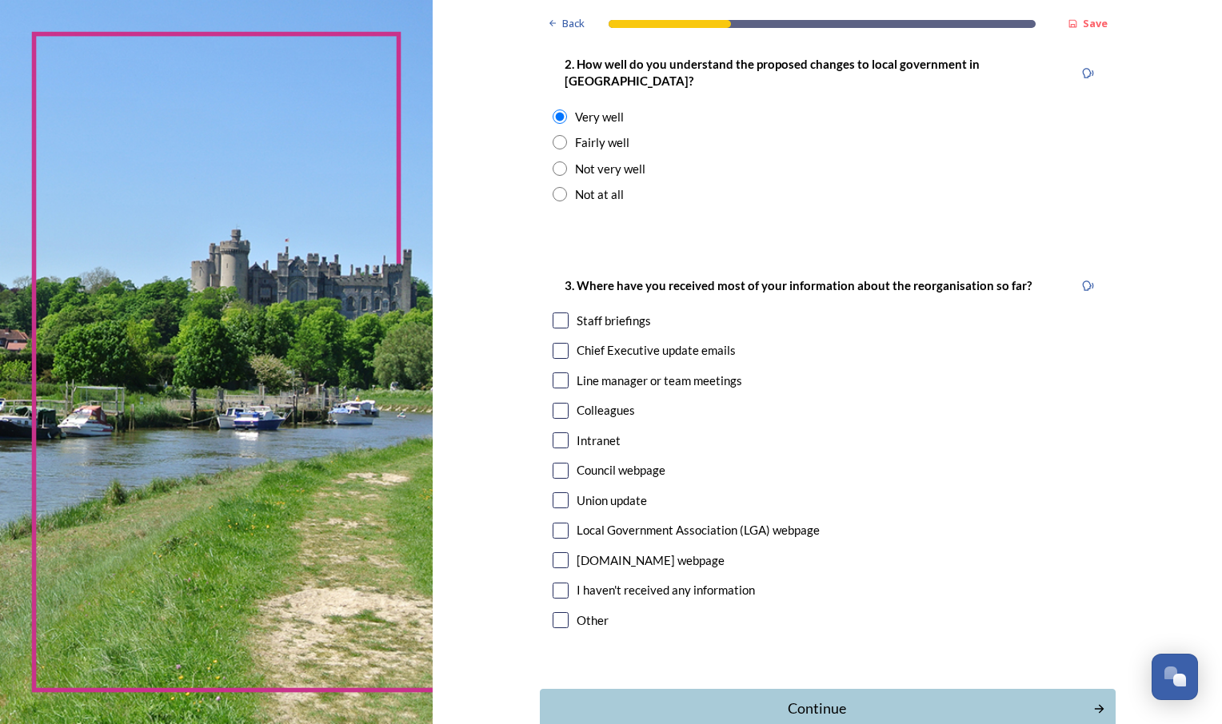
click at [585, 432] on div "Intranet" at bounding box center [599, 441] width 44 height 18
checkbox input "true"
click at [585, 552] on div "GOV.UK webpage" at bounding box center [651, 561] width 148 height 18
checkbox input "true"
click at [577, 341] on div "Chief Executive update emails" at bounding box center [656, 350] width 159 height 18
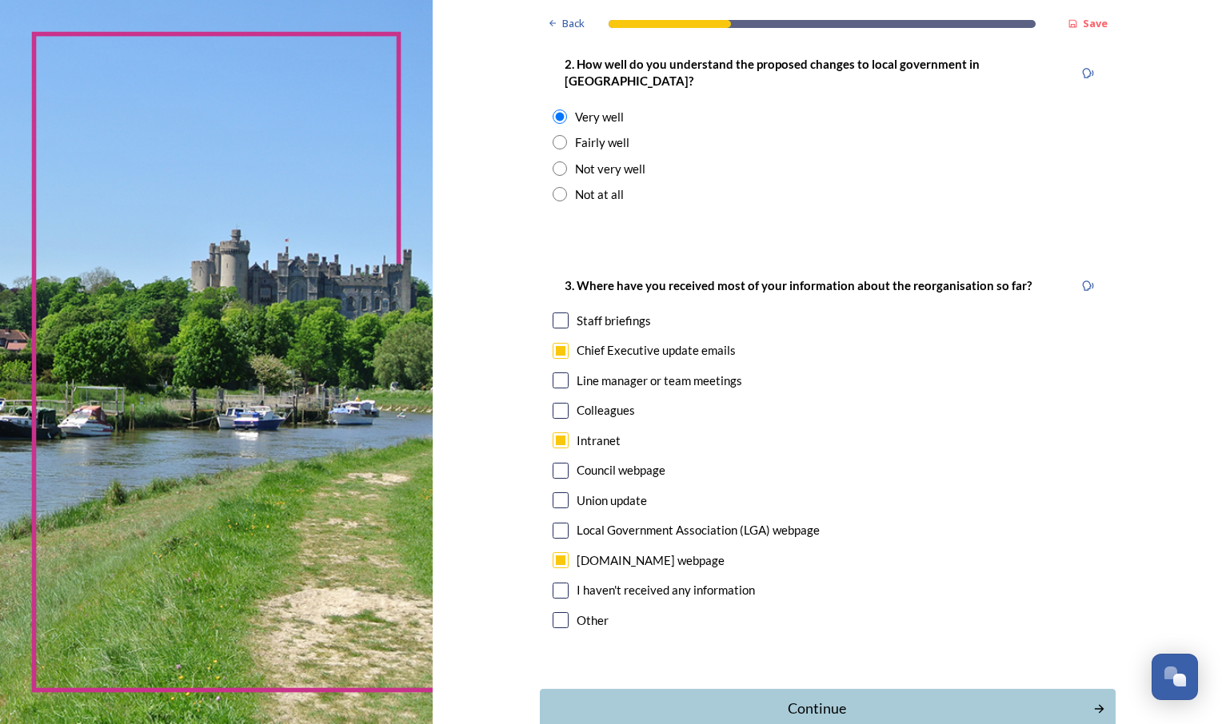
checkbox input "true"
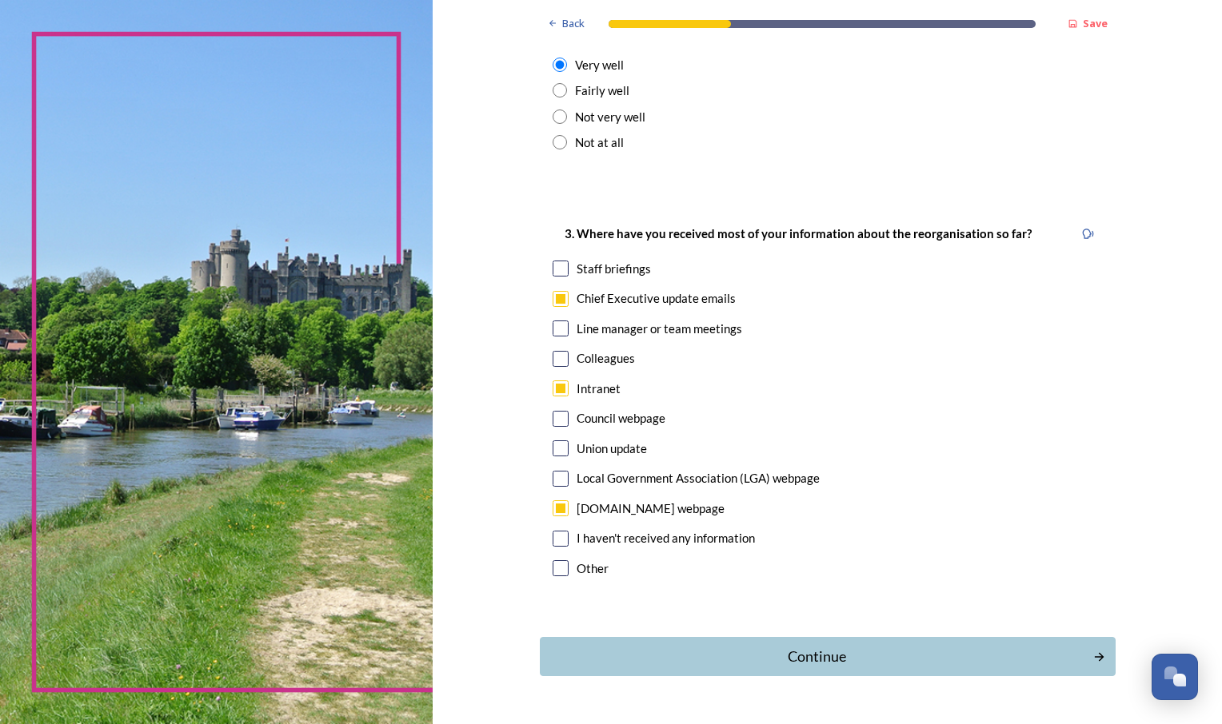
scroll to position [720, 0]
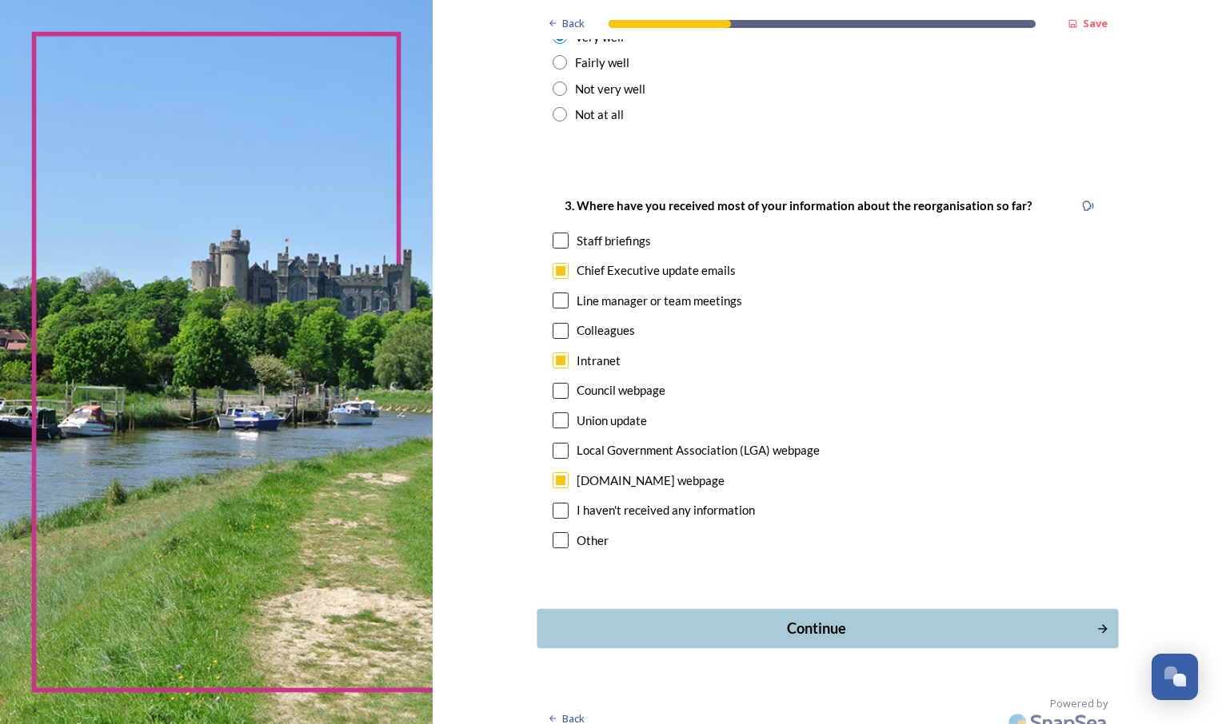
click at [909, 618] on div "Continue" at bounding box center [815, 629] width 541 height 22
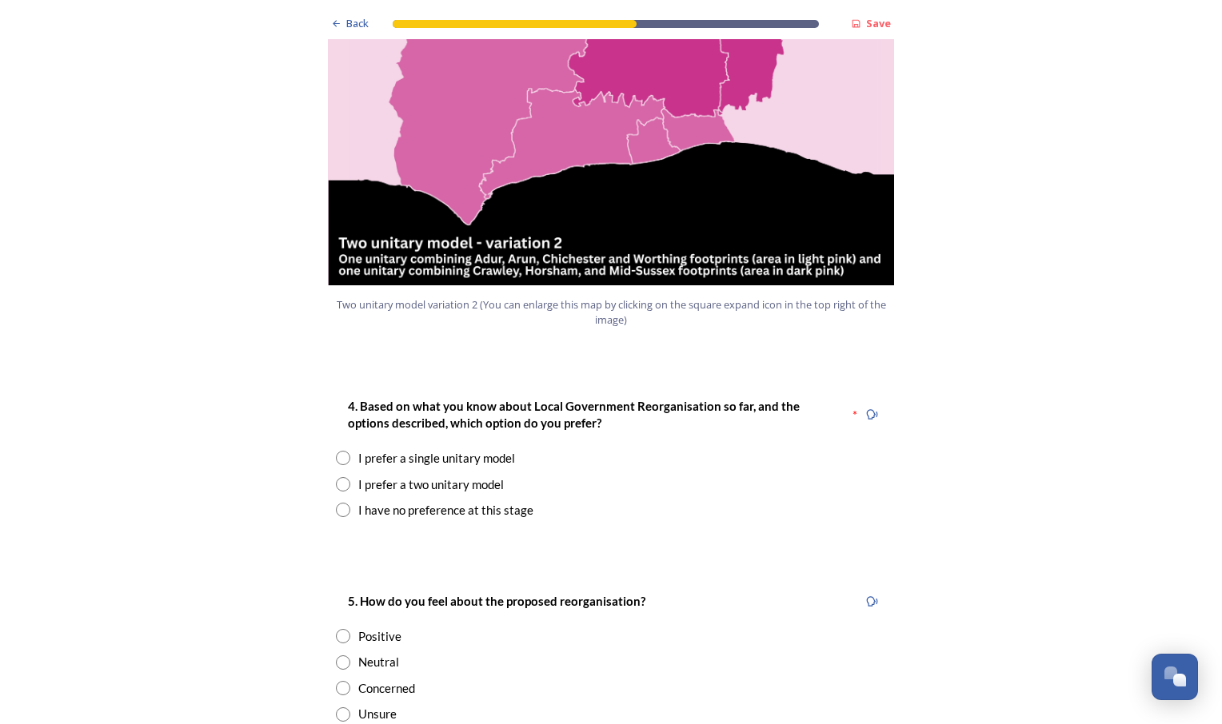
scroll to position [1919, 0]
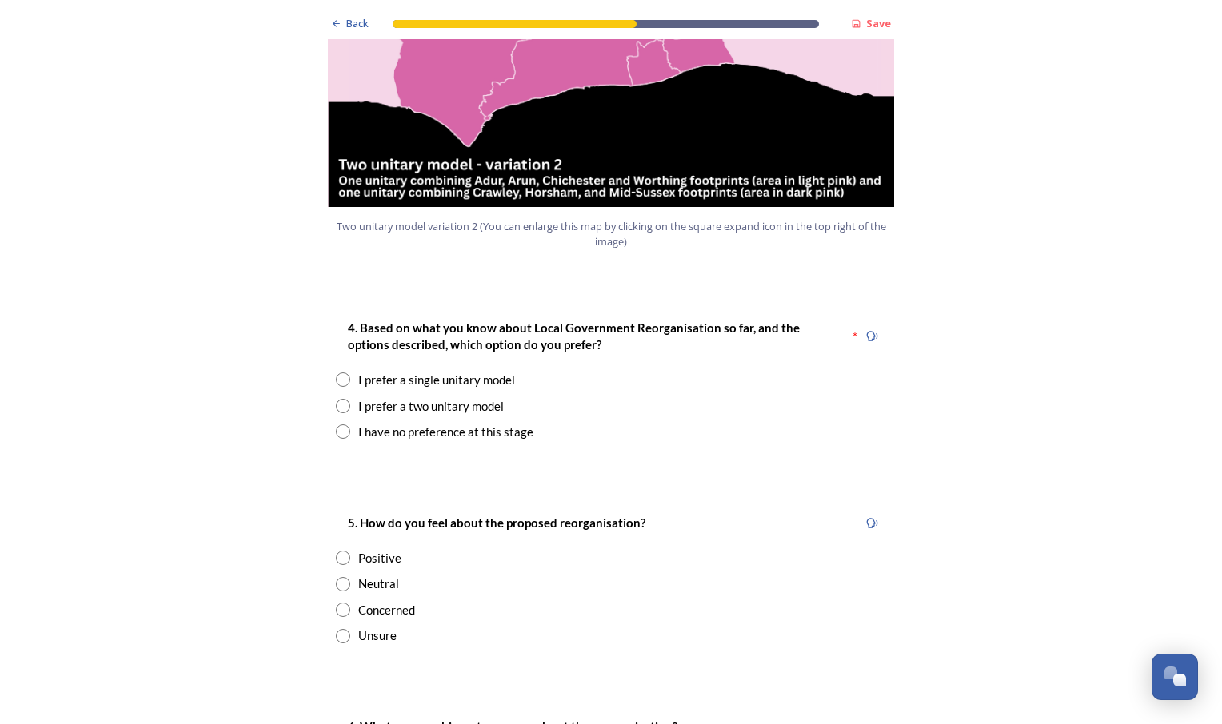
click at [501, 371] on div "I prefer a single unitary model" at bounding box center [436, 380] width 157 height 18
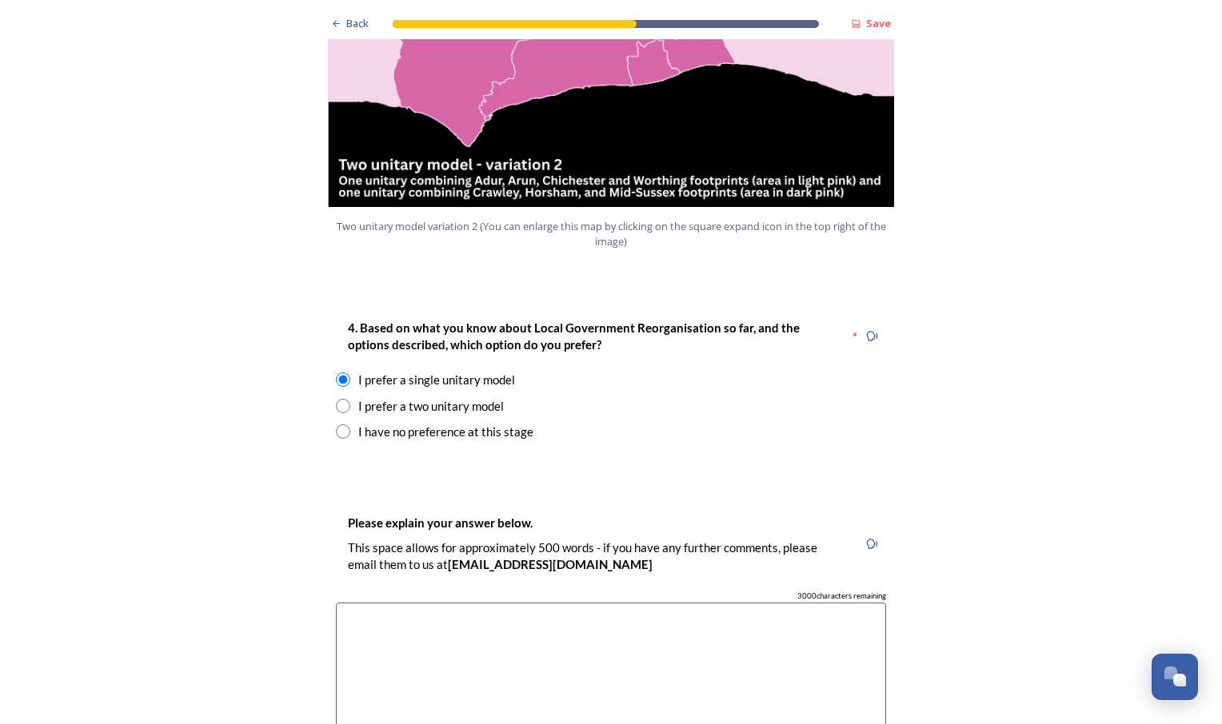
click at [505, 423] on div "I have no preference at this stage" at bounding box center [445, 432] width 175 height 18
radio input "false"
radio input "true"
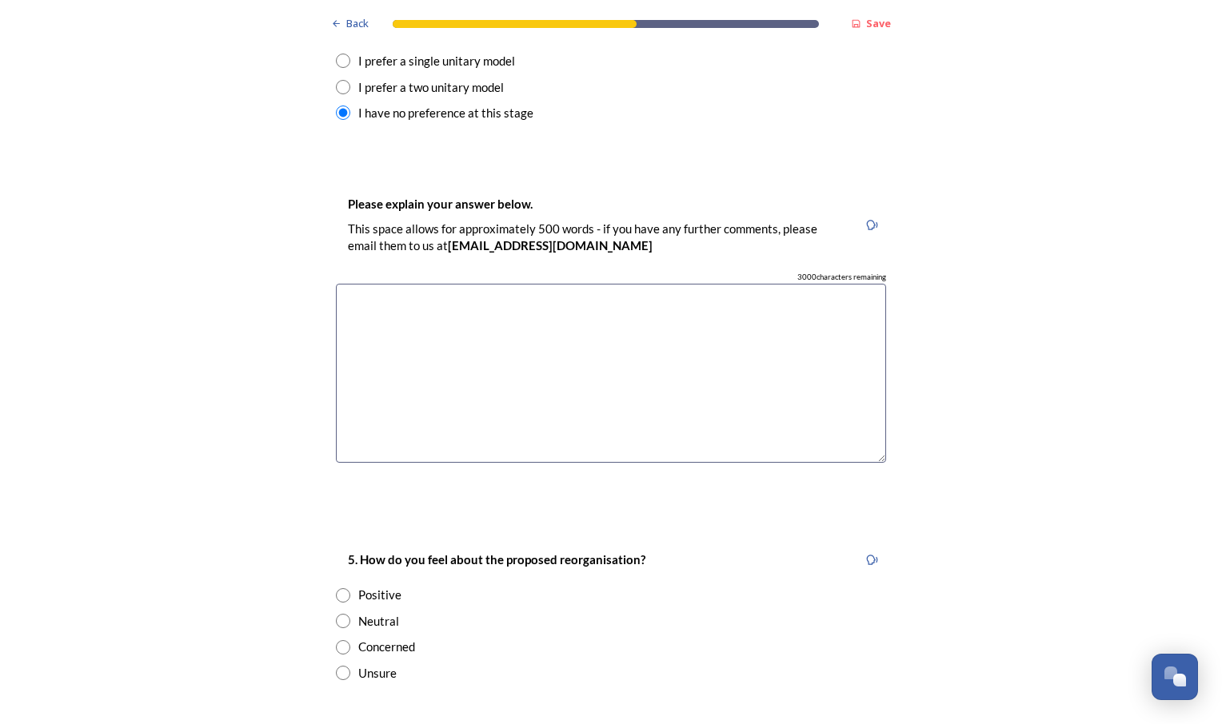
scroll to position [2239, 0]
click at [395, 637] on div "Concerned" at bounding box center [386, 646] width 57 height 18
radio input "true"
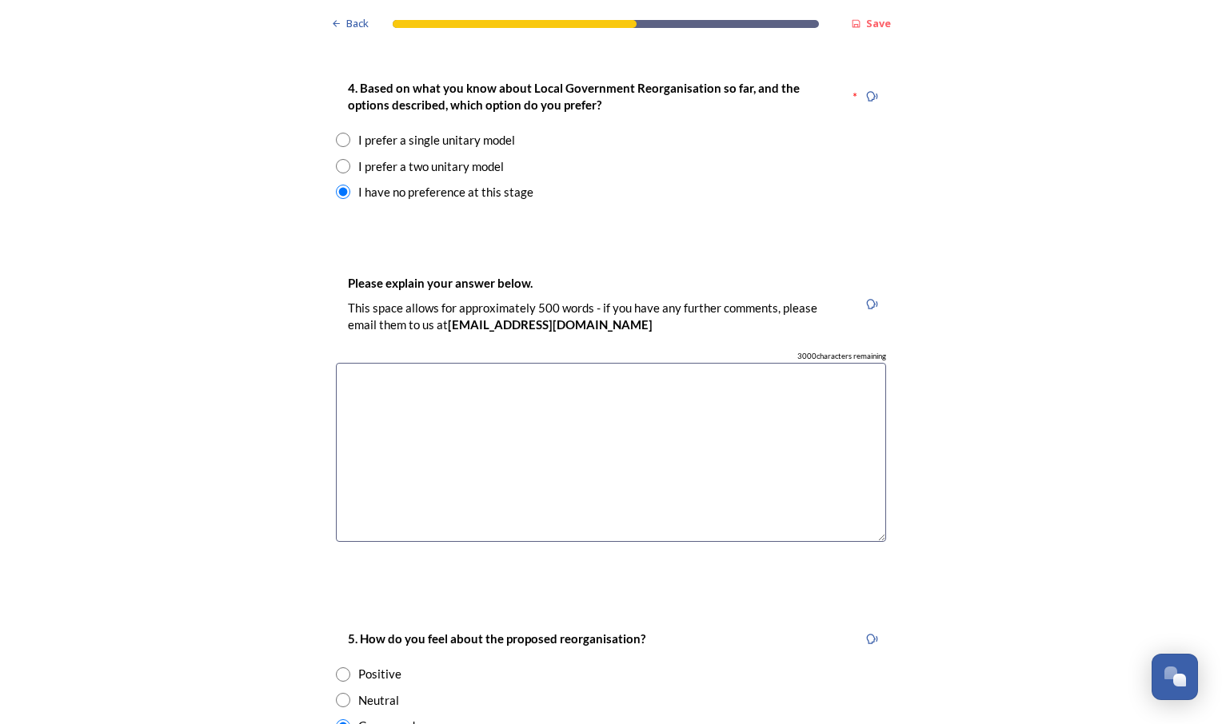
click at [504, 365] on textarea at bounding box center [611, 453] width 550 height 180
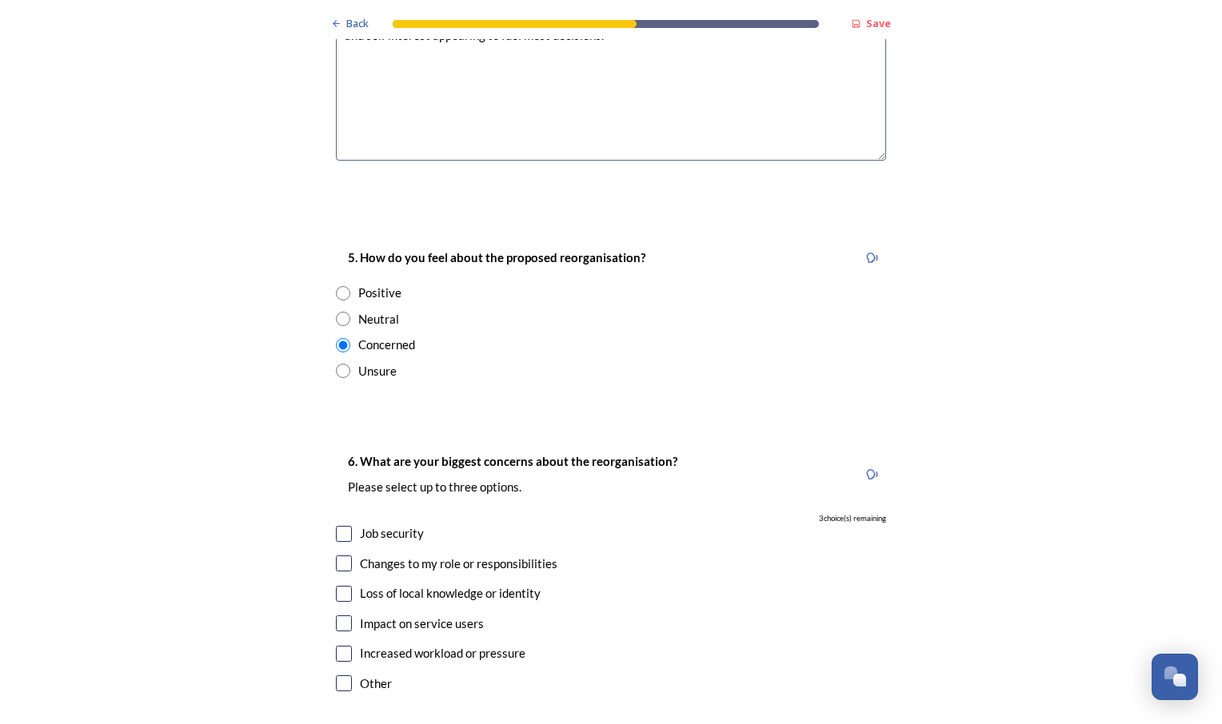
scroll to position [2639, 0]
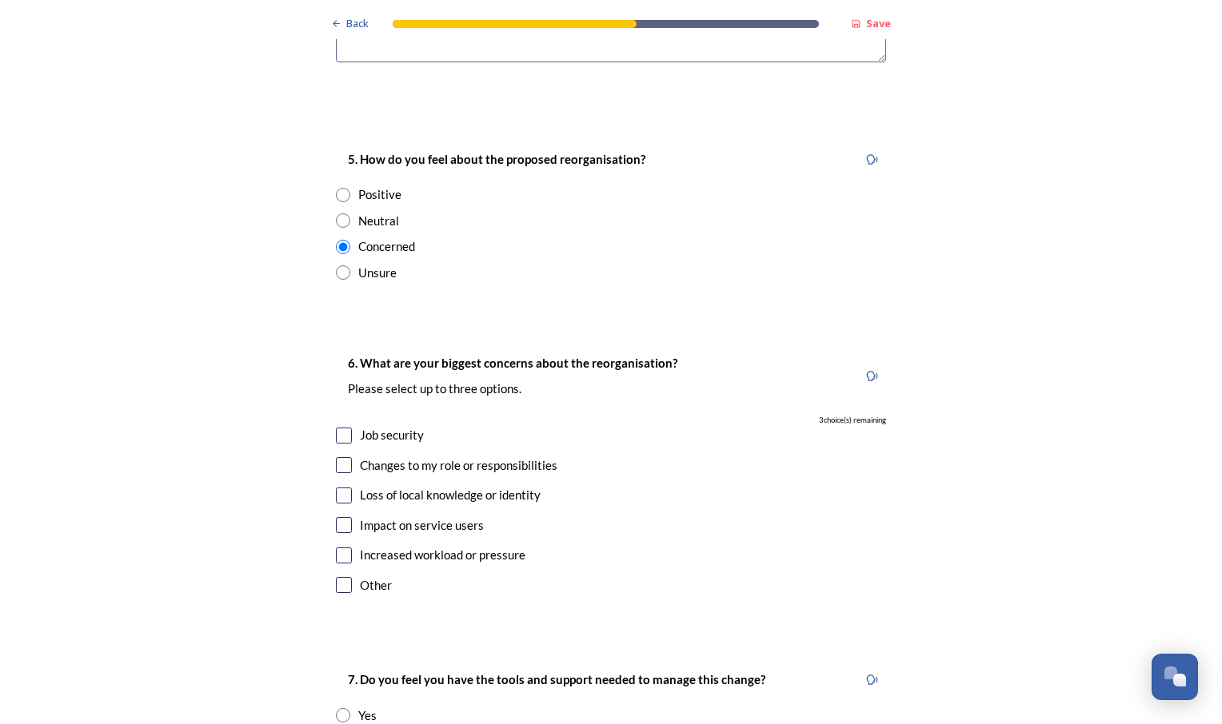
type textarea "Any increase in power to Local Authorities is a poor idea. Personal experience …"
click at [337, 517] on input "checkbox" at bounding box center [344, 525] width 16 height 16
checkbox input "true"
click at [341, 577] on input "checkbox" at bounding box center [344, 585] width 16 height 16
checkbox input "true"
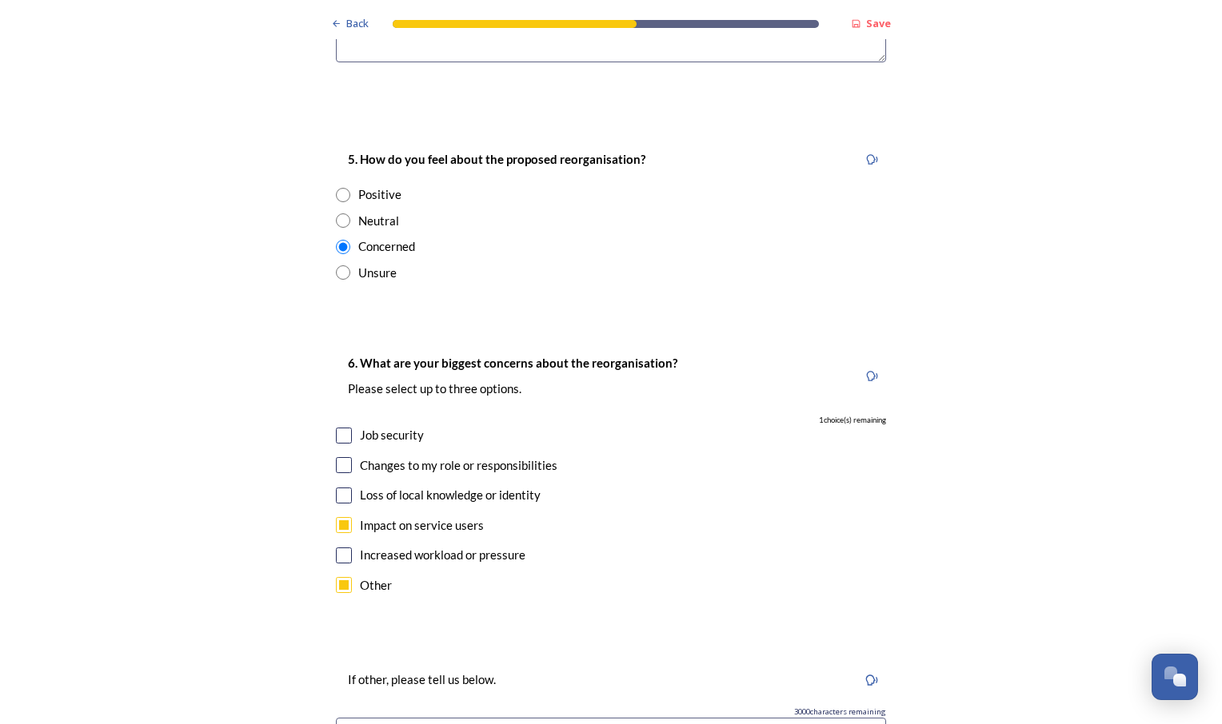
scroll to position [2879, 0]
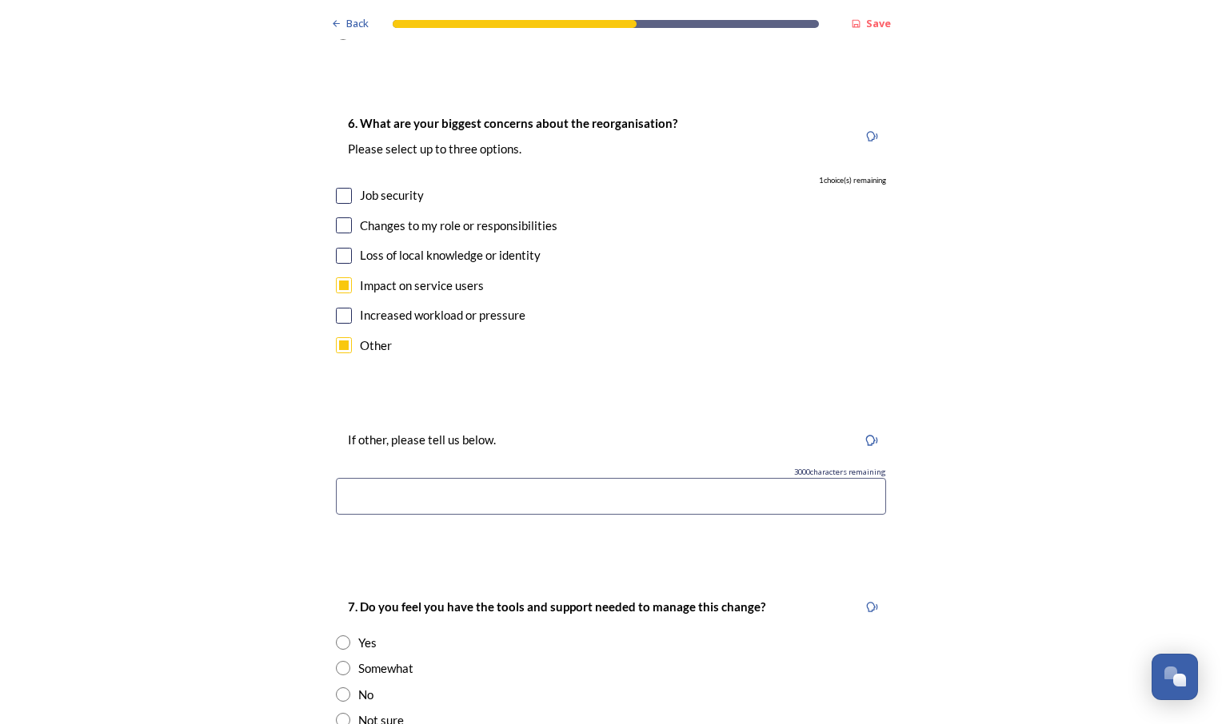
click at [680, 478] on input at bounding box center [611, 496] width 550 height 37
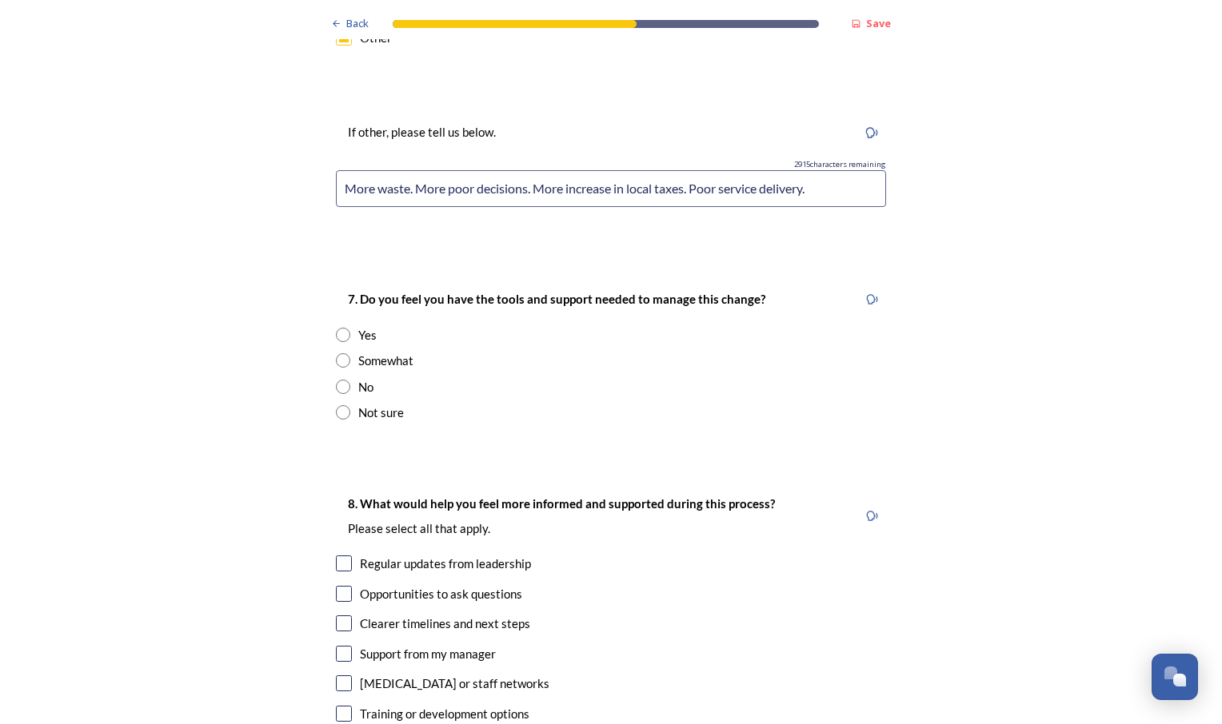
scroll to position [3199, 0]
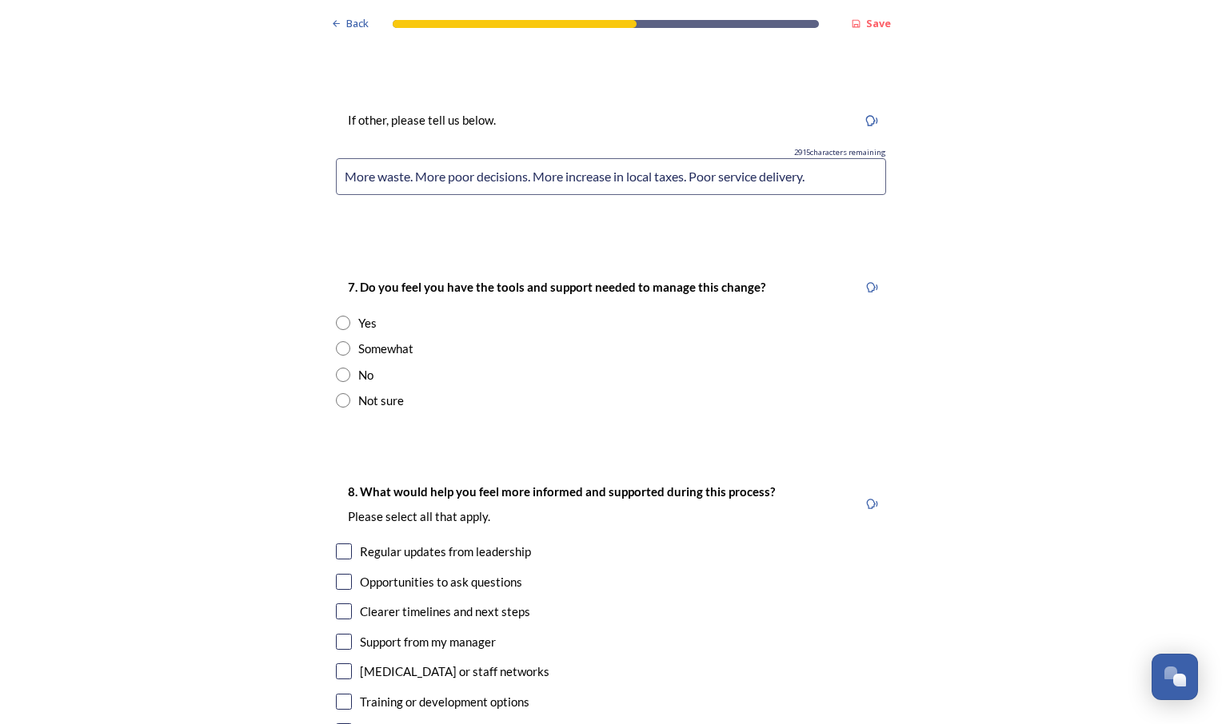
type input "More waste. More poor decisions. More increase in local taxes. Poor service del…"
click at [358, 314] on div "Yes" at bounding box center [367, 323] width 18 height 18
click at [337, 340] on div "Somewhat" at bounding box center [611, 349] width 550 height 18
radio input "false"
radio input "true"
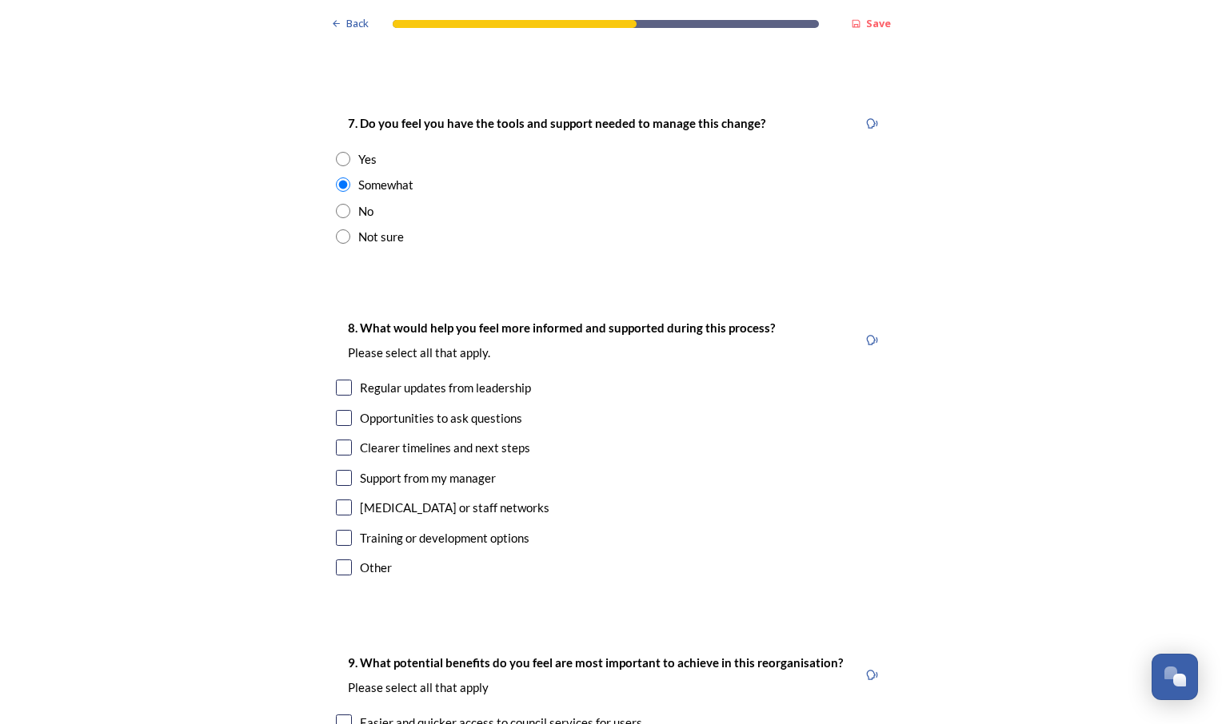
scroll to position [3438, 0]
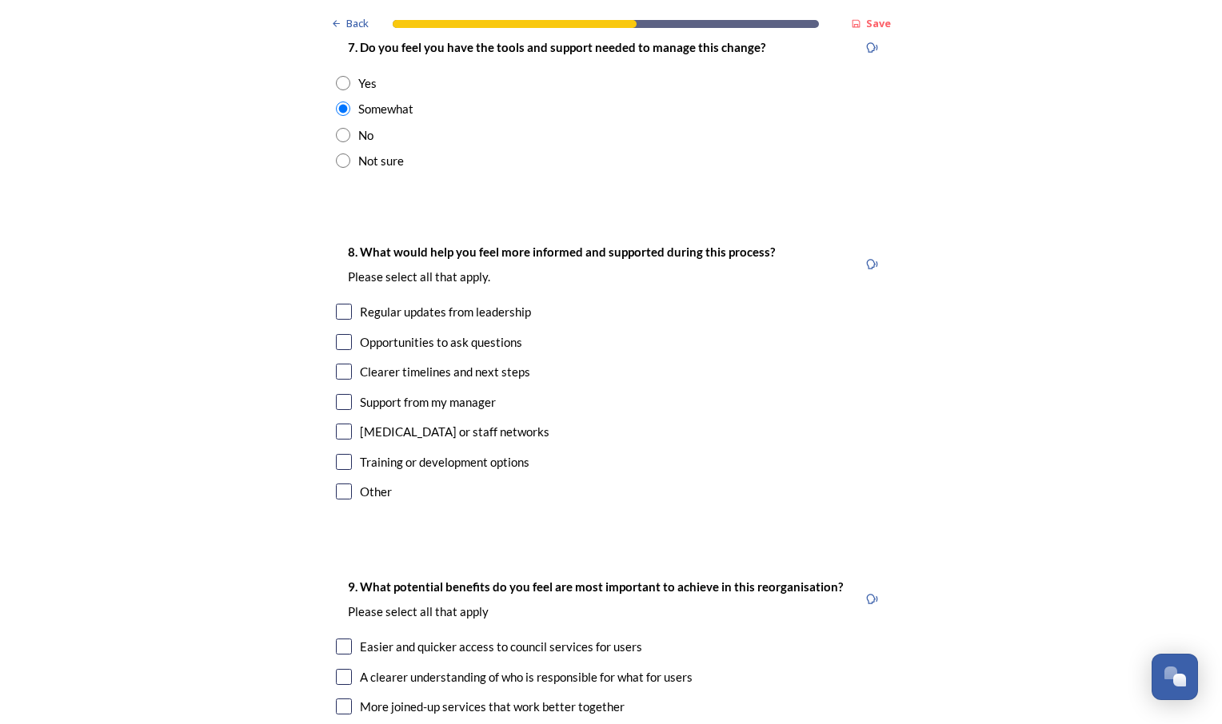
click at [339, 304] on input "checkbox" at bounding box center [344, 312] width 16 height 16
checkbox input "true"
click at [337, 334] on input "checkbox" at bounding box center [344, 342] width 16 height 16
checkbox input "true"
click at [337, 364] on input "checkbox" at bounding box center [344, 372] width 16 height 16
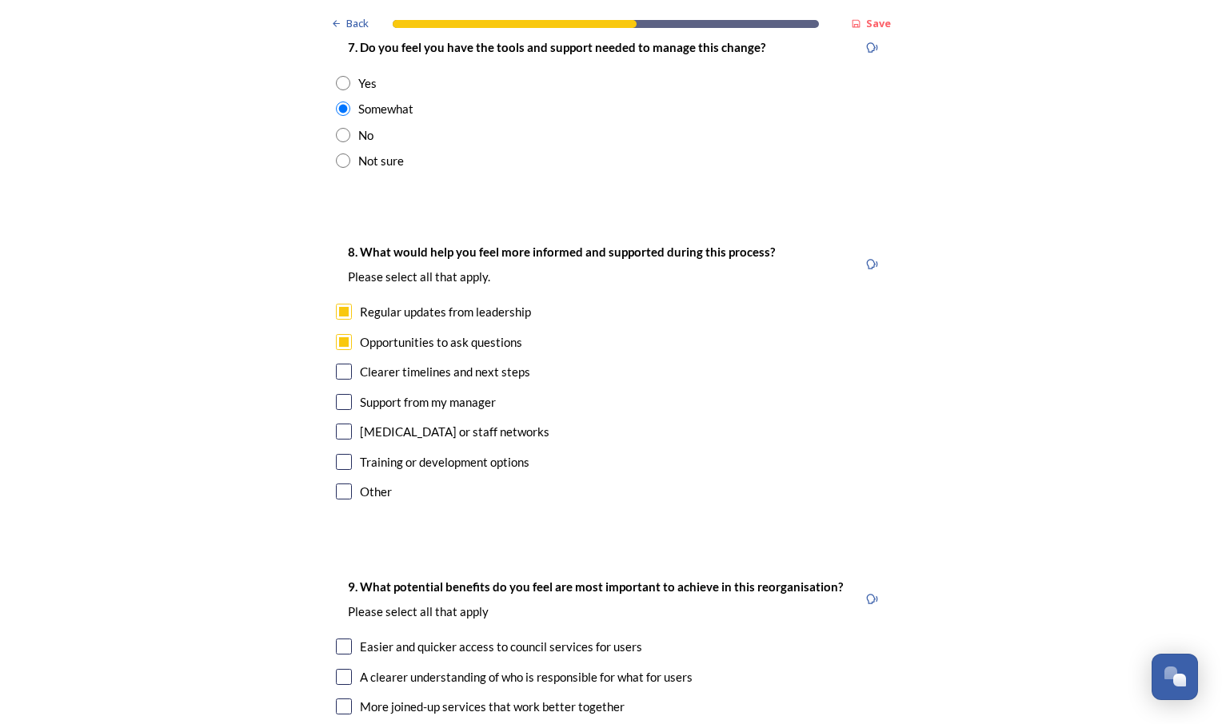
checkbox input "true"
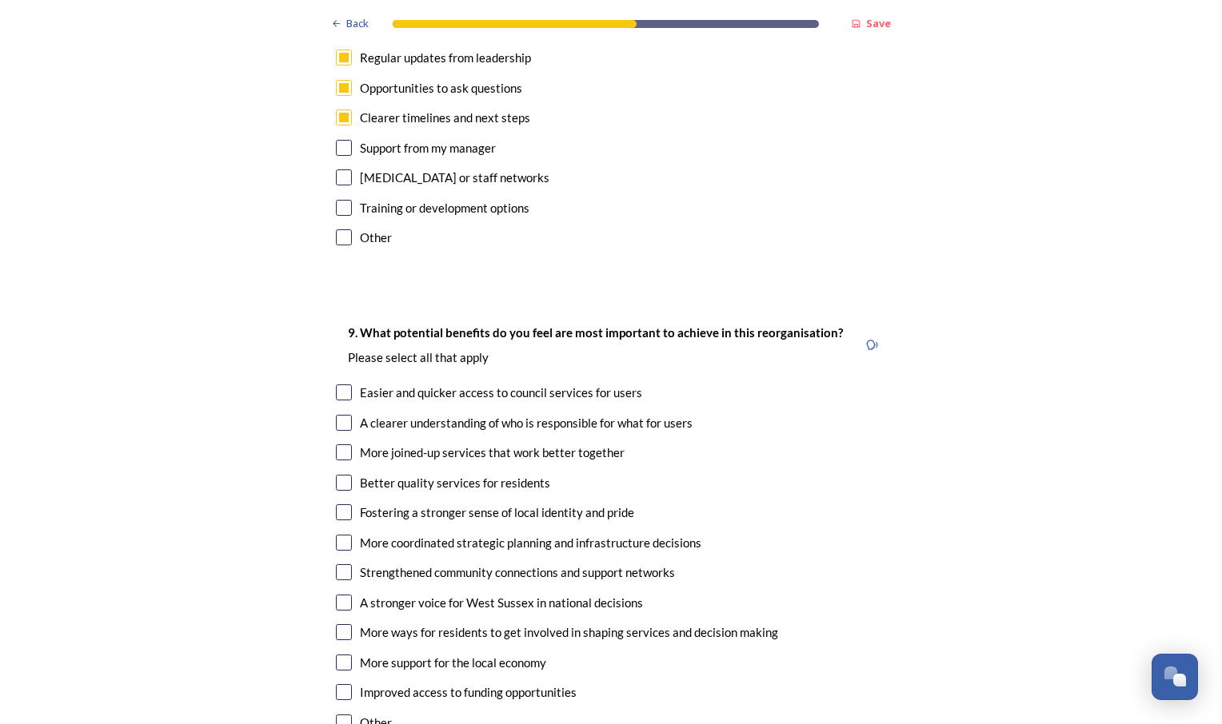
scroll to position [3758, 0]
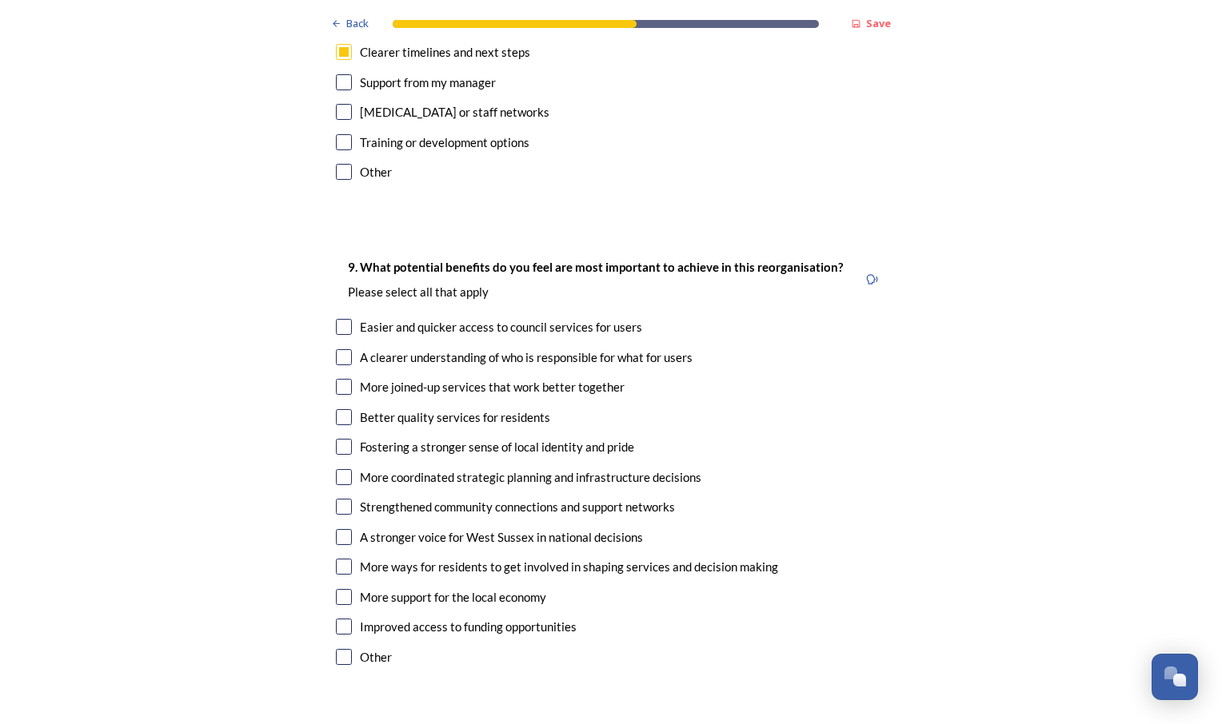
click at [339, 379] on input "checkbox" at bounding box center [344, 387] width 16 height 16
click at [338, 379] on input "checkbox" at bounding box center [344, 387] width 16 height 16
checkbox input "true"
click at [342, 409] on input "checkbox" at bounding box center [344, 417] width 16 height 16
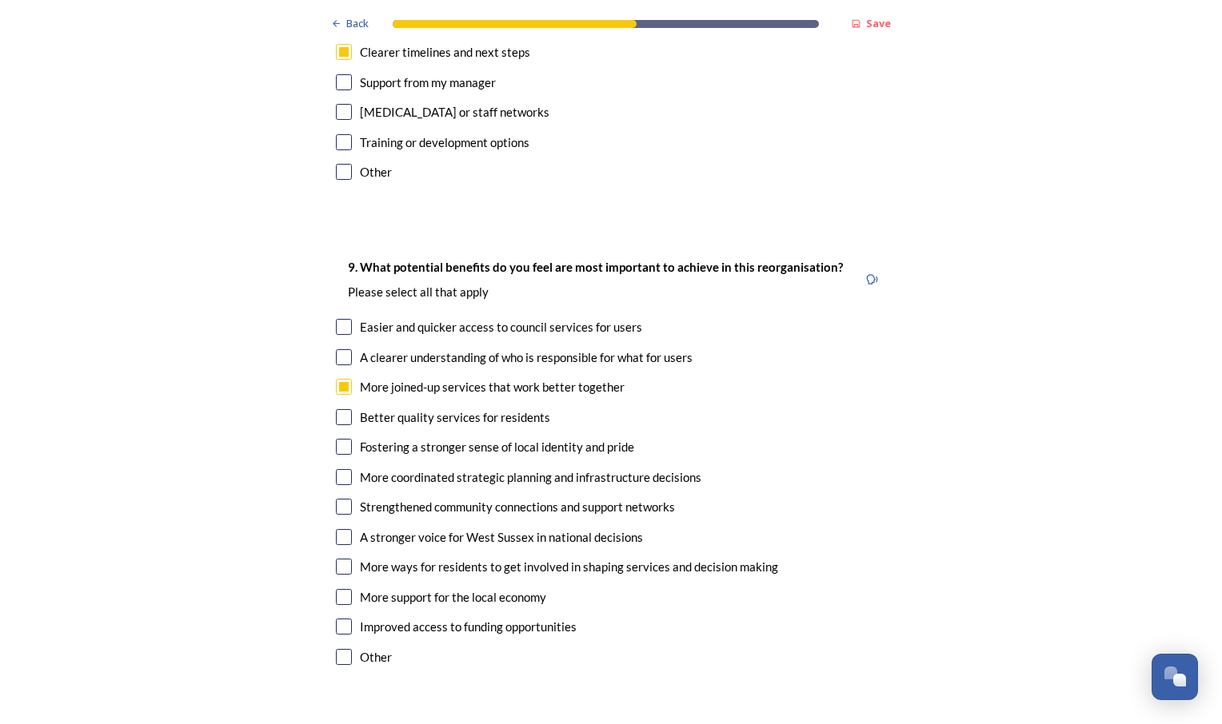
checkbox input "true"
click at [341, 420] on div "9. What potential benefits do you feel are most important to achieve in this re…" at bounding box center [611, 463] width 576 height 445
click at [338, 469] on input "checkbox" at bounding box center [344, 477] width 16 height 16
checkbox input "true"
click at [336, 529] on input "checkbox" at bounding box center [344, 537] width 16 height 16
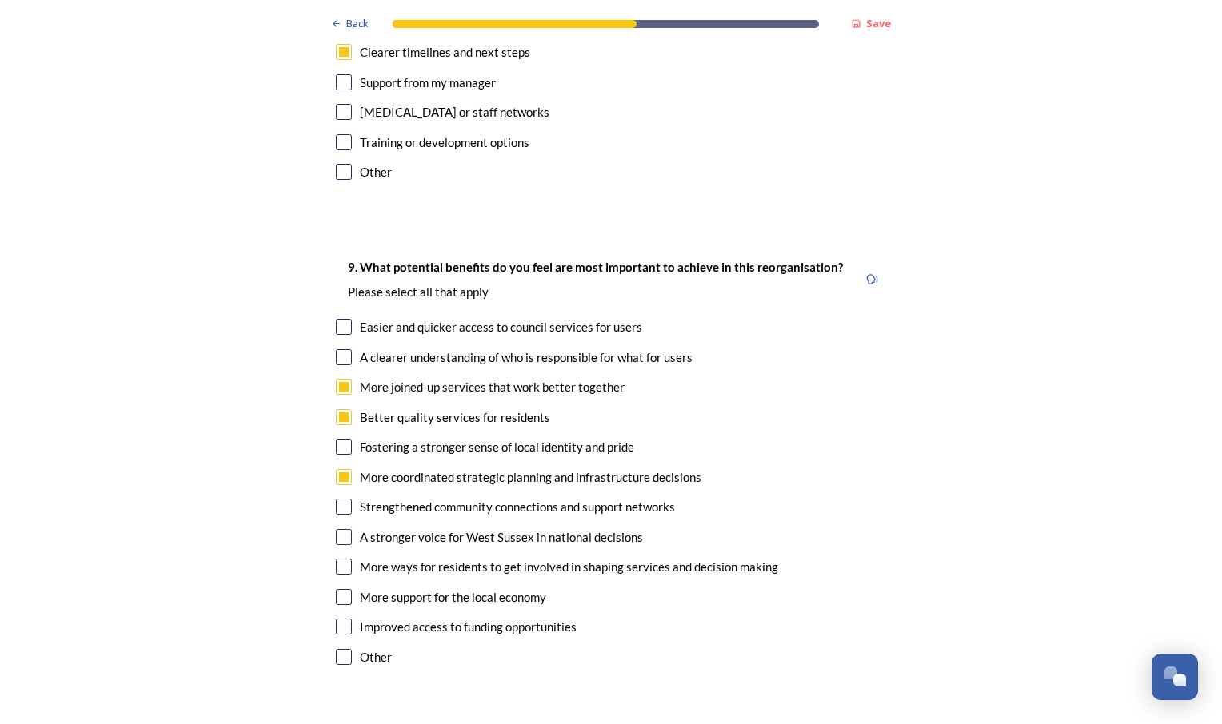
checkbox input "true"
click at [337, 559] on input "checkbox" at bounding box center [344, 567] width 16 height 16
checkbox input "true"
click at [340, 589] on input "checkbox" at bounding box center [344, 597] width 16 height 16
checkbox input "true"
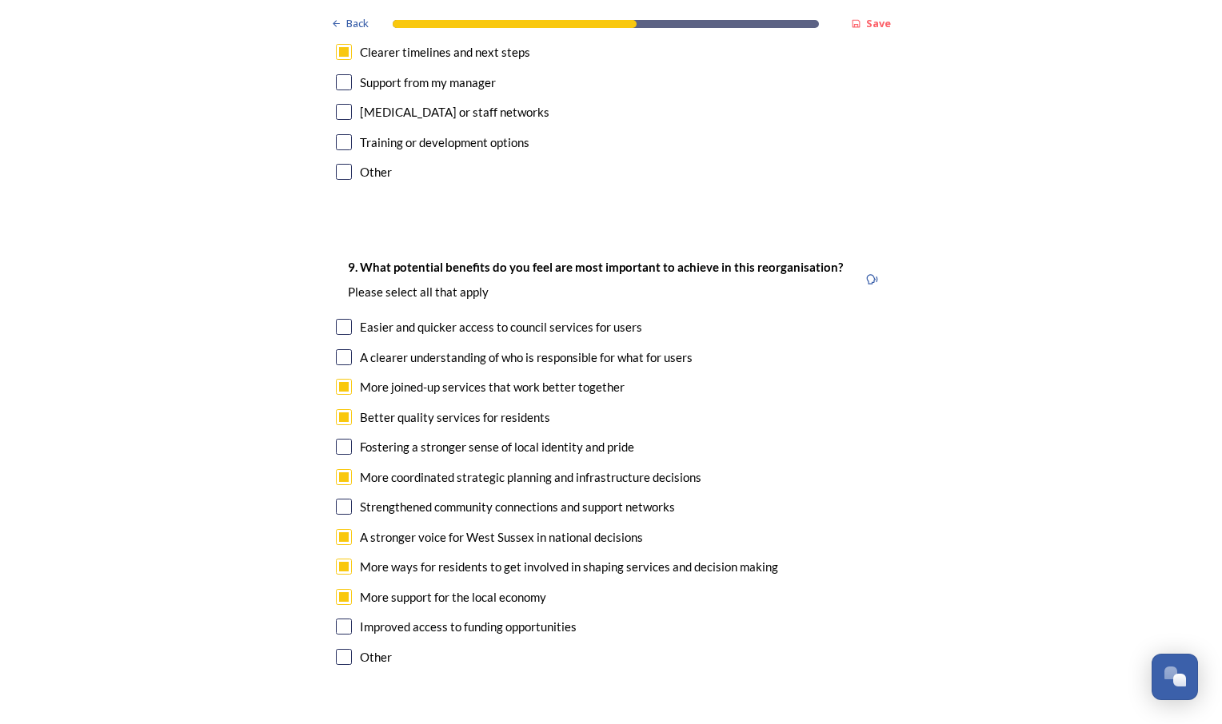
click at [336, 319] on input "checkbox" at bounding box center [344, 327] width 16 height 16
checkbox input "true"
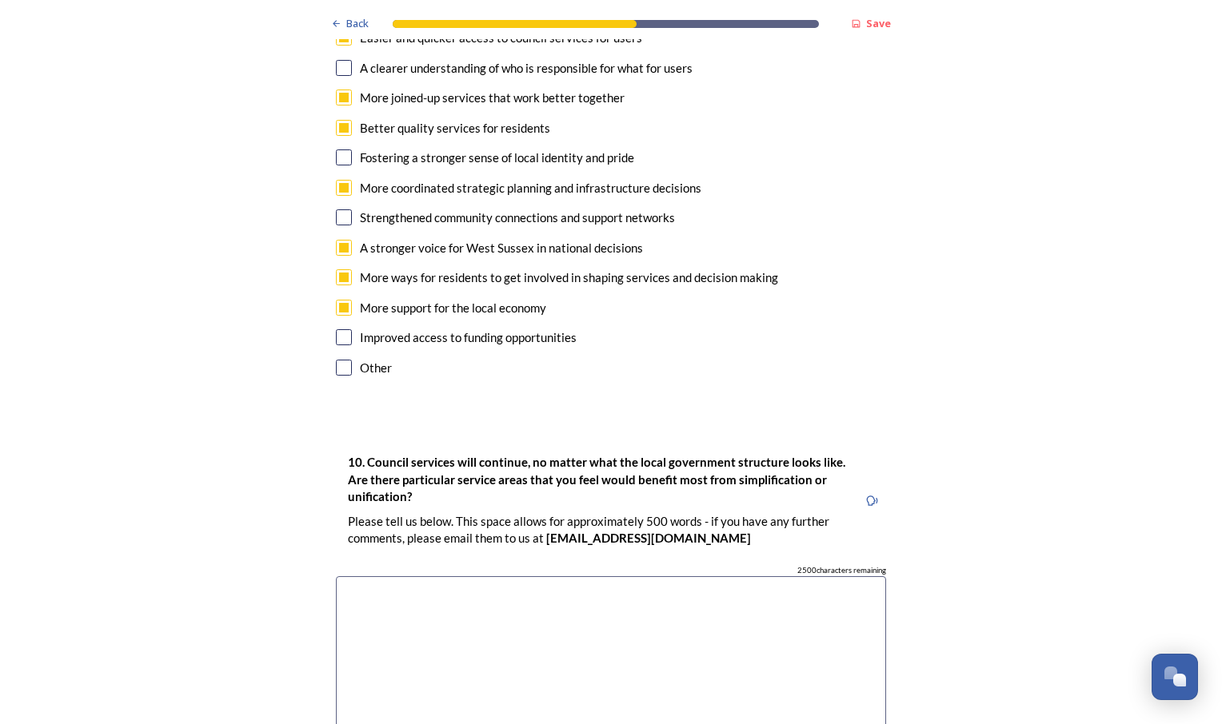
scroll to position [4078, 0]
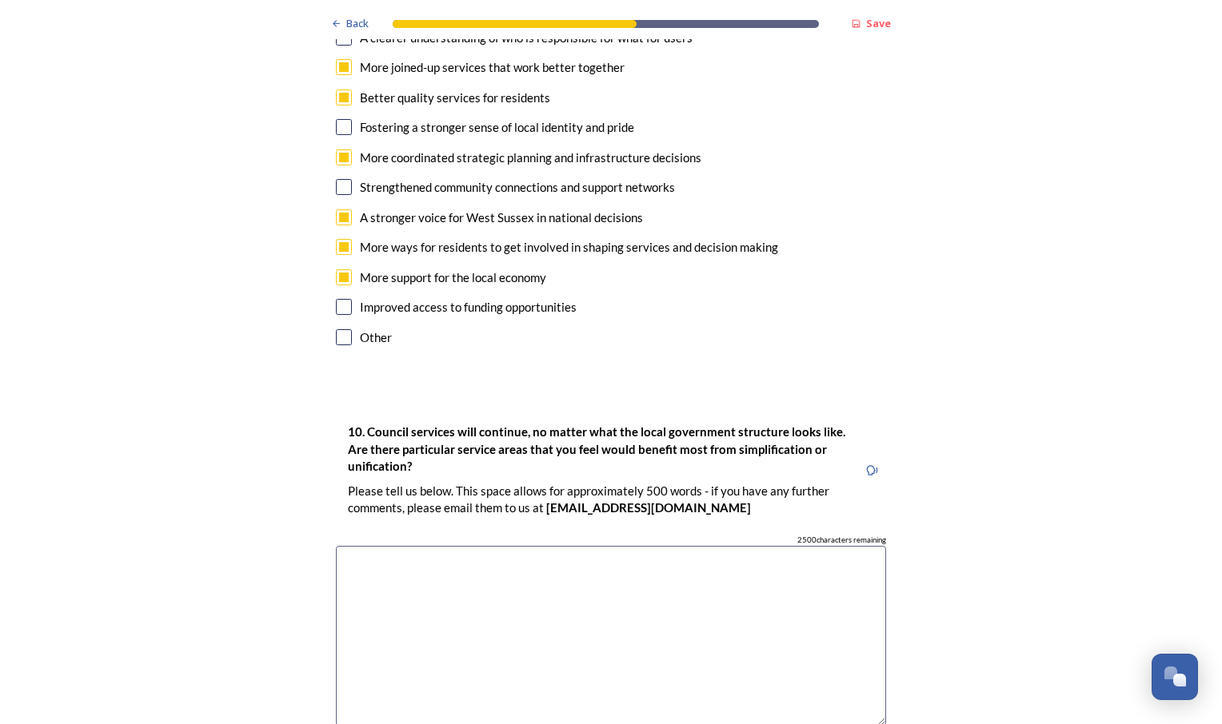
click at [479, 546] on textarea at bounding box center [611, 636] width 550 height 180
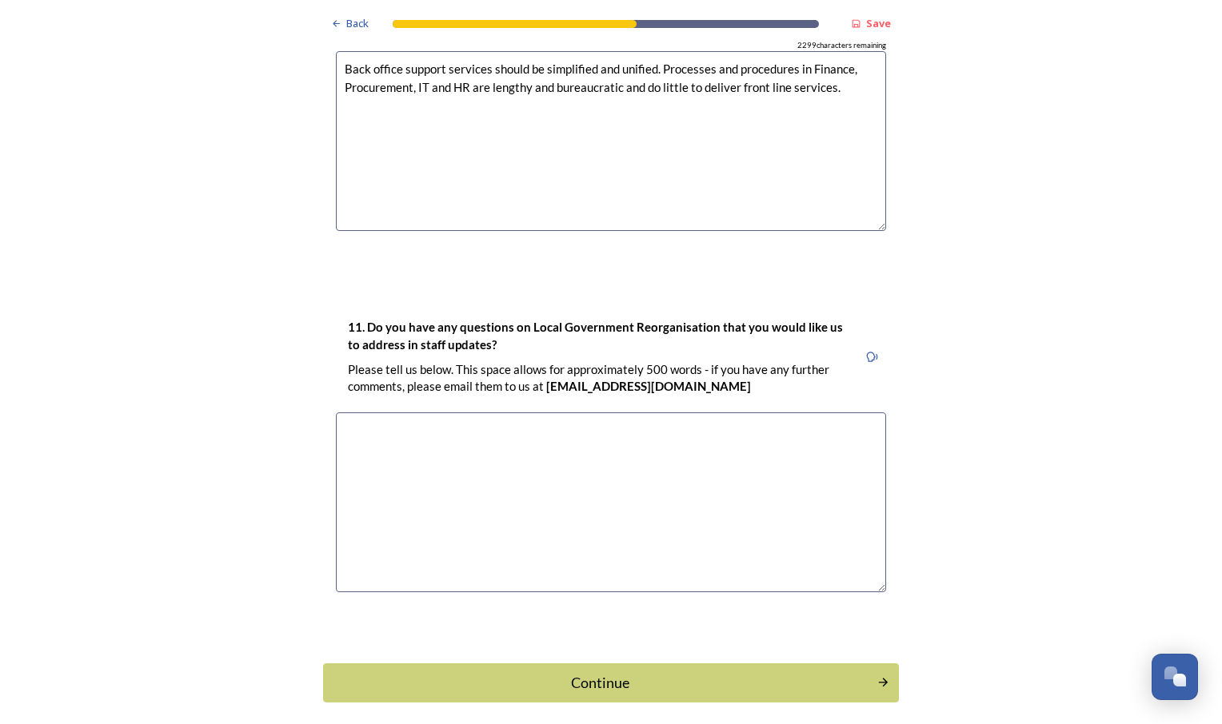
scroll to position [4597, 0]
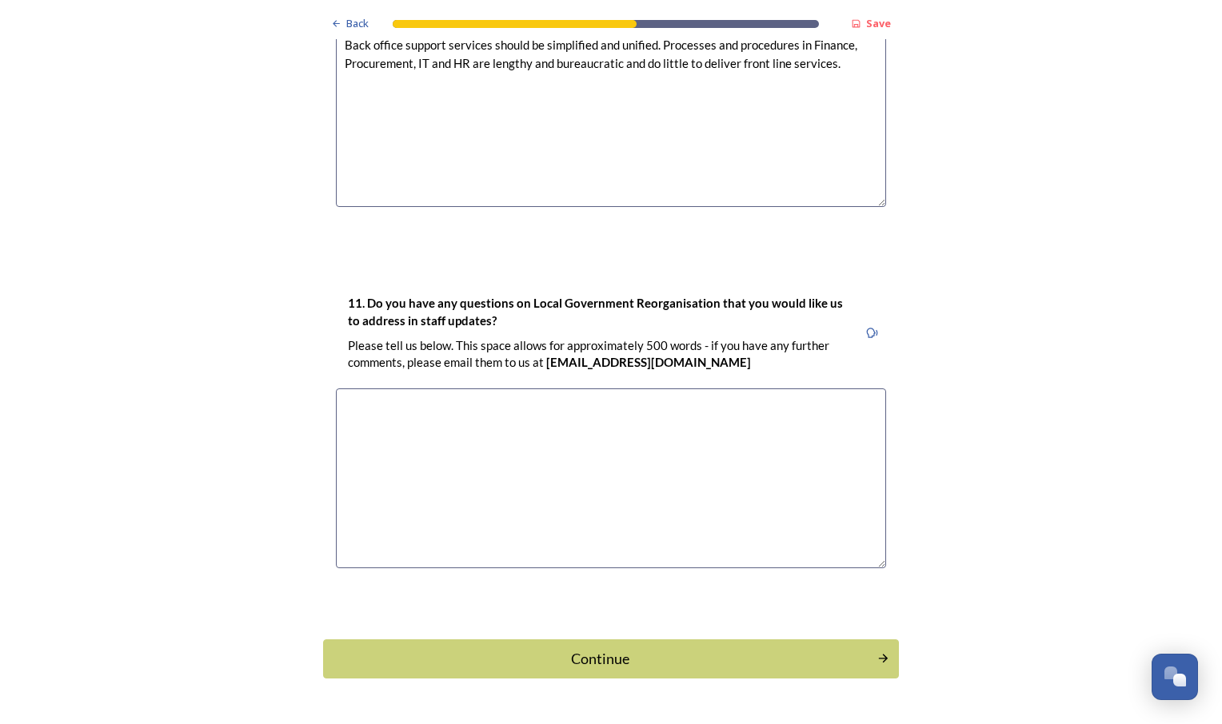
type textarea "Back office support services should be simplified and unified. Processes and pr…"
click at [759, 408] on textarea at bounding box center [611, 479] width 550 height 180
type textarea "No"
click at [617, 639] on button "Continue" at bounding box center [610, 658] width 581 height 39
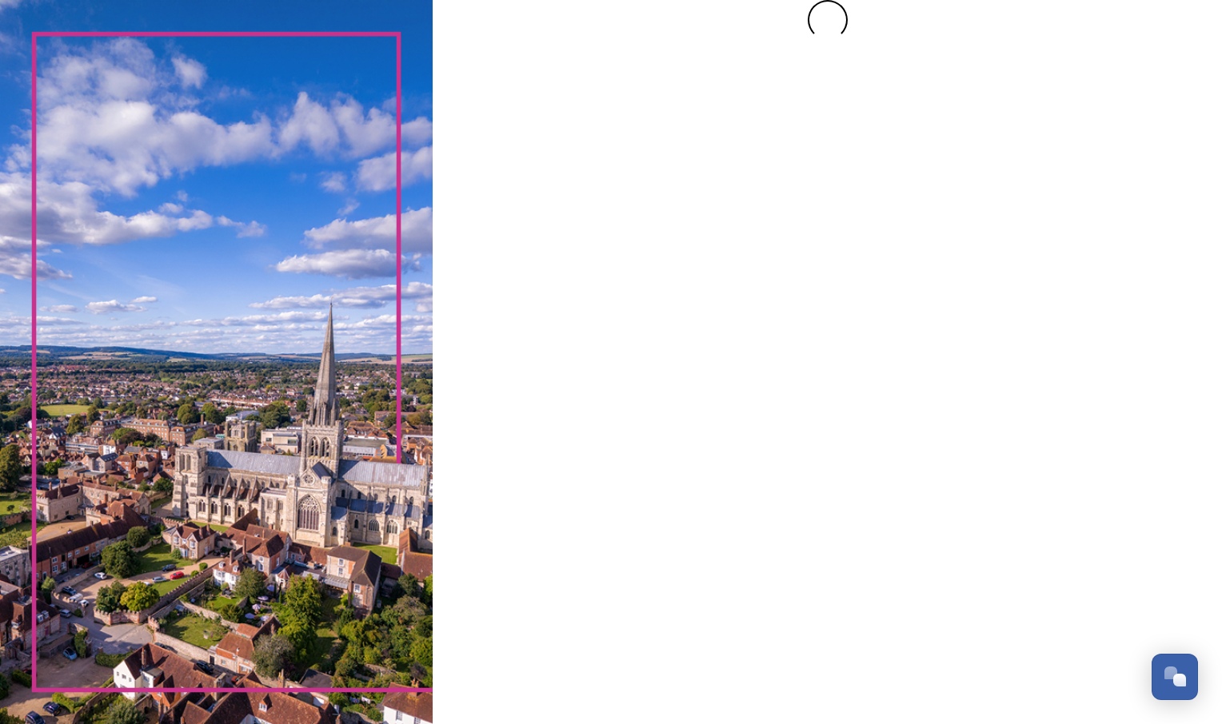
scroll to position [0, 0]
